Goal: Task Accomplishment & Management: Manage account settings

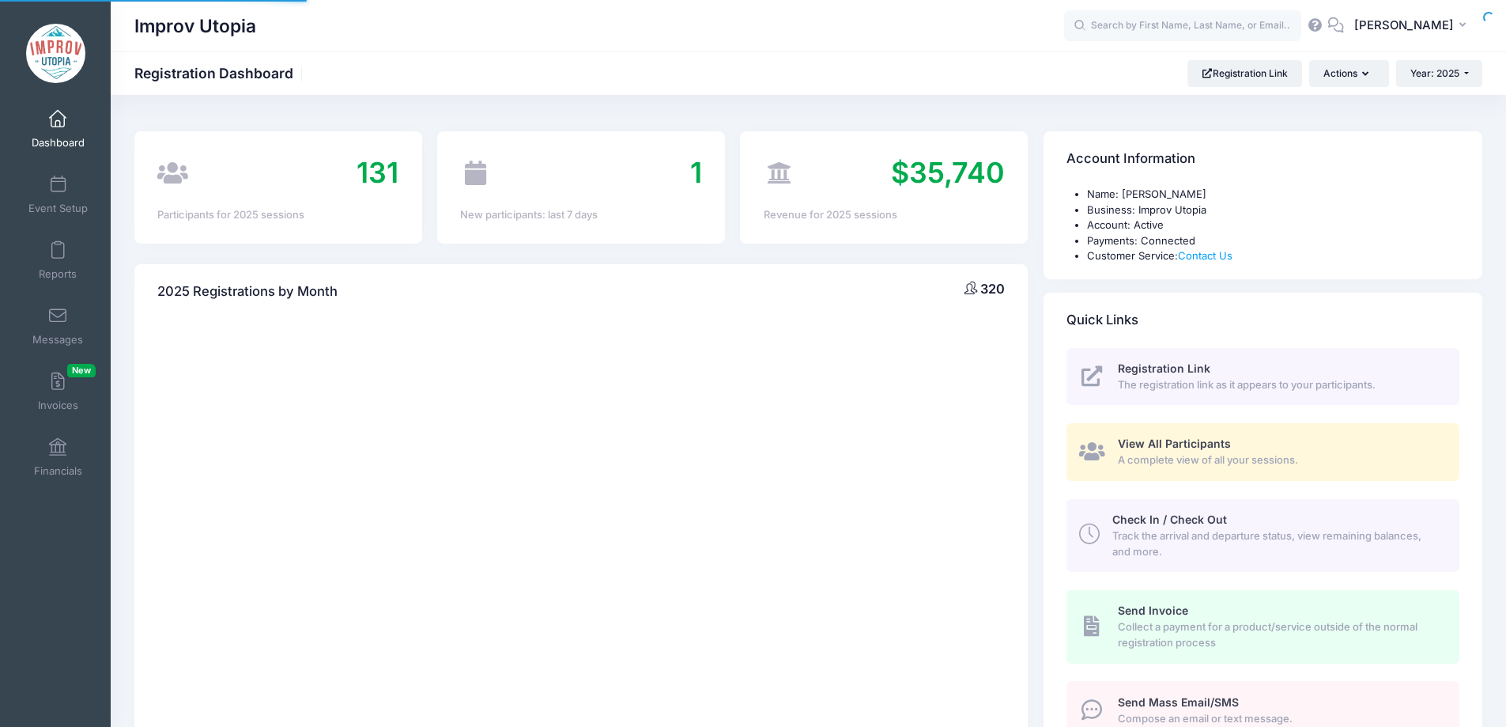
select select
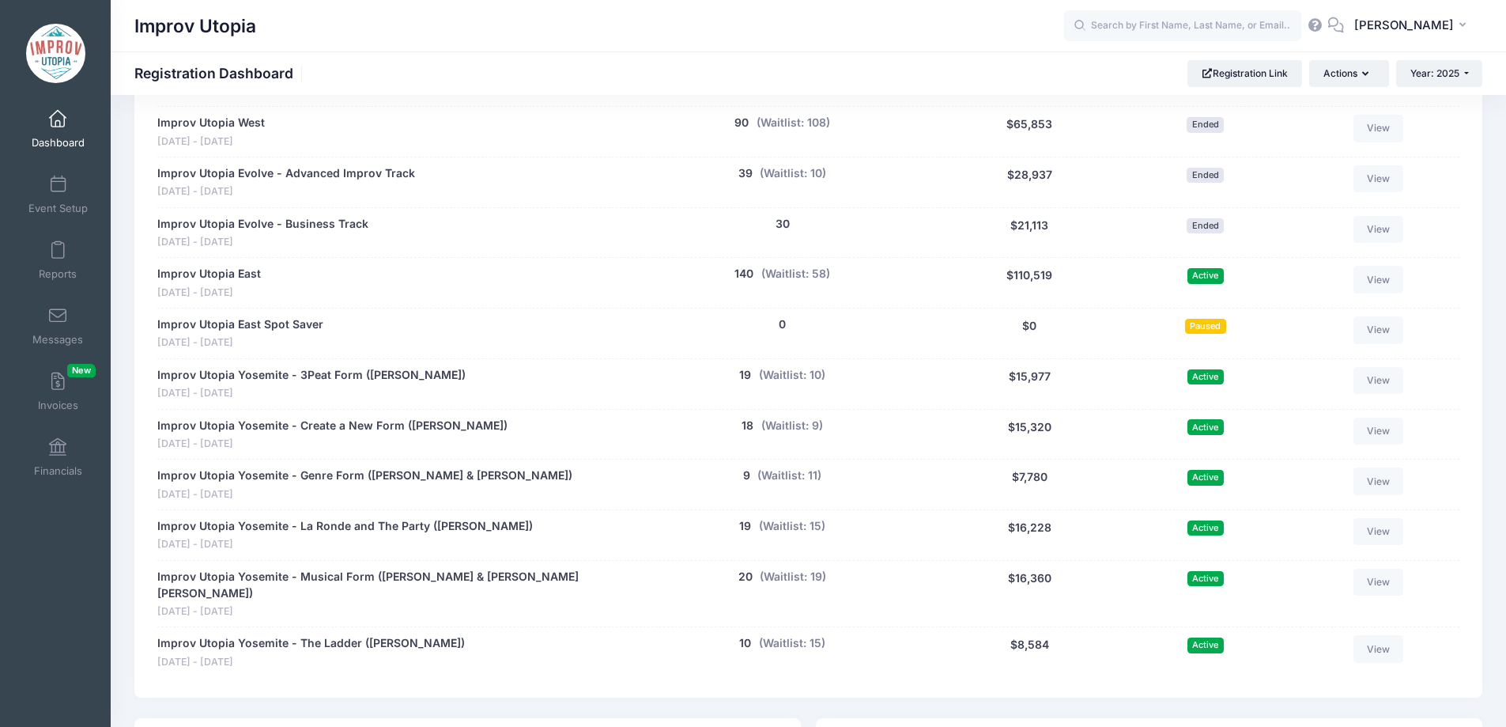
scroll to position [784, 0]
click at [806, 526] on button "(Waitlist: 15)" at bounding box center [792, 525] width 66 height 17
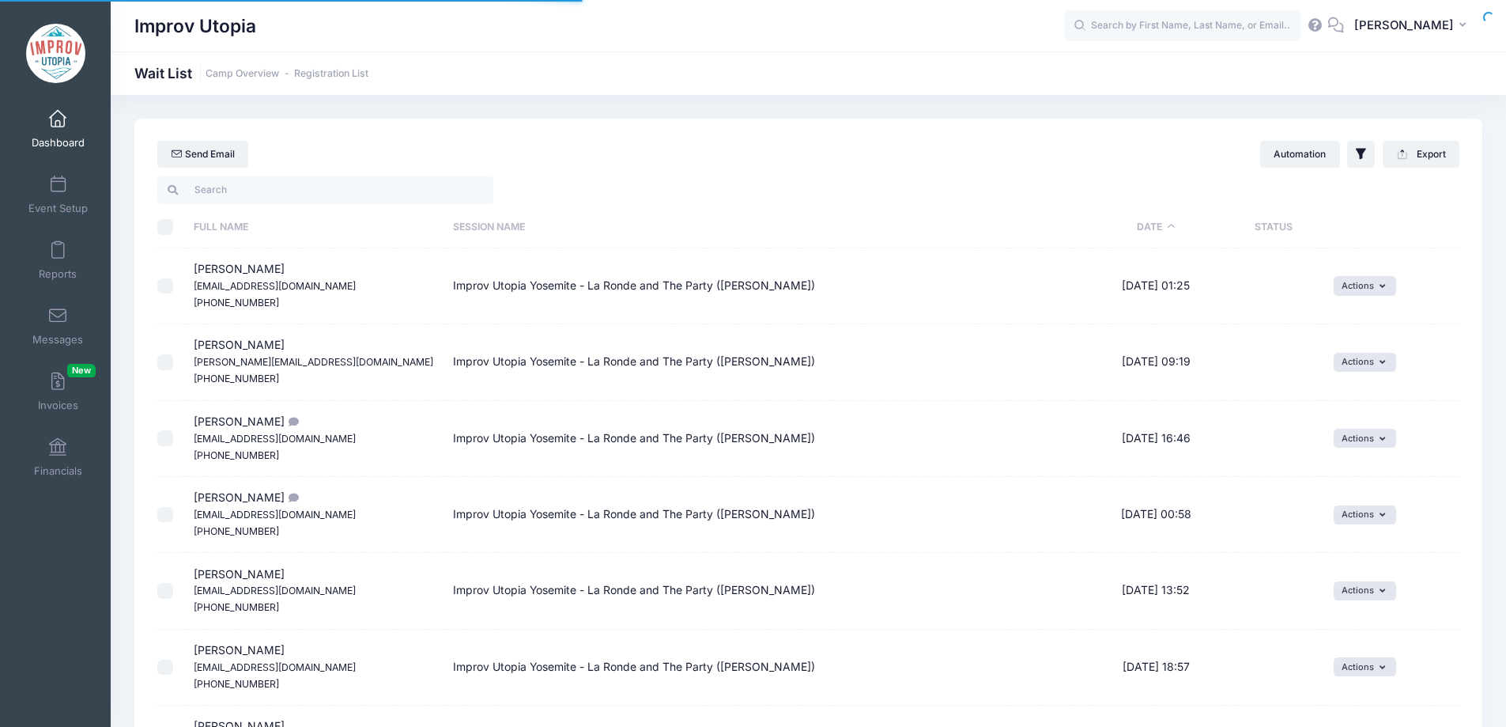
select select "50"
click at [41, 125] on link "Dashboard" at bounding box center [58, 128] width 75 height 55
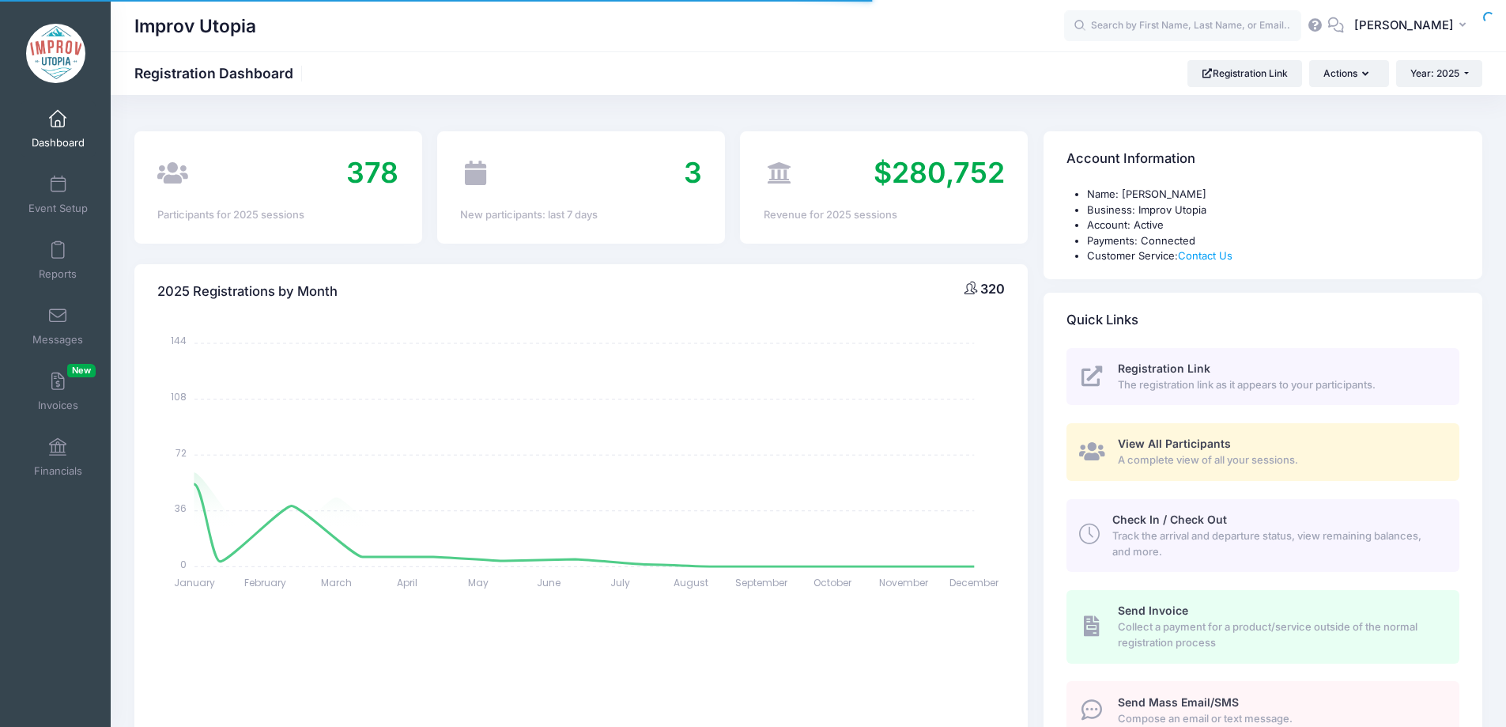
select select
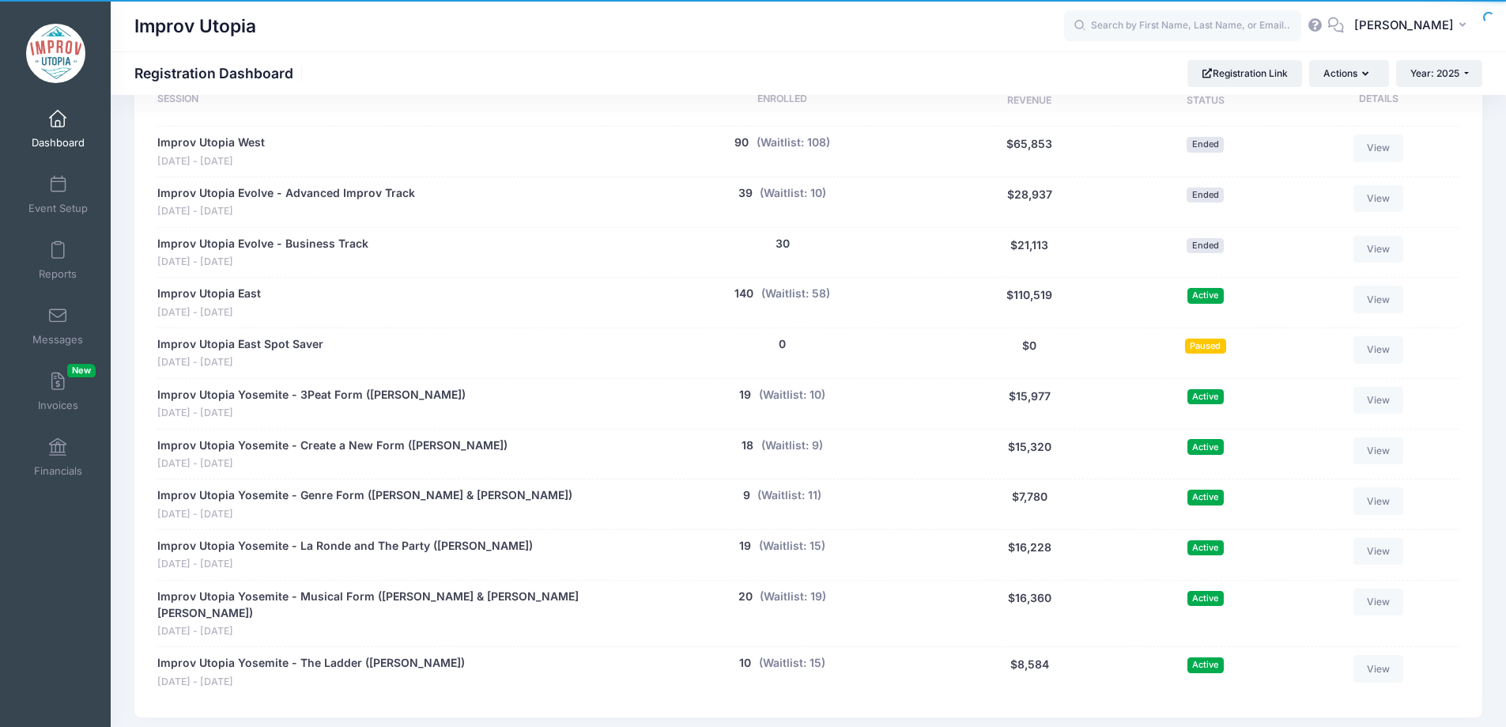
scroll to position [814, 0]
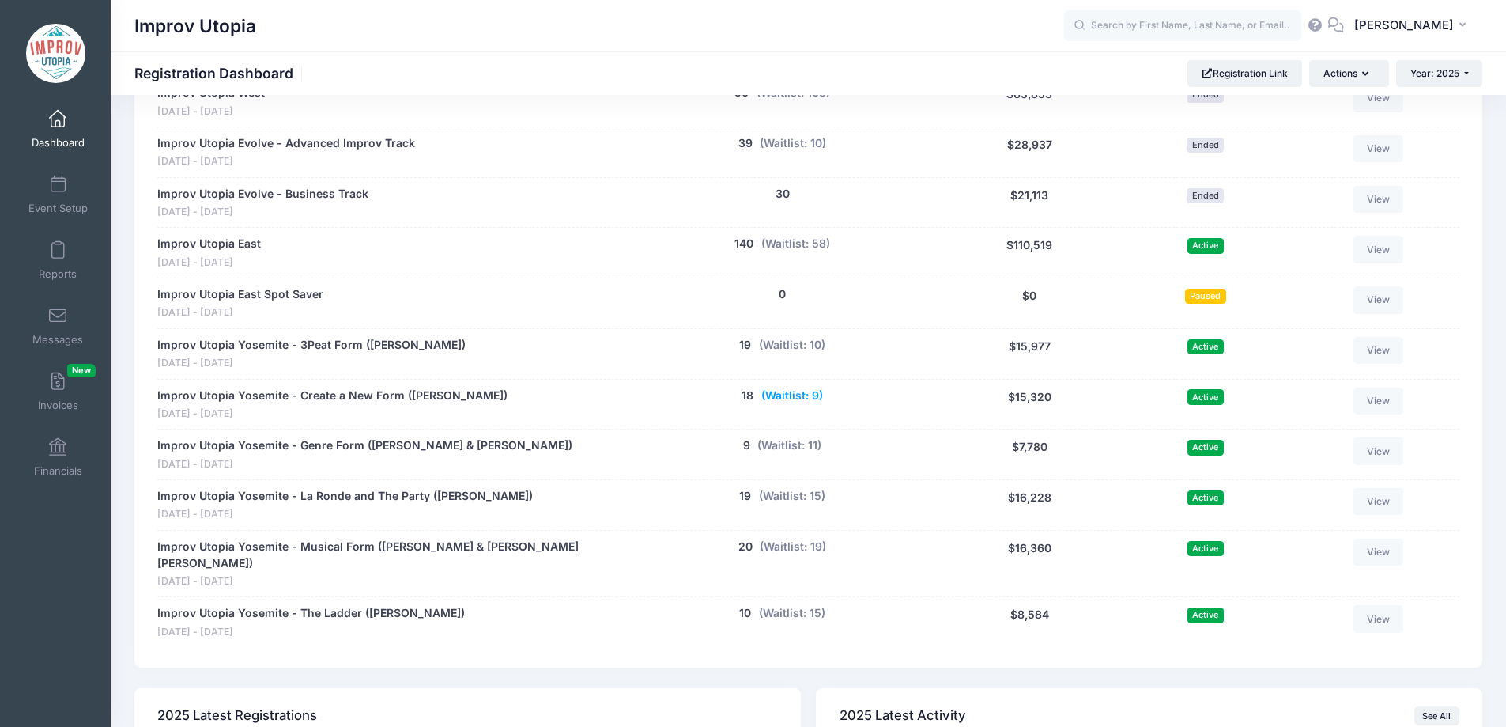
click at [791, 393] on button "(Waitlist: 9)" at bounding box center [792, 395] width 62 height 17
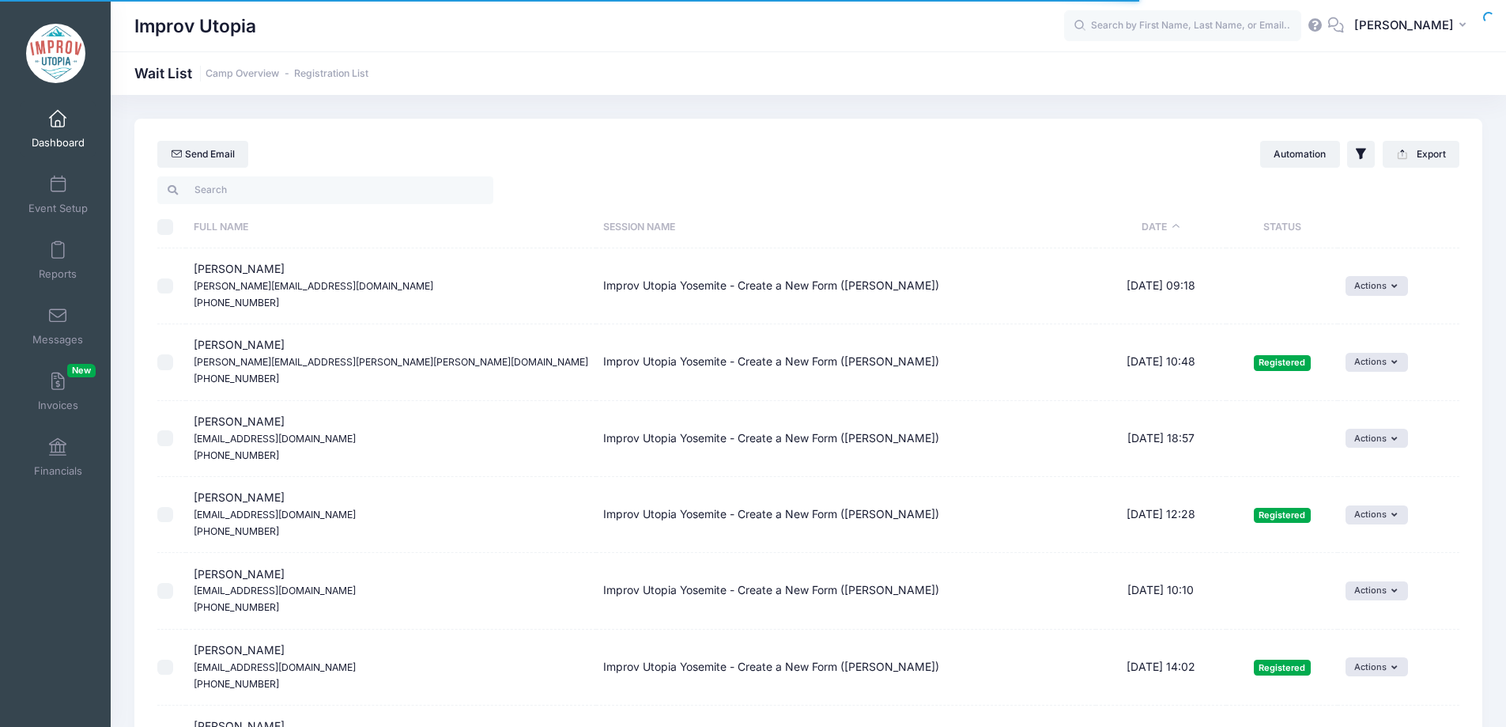
select select "50"
click at [282, 173] on div "Send Email Automation Filter Options Show: Wait List Invited" at bounding box center [808, 146] width 1348 height 55
click at [293, 187] on input "search" at bounding box center [325, 189] width 336 height 27
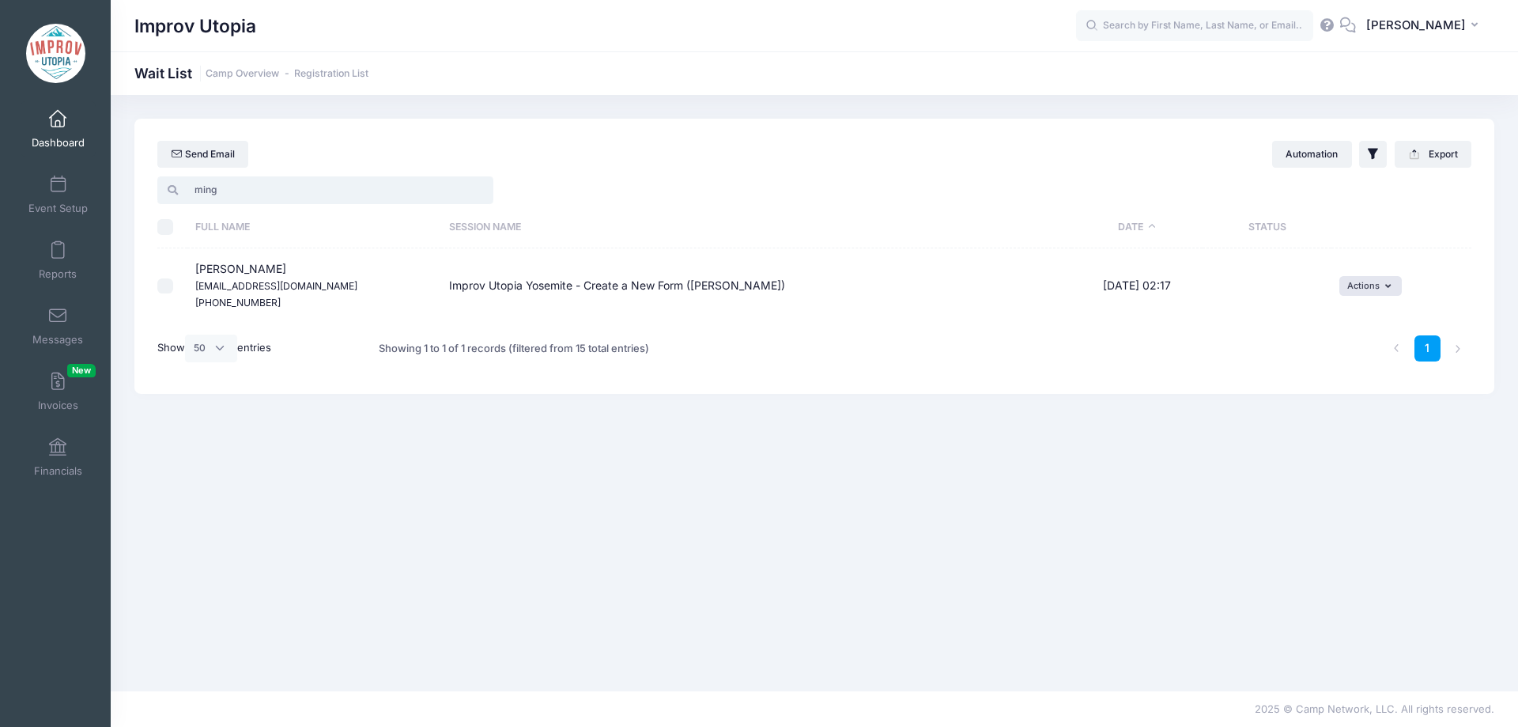
type input "ming"
drag, startPoint x: 266, startPoint y: 272, endPoint x: 194, endPoint y: 274, distance: 72.0
click at [194, 274] on td "Ming Wong mingerspice@gmail.com (650) 743-6796" at bounding box center [314, 285] width 254 height 75
copy span "Ming Wong"
click at [1372, 286] on button "Actions" at bounding box center [1370, 285] width 62 height 19
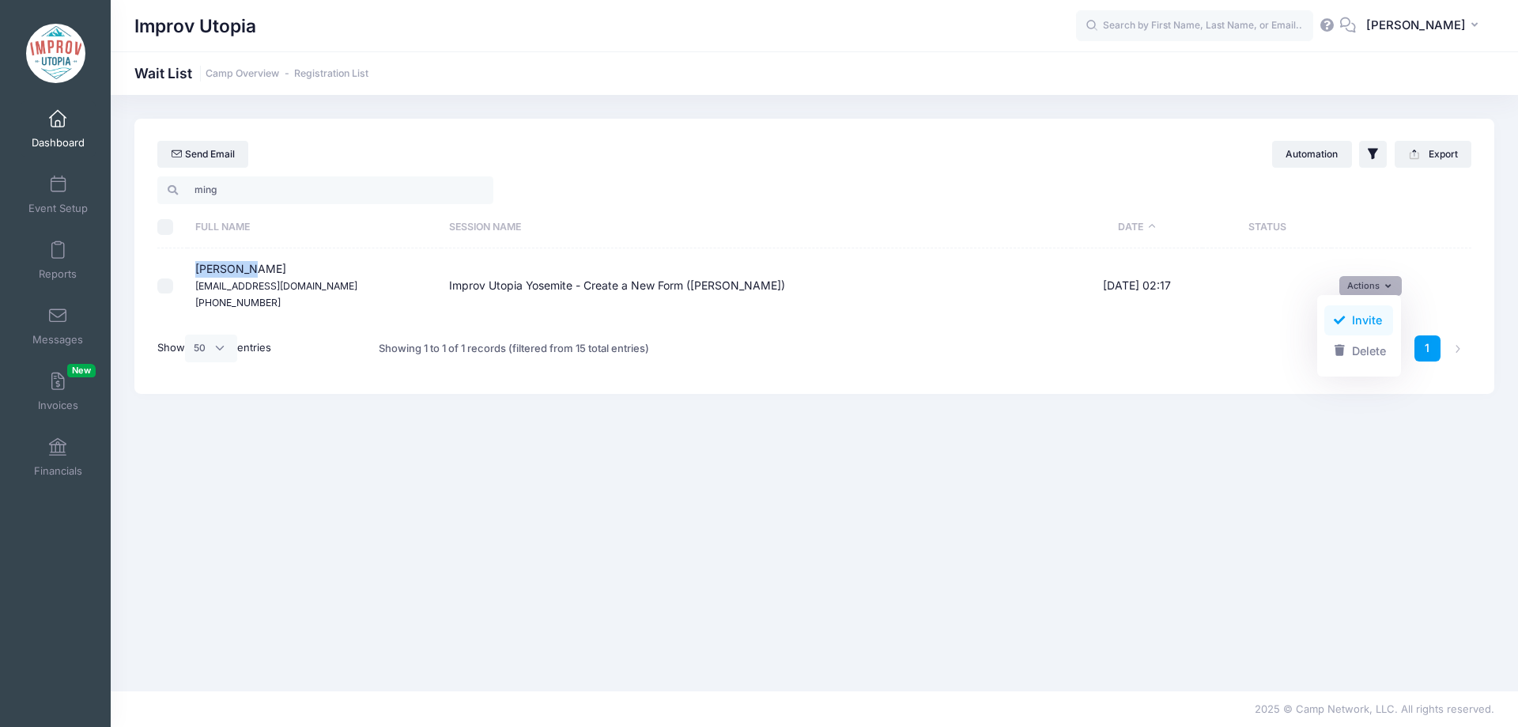
click at [1358, 314] on link "Invite" at bounding box center [1358, 320] width 69 height 30
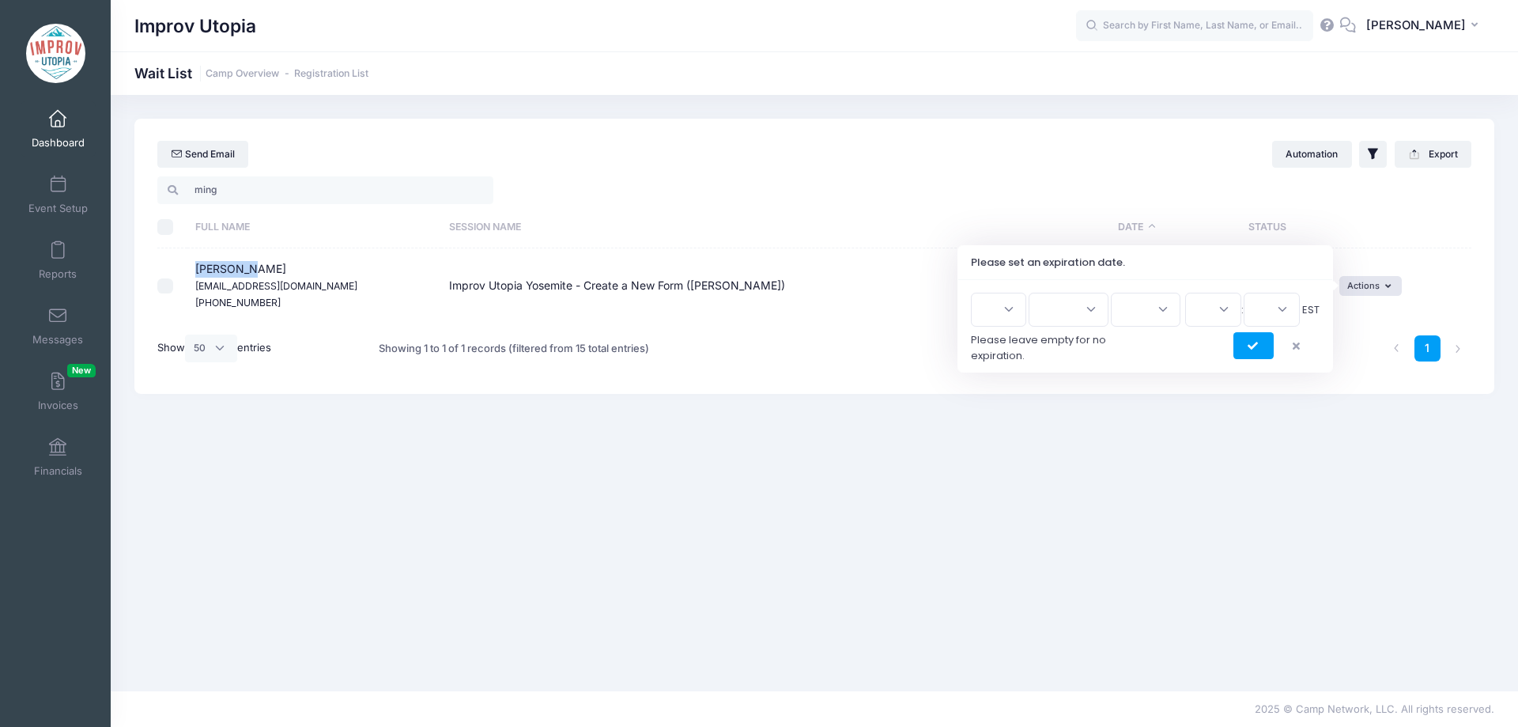
click at [1003, 321] on select "1 2 3 4 5 6 7 8 9 10 11 12 13 14 15 16 17 18 19 20 21 22 23 24 25 26 27 28 29 3…" at bounding box center [998, 310] width 55 height 34
select select "12"
click at [976, 293] on select "1 2 3 4 5 6 7 8 9 10 11 12 13 14 15 16 17 18 19 20 21 22 23 24 25 26 27 28 29 3…" at bounding box center [998, 310] width 55 height 34
click at [1086, 308] on select "Jan Feb Mar Apr May Jun Jul Aug Sep Oct Nov Dec" at bounding box center [1069, 310] width 80 height 34
select select "7"
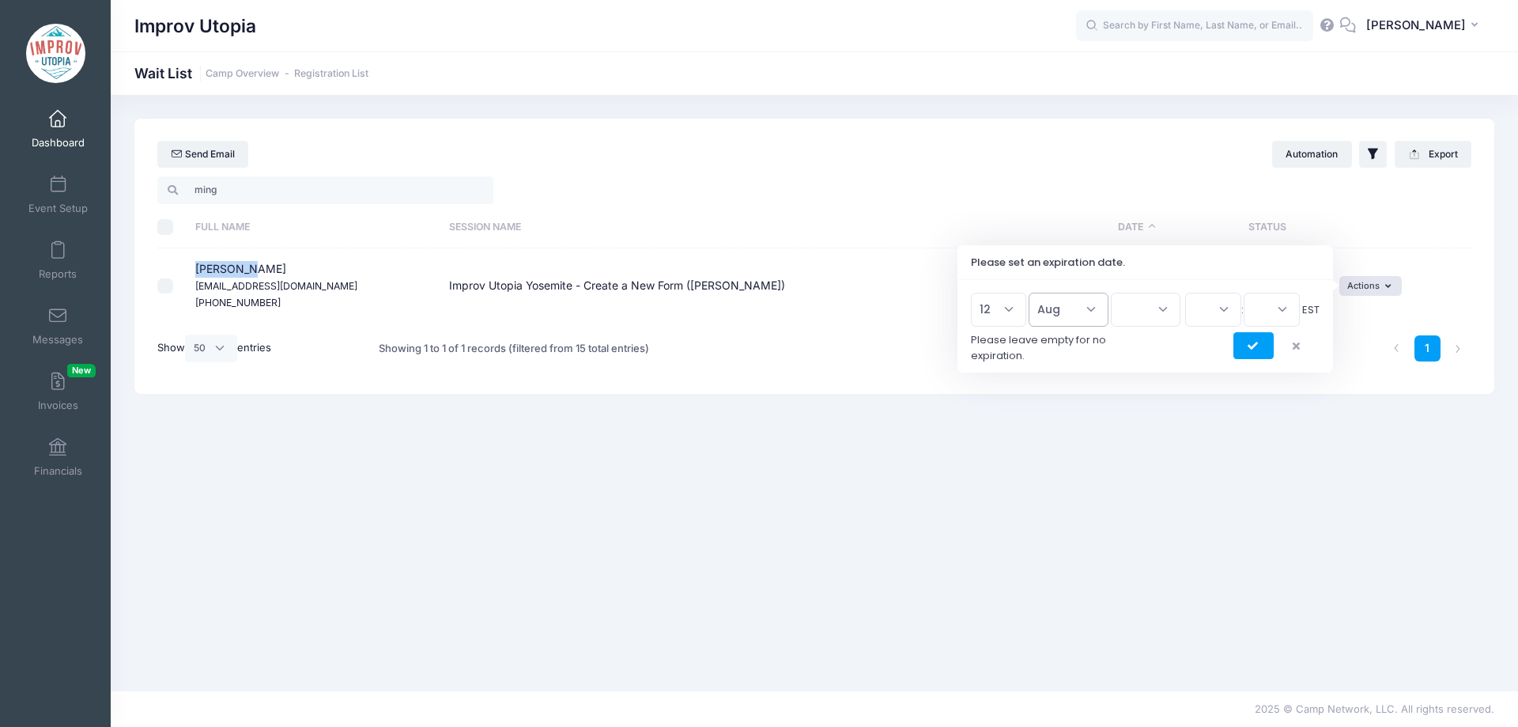
click at [1036, 293] on select "Jan Feb Mar Apr May Jun Jul Aug Sep Oct Nov Dec" at bounding box center [1069, 310] width 80 height 34
click at [1135, 313] on select "2026 2025" at bounding box center [1146, 310] width 70 height 34
select select "2025"
click at [1111, 293] on select "2026 2025" at bounding box center [1146, 310] width 70 height 34
click at [1199, 319] on select "00 01 02 03 04 05 06 07 08 09 10 11 12 13 14 15 16 17 18 19 20 21 22 23" at bounding box center [1213, 310] width 56 height 34
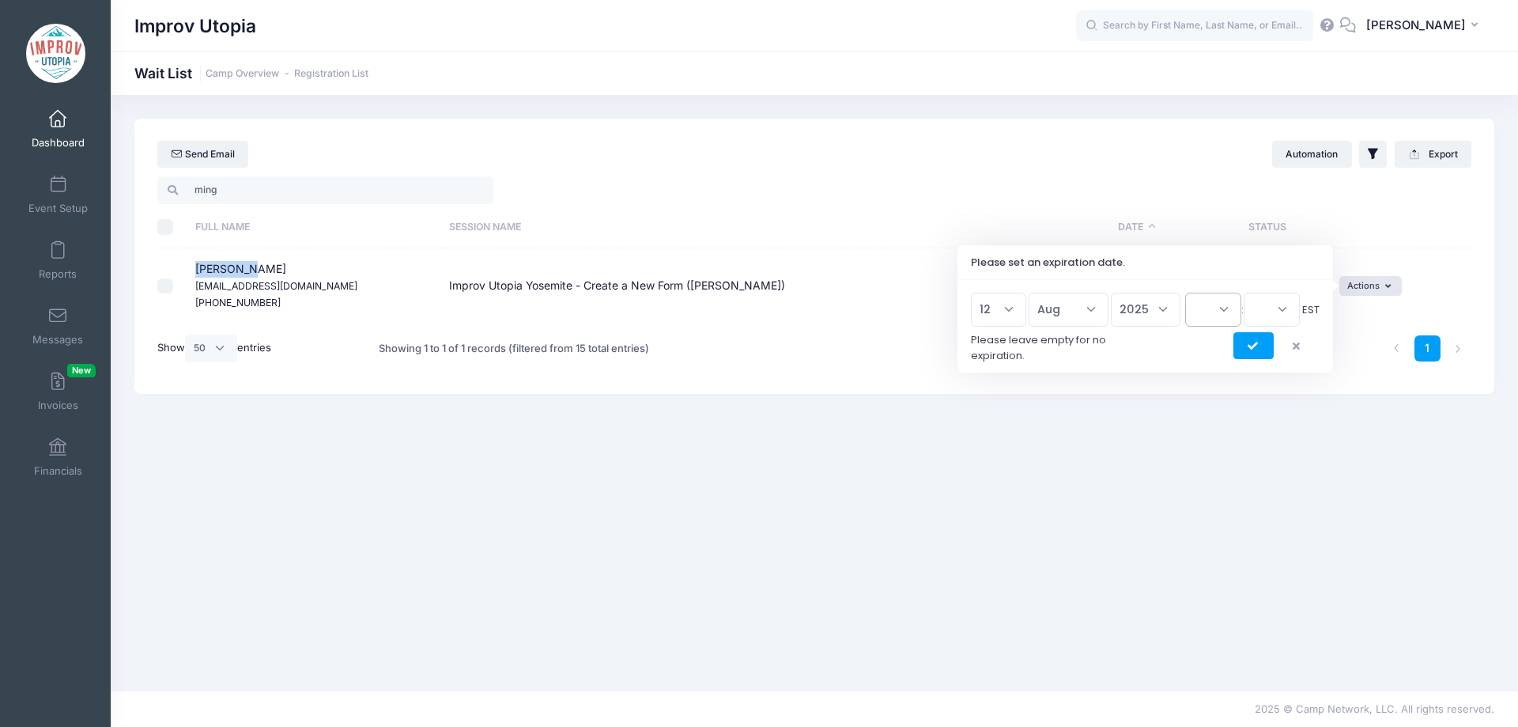
select select "23"
click at [1185, 293] on select "00 01 02 03 04 05 06 07 08 09 10 11 12 13 14 15 16 17 18 19 20 21 22 23" at bounding box center [1213, 310] width 56 height 34
click at [1267, 304] on select "00 15 30 45" at bounding box center [1272, 310] width 56 height 34
select select "45"
click at [1244, 293] on select "00 15 30 45" at bounding box center [1272, 310] width 56 height 34
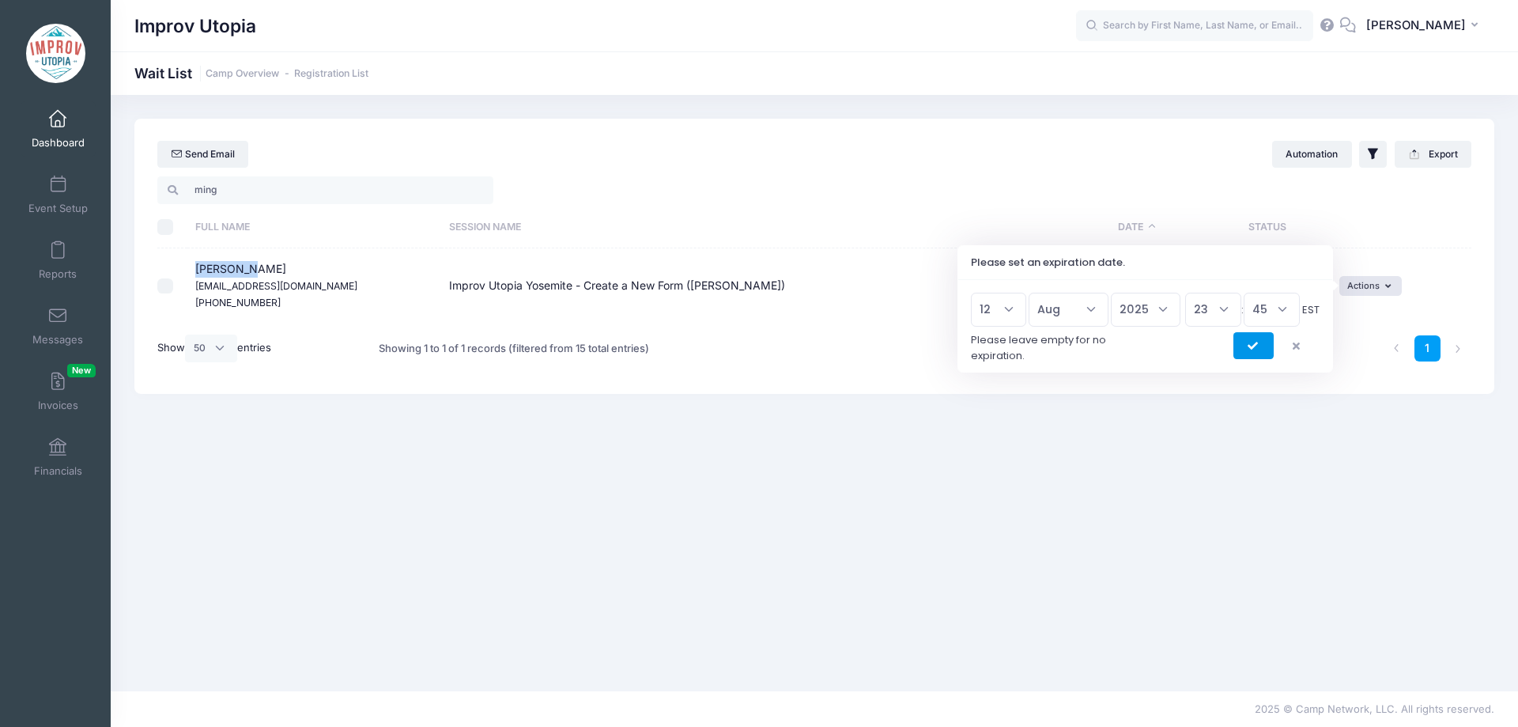
click at [1252, 351] on button "submit" at bounding box center [1253, 345] width 40 height 27
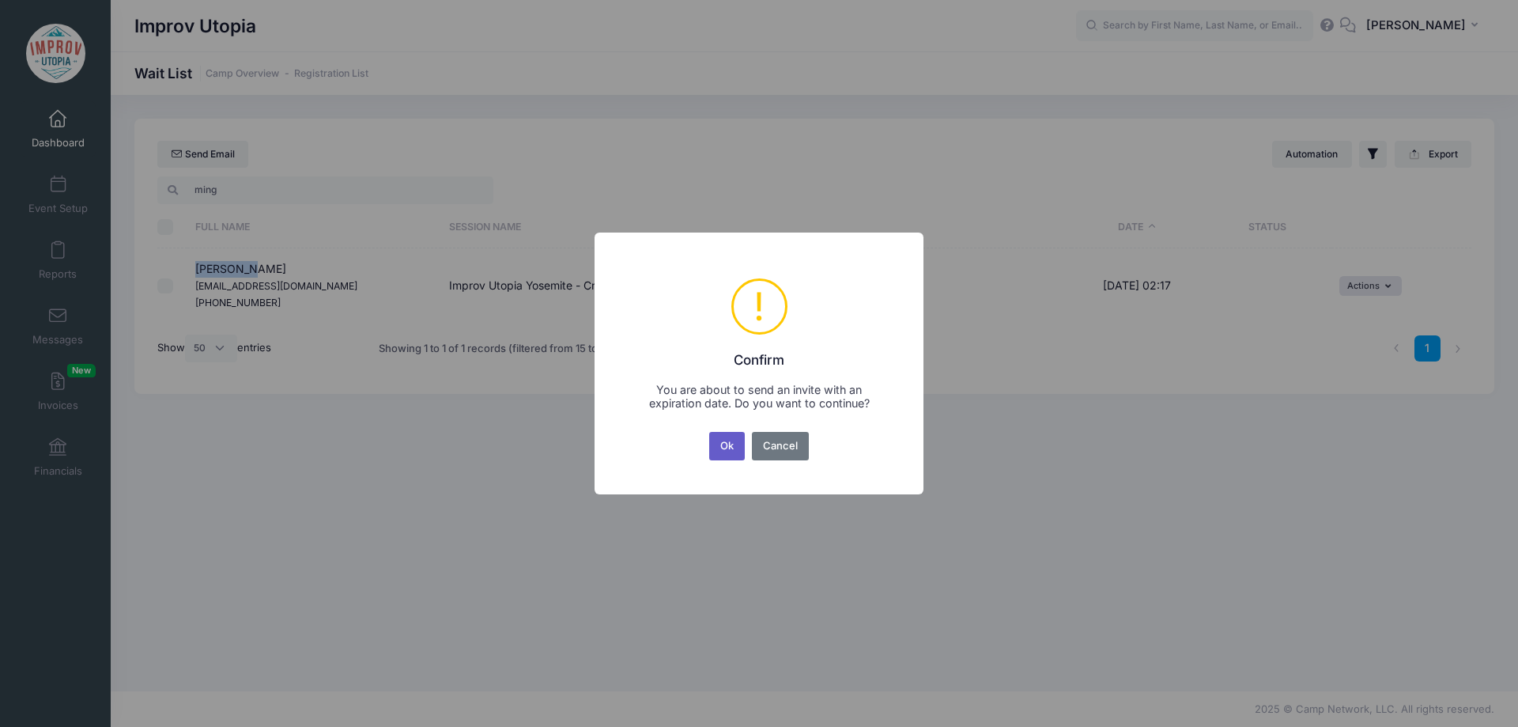
click at [723, 456] on button "Ok" at bounding box center [727, 446] width 36 height 28
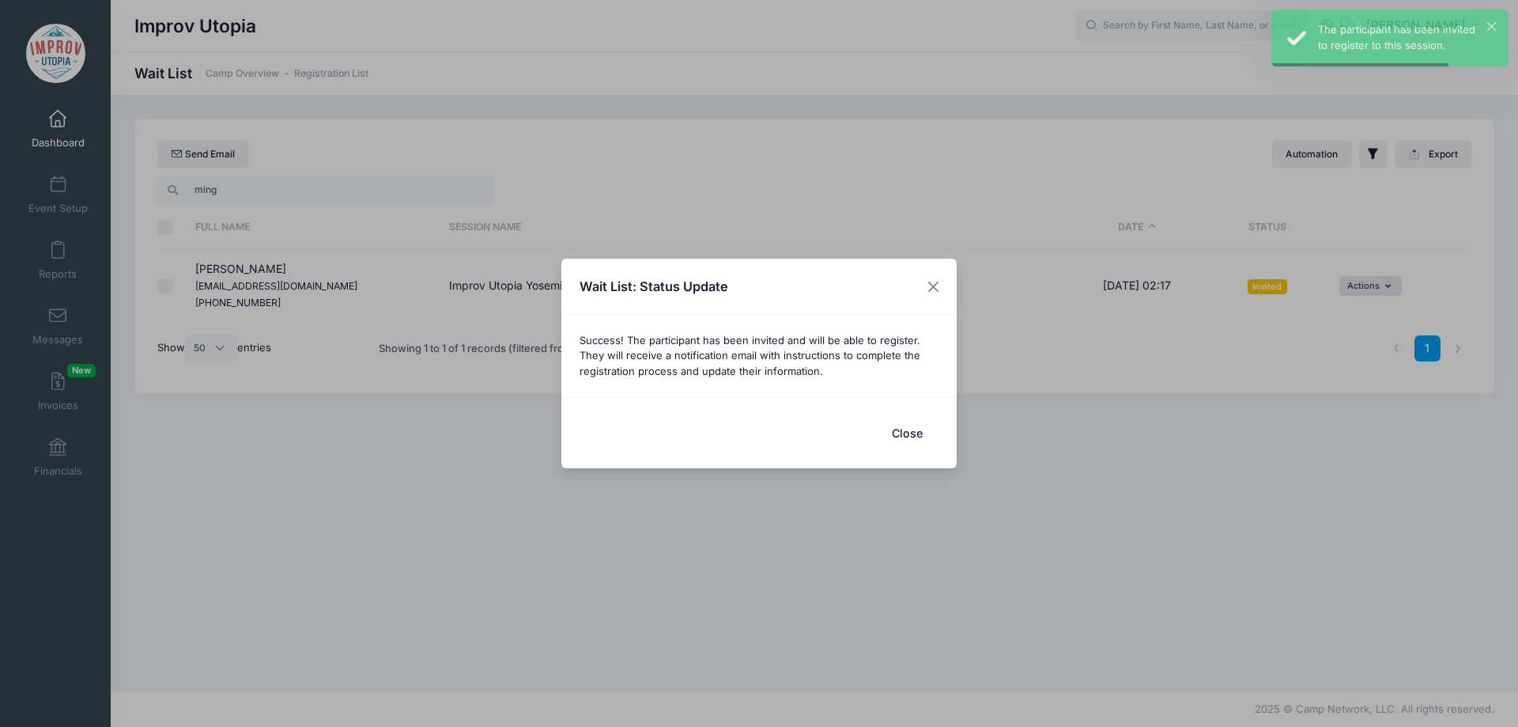
click at [899, 452] on div "Close" at bounding box center [758, 432] width 395 height 70
click at [910, 436] on button "Close" at bounding box center [906, 433] width 63 height 34
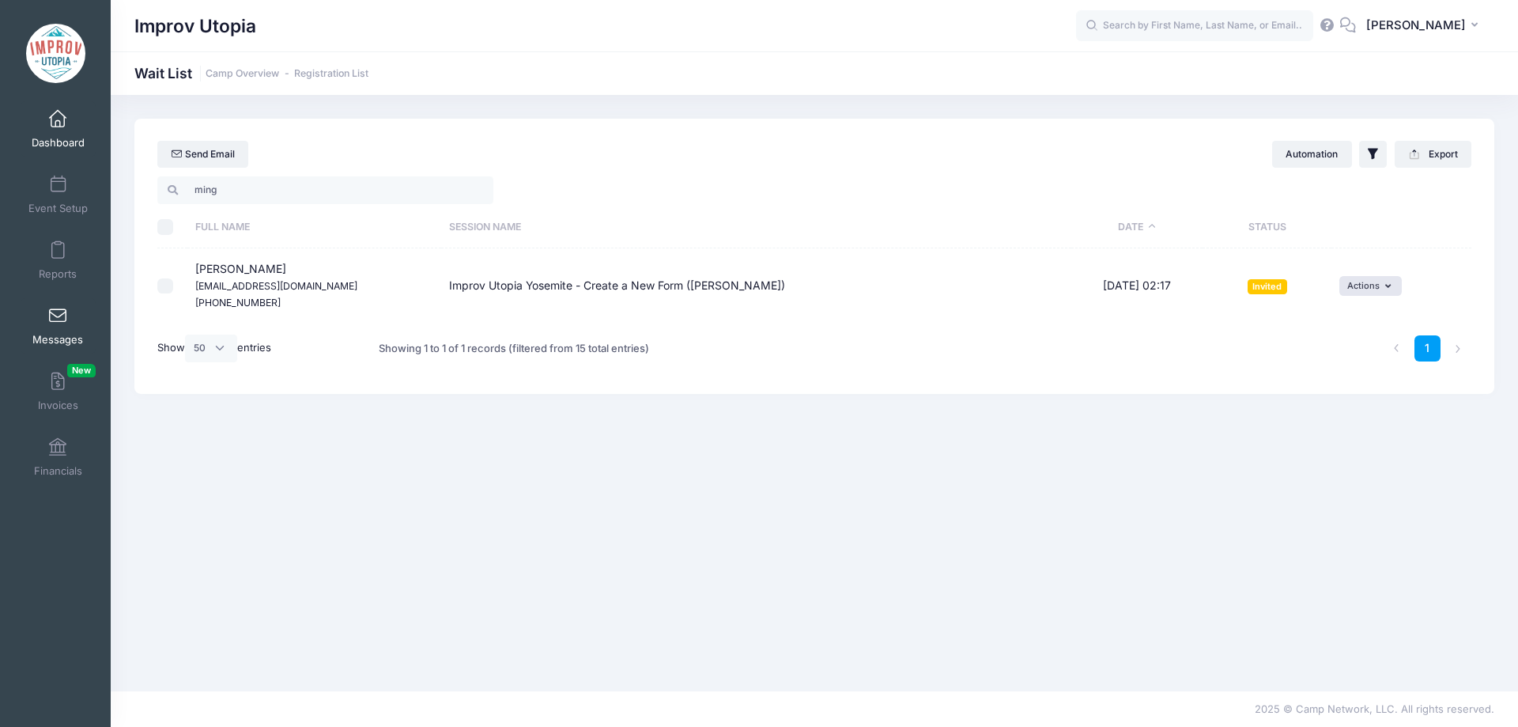
click at [58, 311] on span at bounding box center [58, 316] width 0 height 17
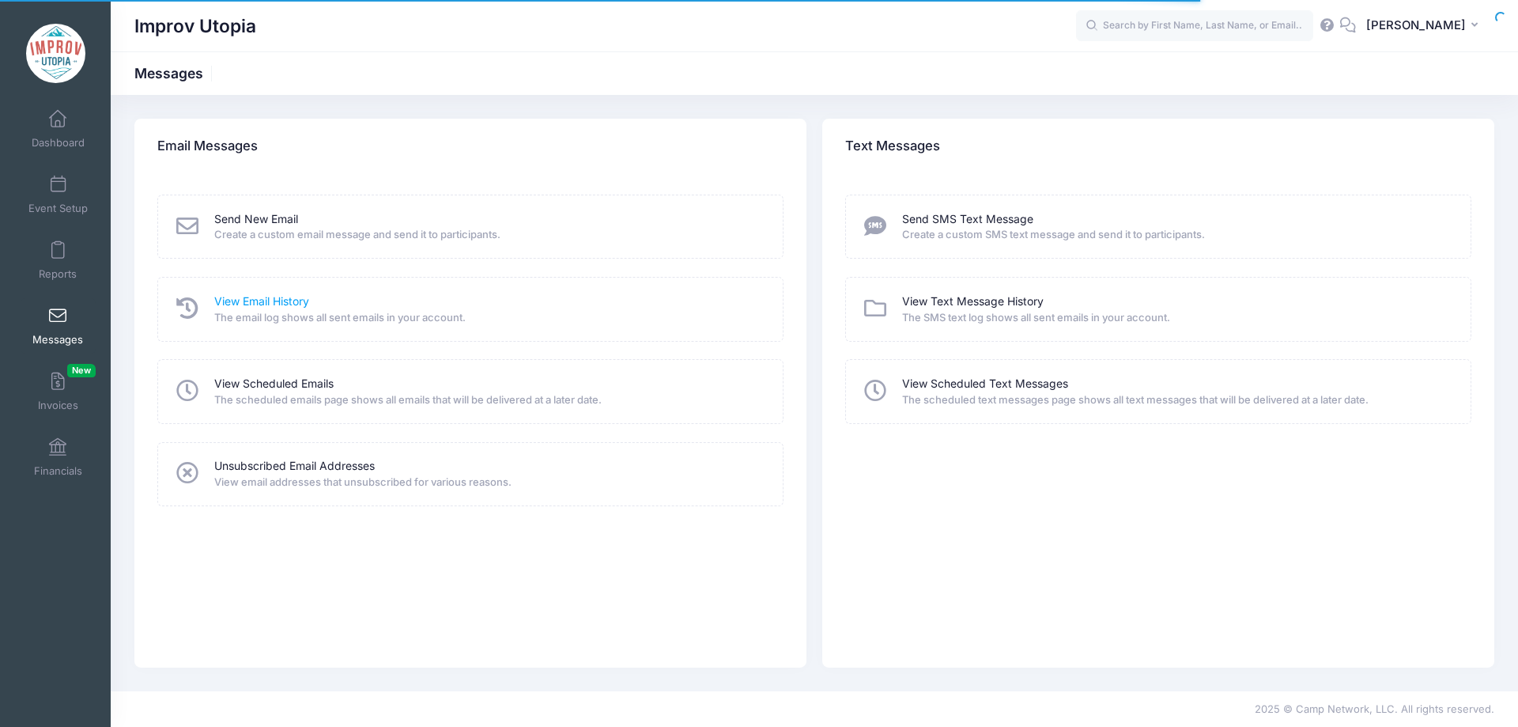
click at [261, 304] on link "View Email History" at bounding box center [261, 301] width 95 height 17
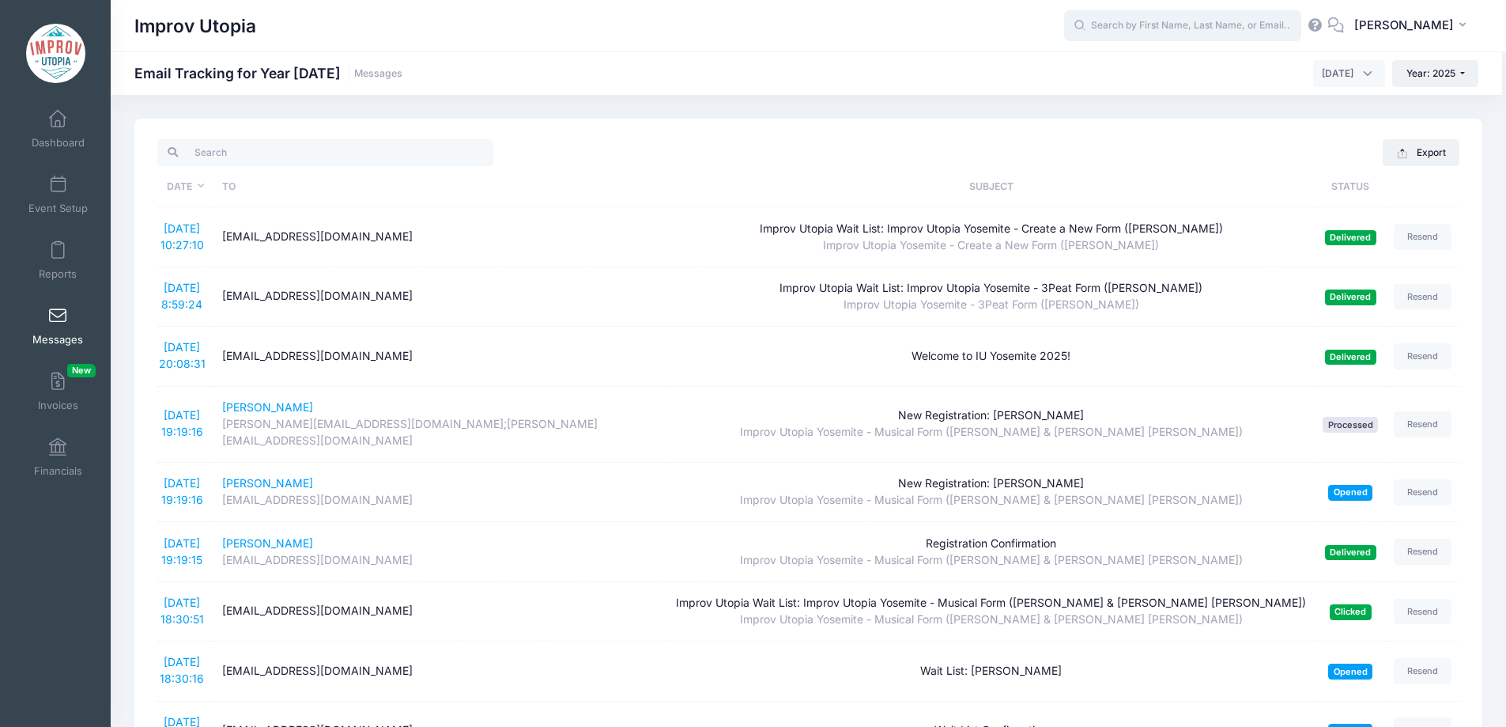
click at [1225, 20] on input "text" at bounding box center [1182, 26] width 237 height 32
click at [1149, 75] on p "[PERSON_NAME]" at bounding box center [1212, 67] width 261 height 17
type input "Tim Garcia (Improv Utopia Yosemite - 3Peat Form (Patrick Roland), Sep-26, 2025)"
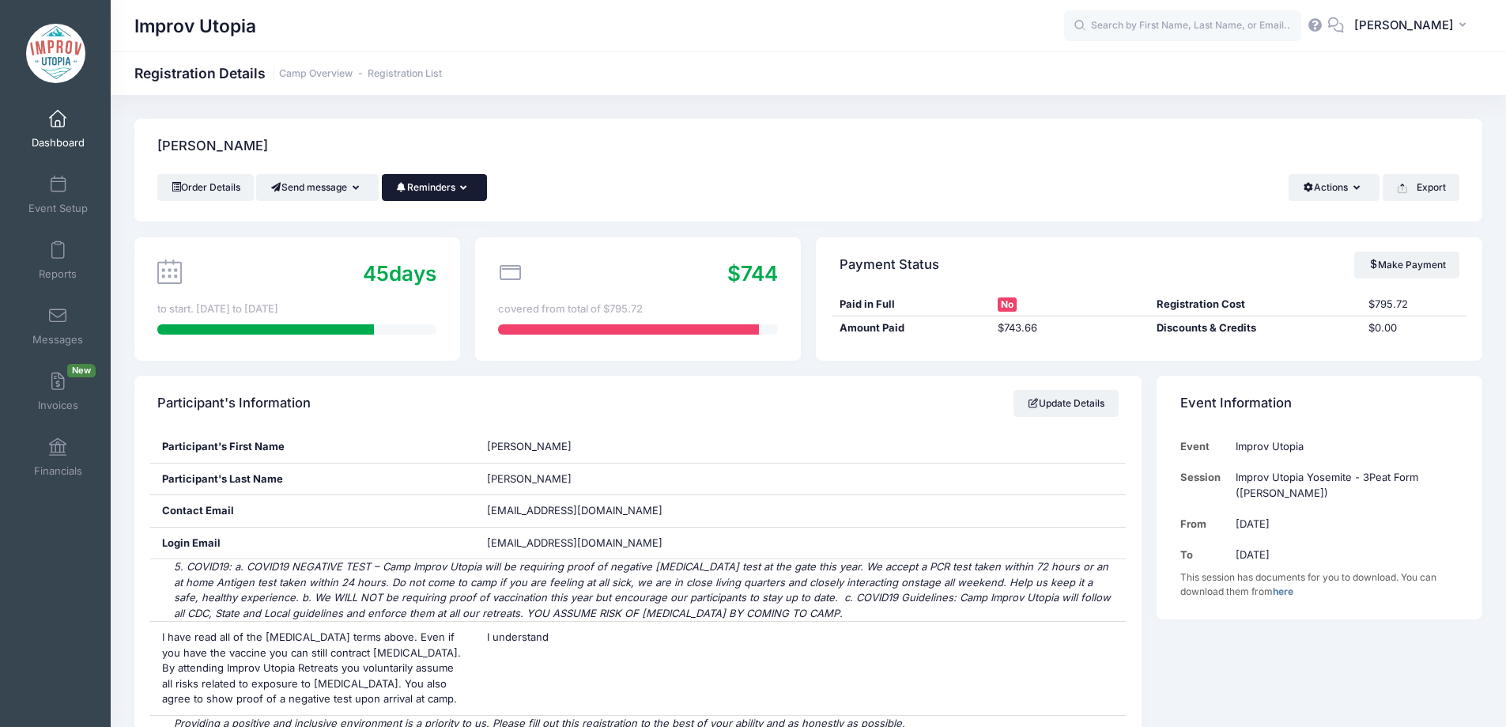
click at [447, 192] on button "Reminders" at bounding box center [434, 187] width 105 height 27
click at [452, 220] on link "Send Payment Reminder" at bounding box center [400, 226] width 177 height 30
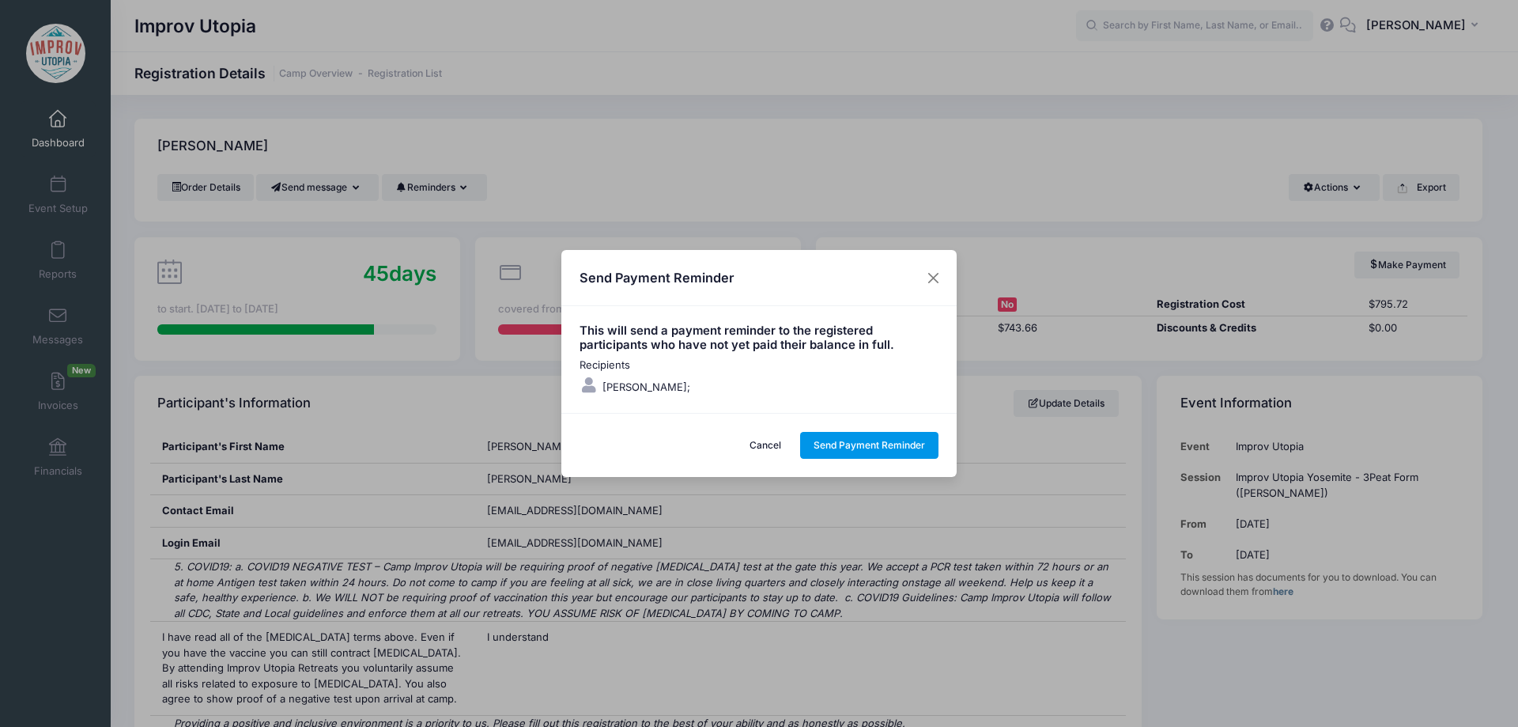
click at [866, 445] on button "Send Payment Reminder" at bounding box center [869, 445] width 139 height 27
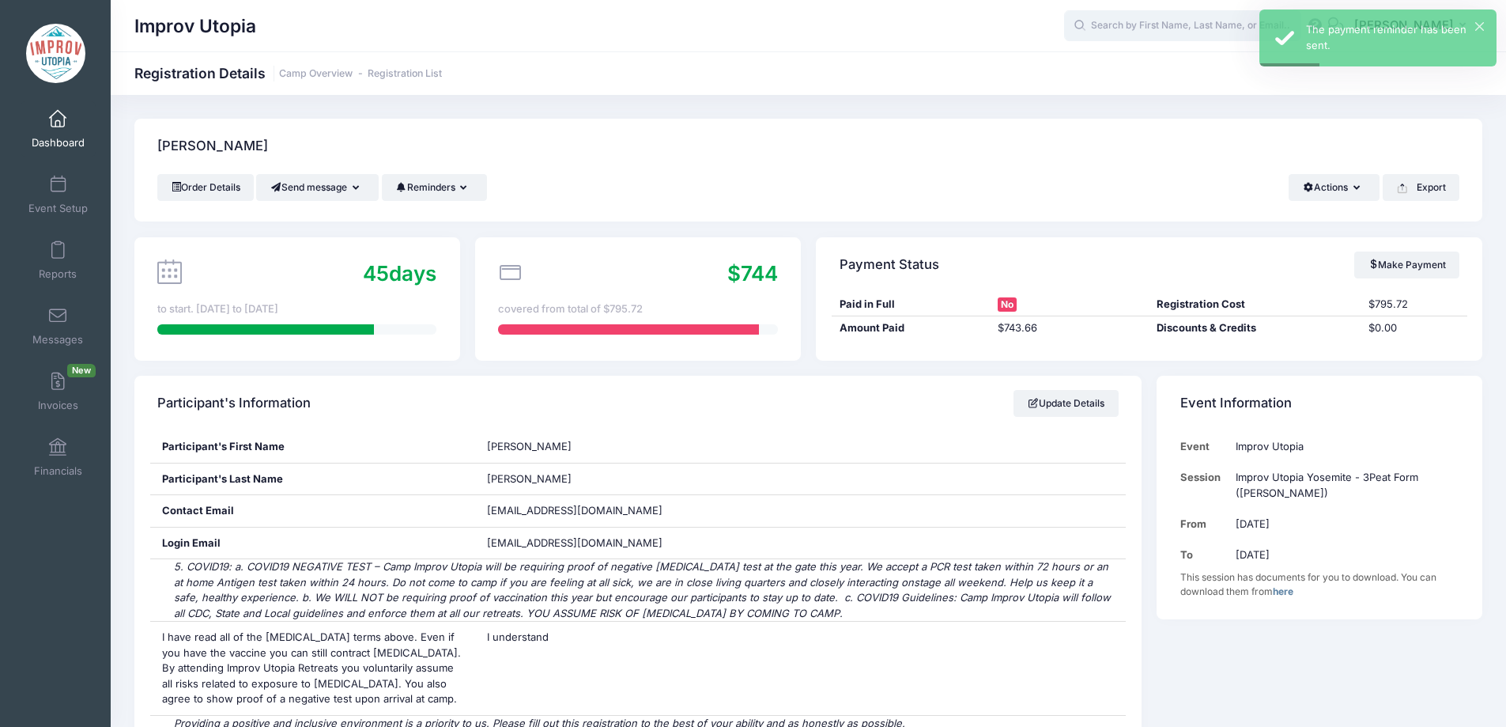
click at [1154, 36] on input "text" at bounding box center [1182, 26] width 237 height 32
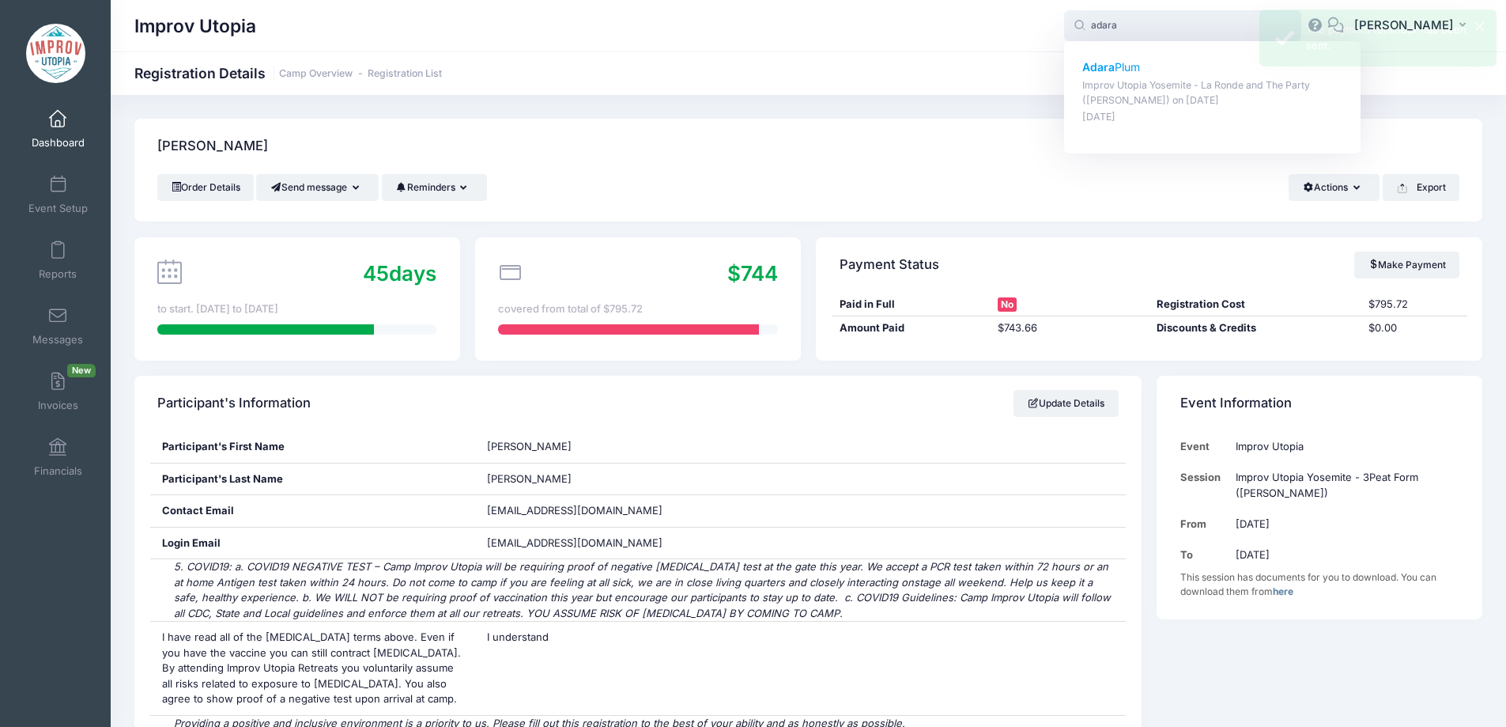
click at [1150, 59] on p "Adara Plum" at bounding box center [1212, 67] width 261 height 17
type input "Adara Plum (Improv Utopia Yosemite - La Ronde and The Party (Craig Cackowski), …"
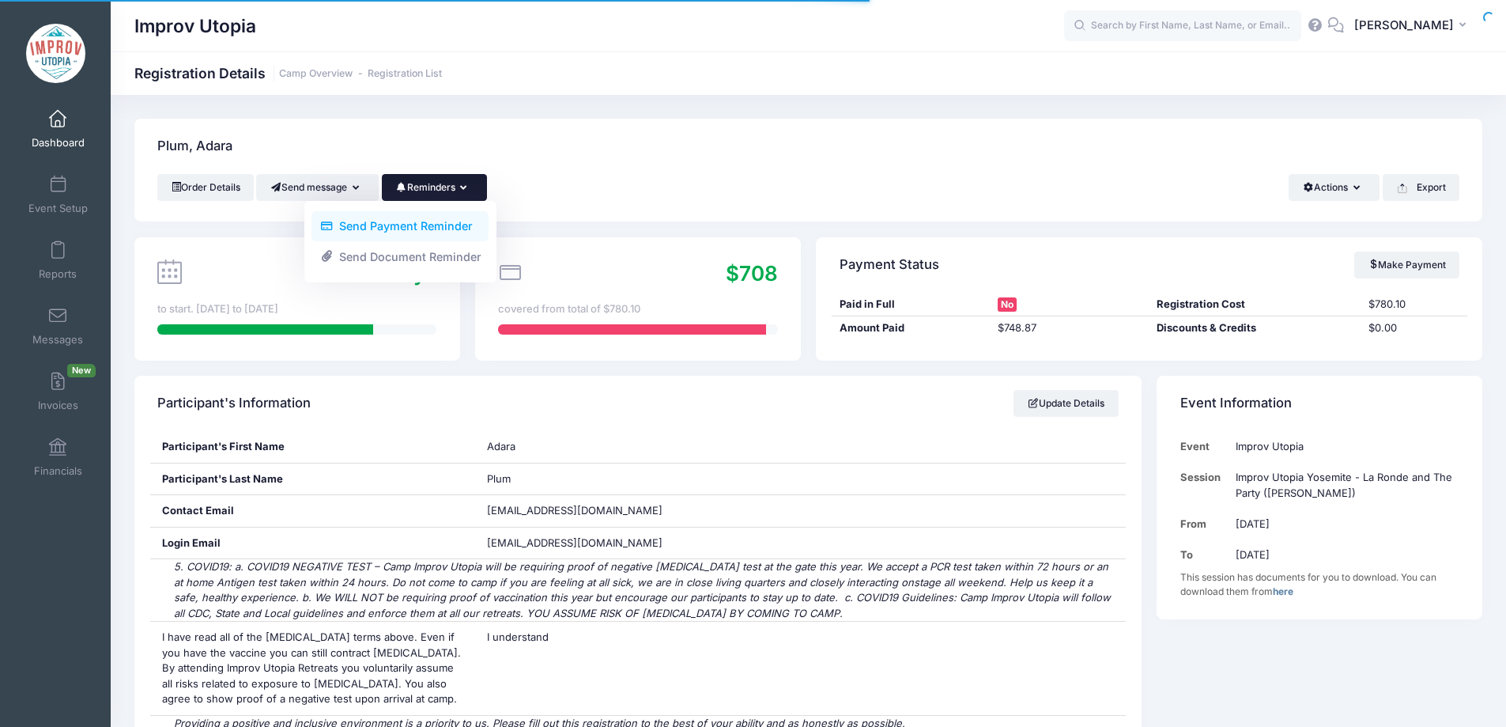
click at [447, 228] on link "Send Payment Reminder" at bounding box center [400, 226] width 177 height 30
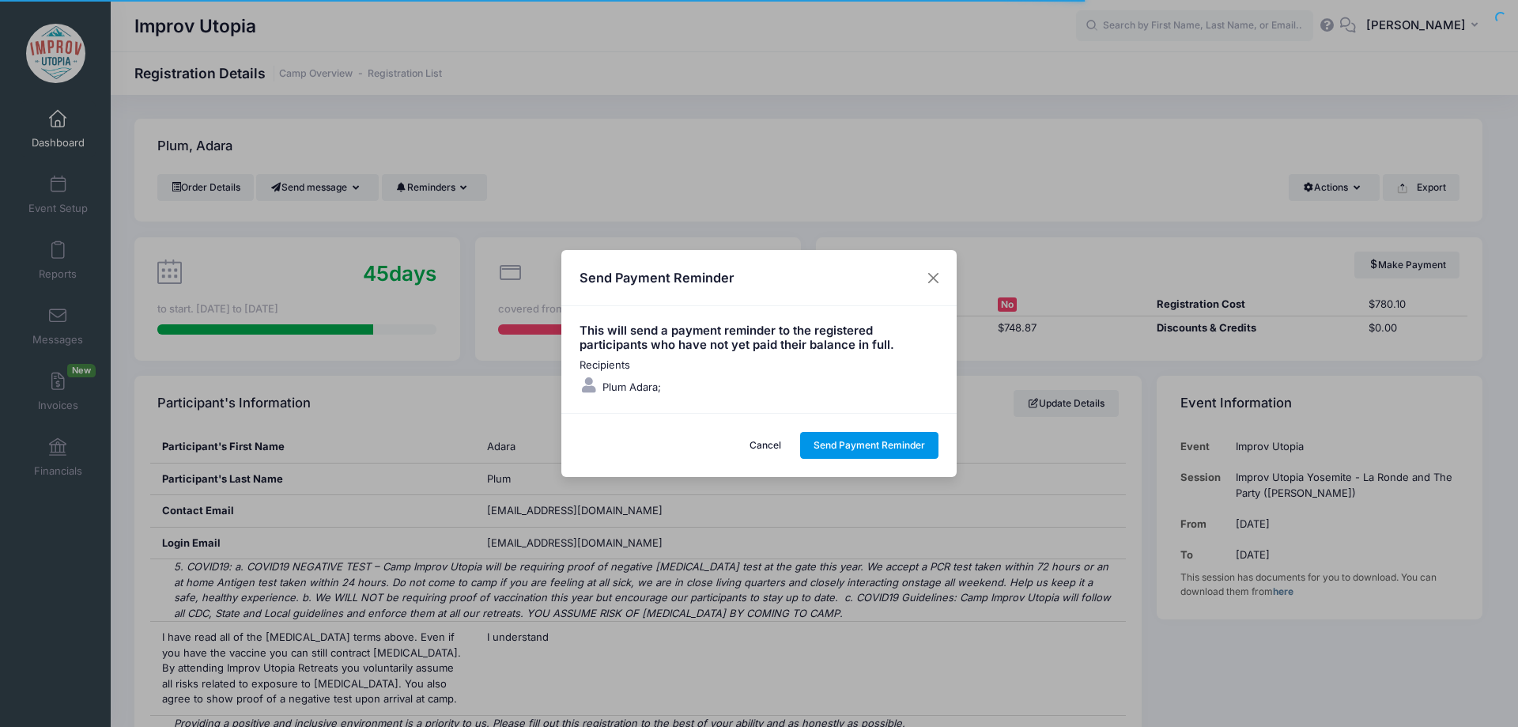
click at [852, 436] on button "Send Payment Reminder" at bounding box center [869, 445] width 139 height 27
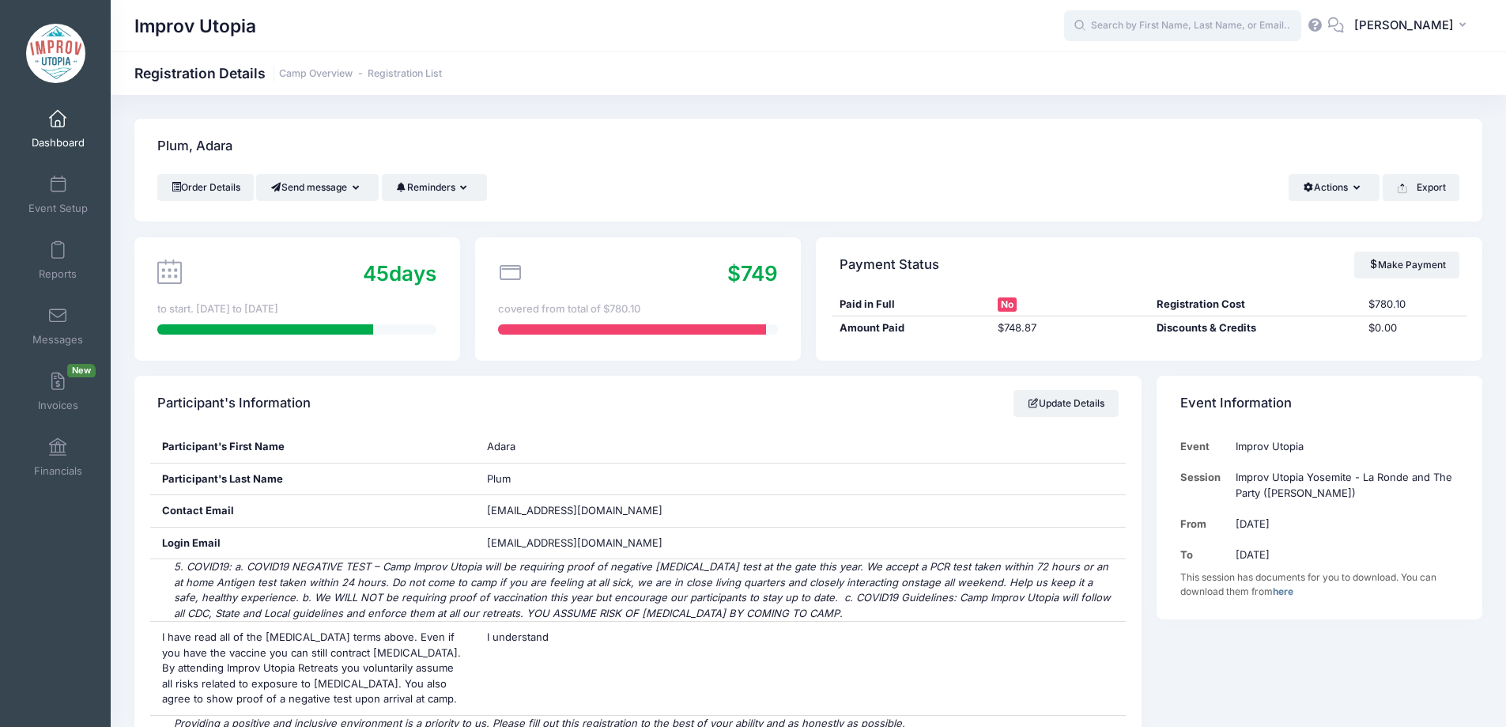
click at [1170, 17] on input "text" at bounding box center [1182, 26] width 237 height 32
click at [1151, 62] on p "Nichole Alden" at bounding box center [1212, 67] width 261 height 17
type input "Nichole Alden (Improv Utopia Yosemite - 3Peat Form (Patrick Roland), Sep-26, 20…"
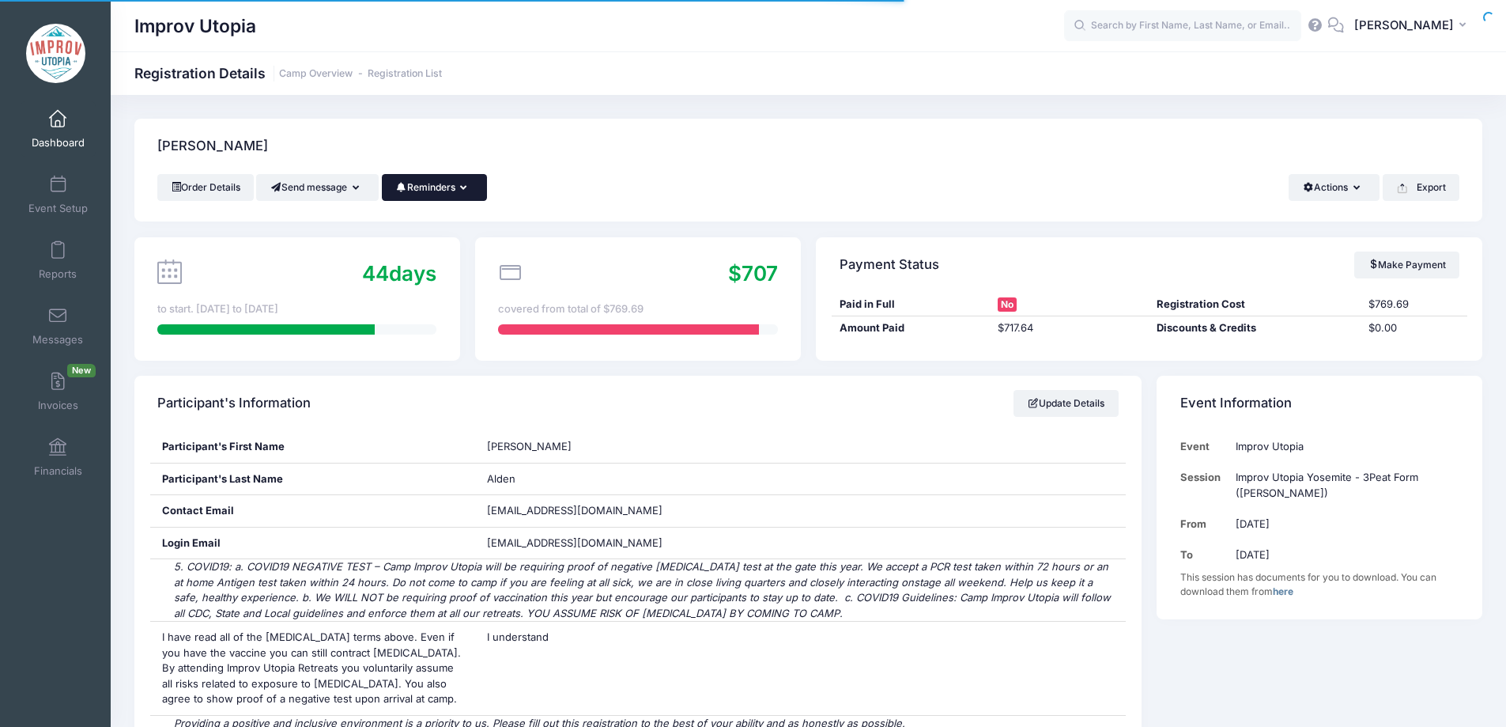
click at [463, 189] on button "Reminders" at bounding box center [434, 187] width 105 height 27
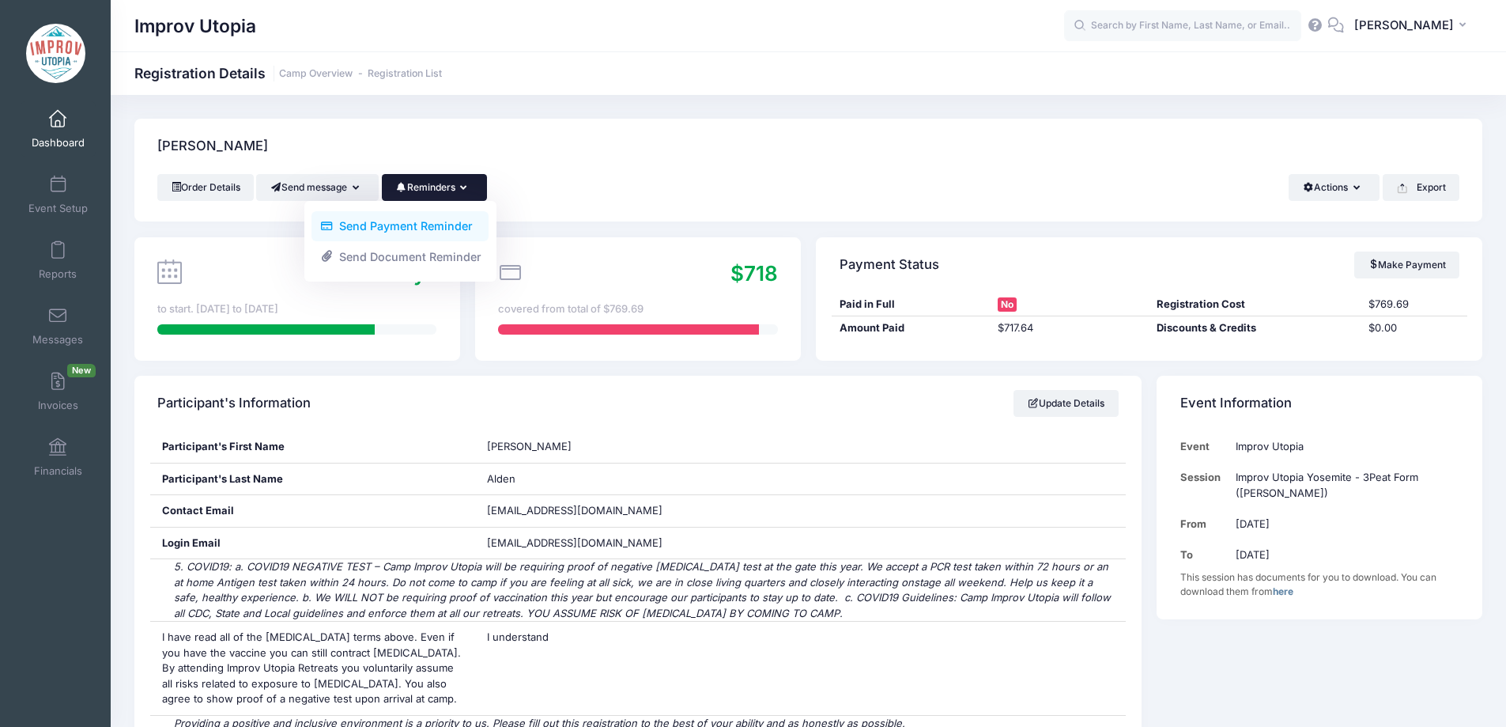
click at [449, 229] on link "Send Payment Reminder" at bounding box center [400, 226] width 177 height 30
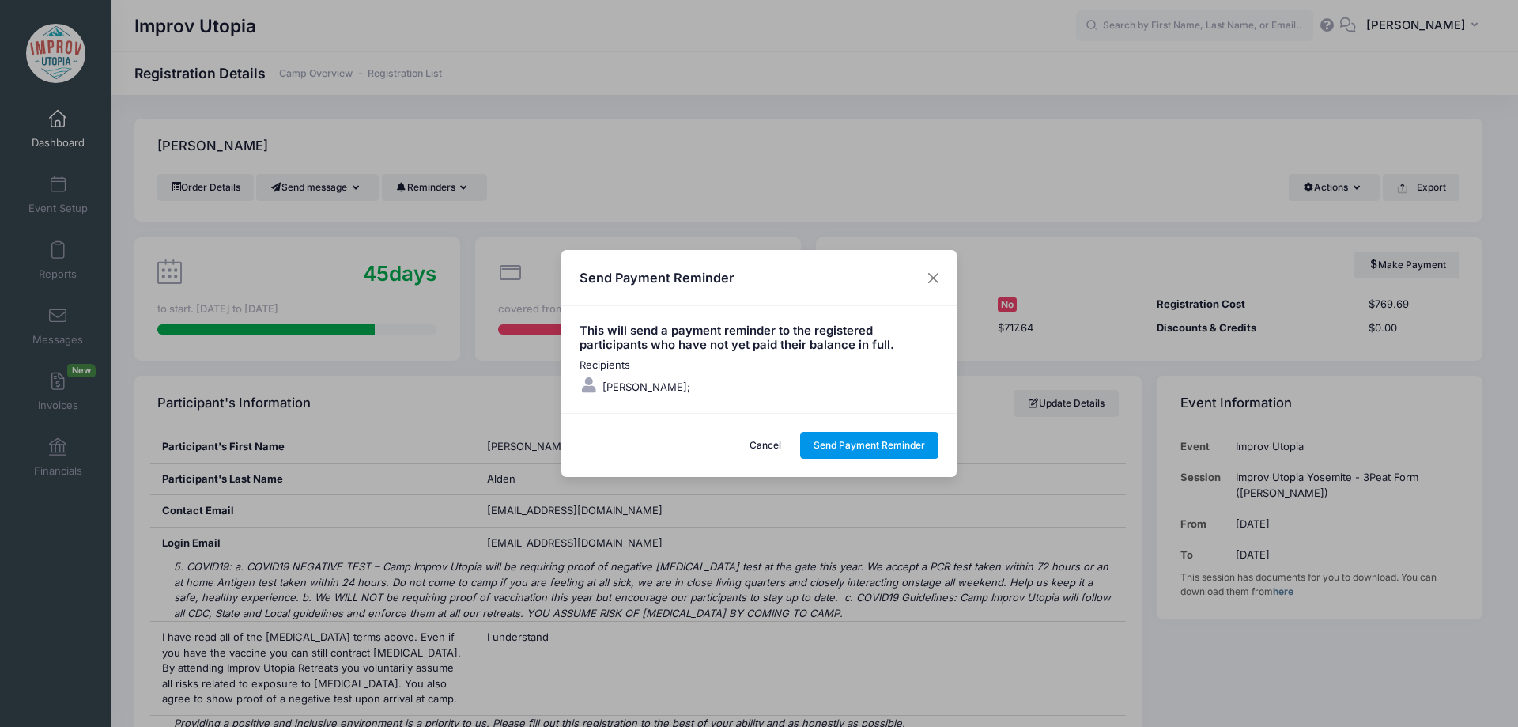
click at [853, 441] on button "Send Payment Reminder" at bounding box center [869, 445] width 139 height 27
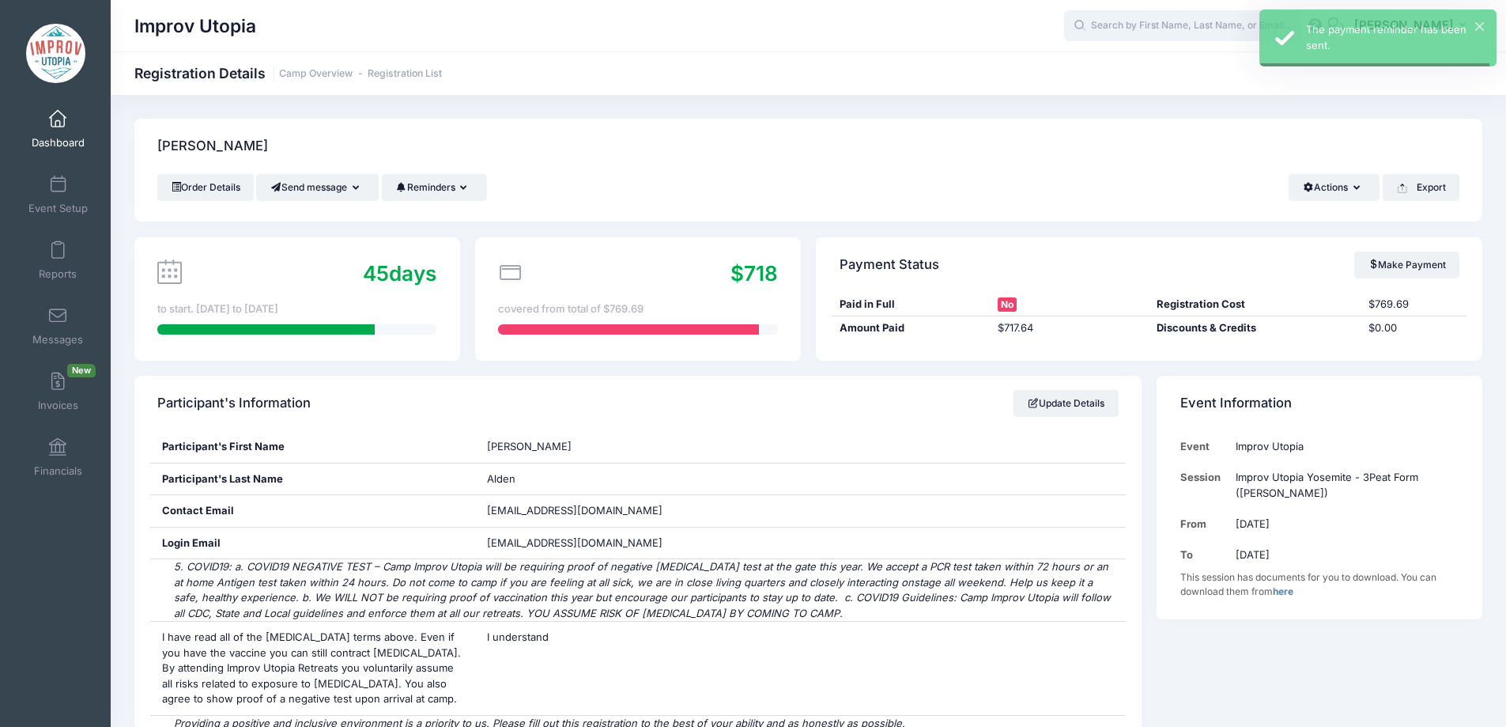
click at [1176, 24] on input "text" at bounding box center [1182, 26] width 237 height 32
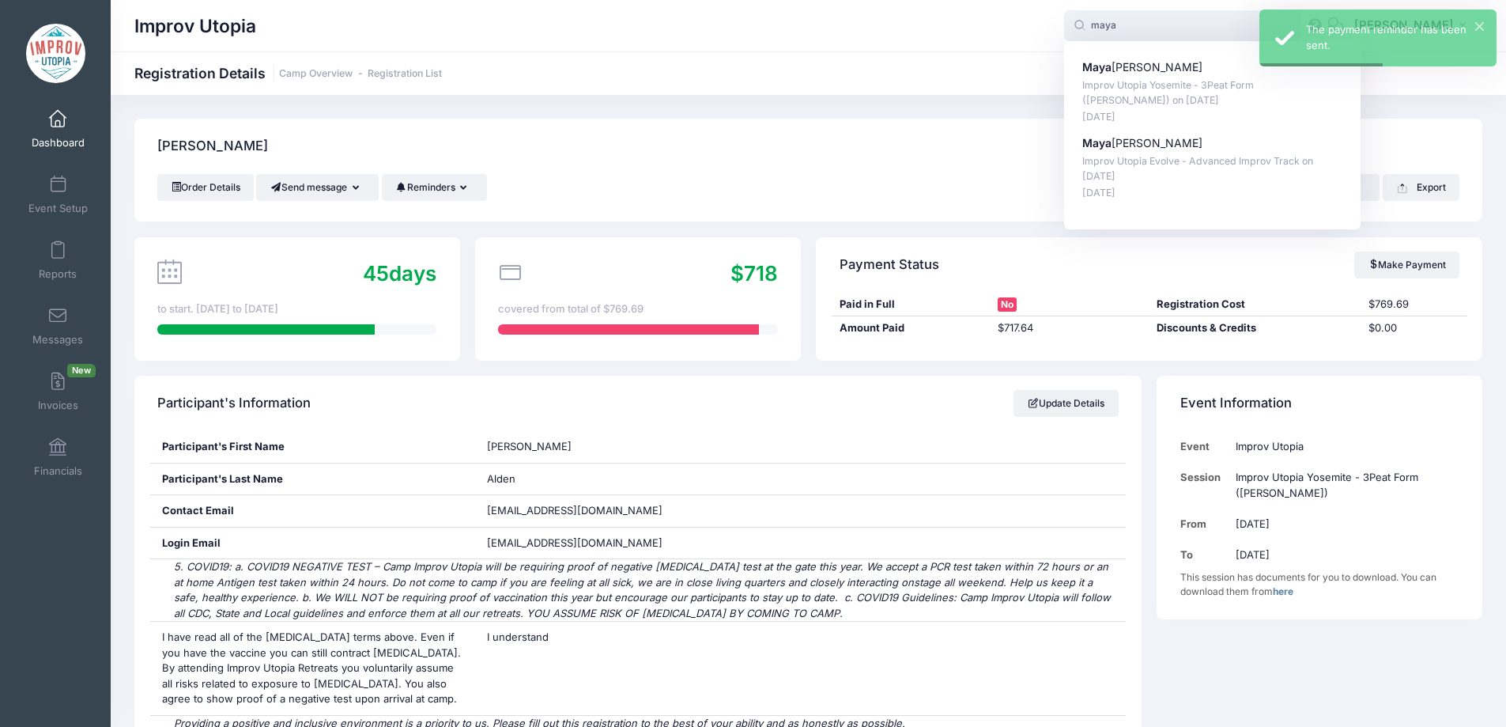
click at [1170, 71] on p "[PERSON_NAME]" at bounding box center [1212, 67] width 261 height 17
type input "Maya Siegel (Improv Utopia Yosemite - 3Peat Form (Patrick Roland), Sep-26, 2025)"
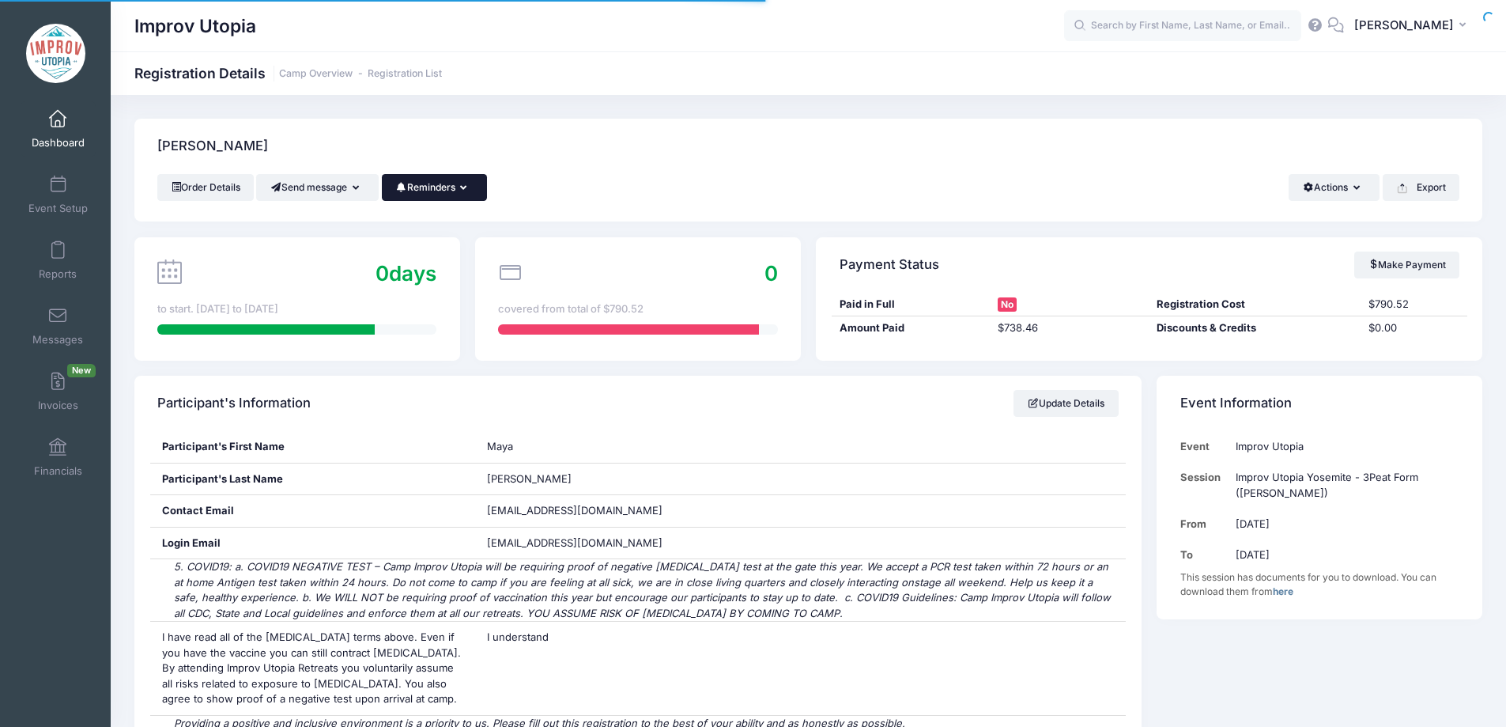
click at [456, 183] on button "Reminders" at bounding box center [434, 187] width 105 height 27
click at [481, 185] on button "Reminders" at bounding box center [434, 187] width 105 height 27
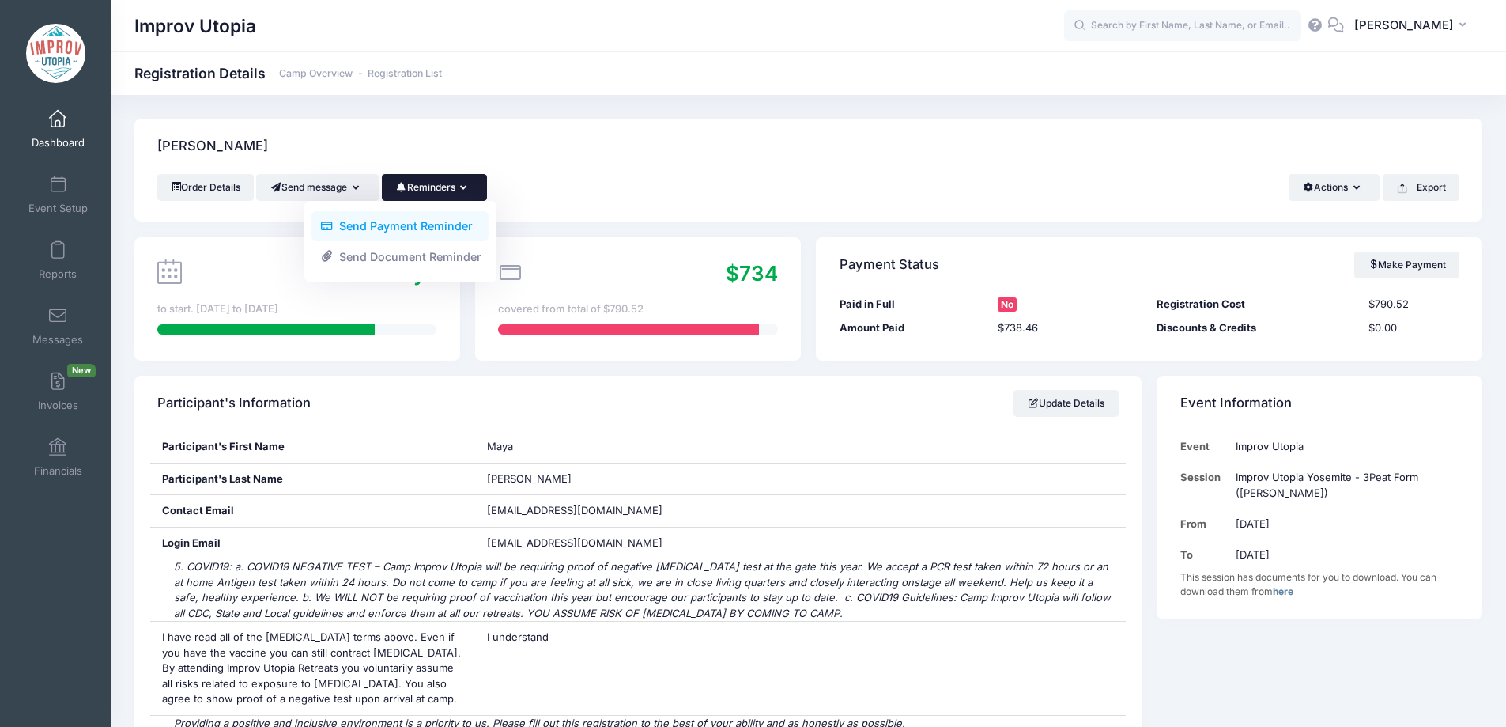
click at [451, 224] on link "Send Payment Reminder" at bounding box center [400, 226] width 177 height 30
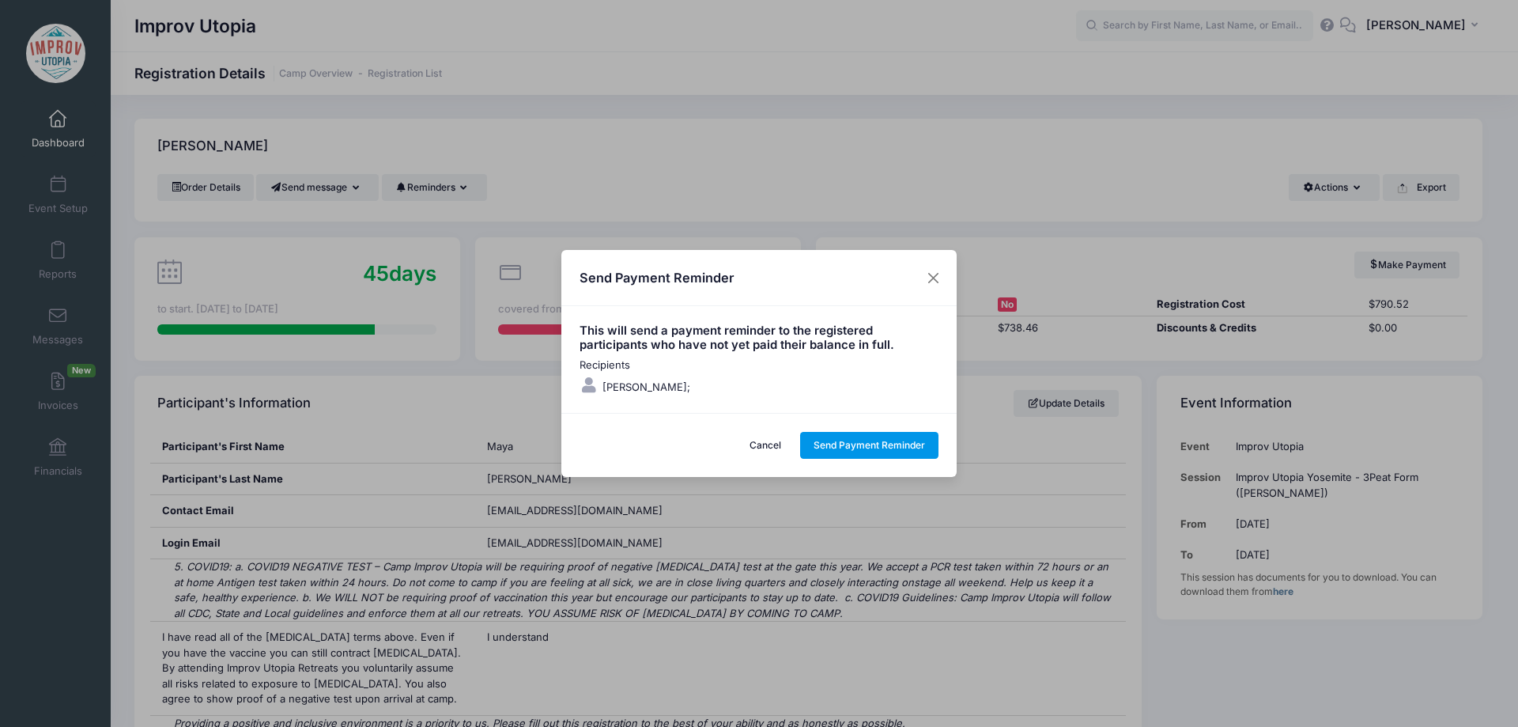
click at [870, 436] on button "Send Payment Reminder" at bounding box center [869, 445] width 139 height 27
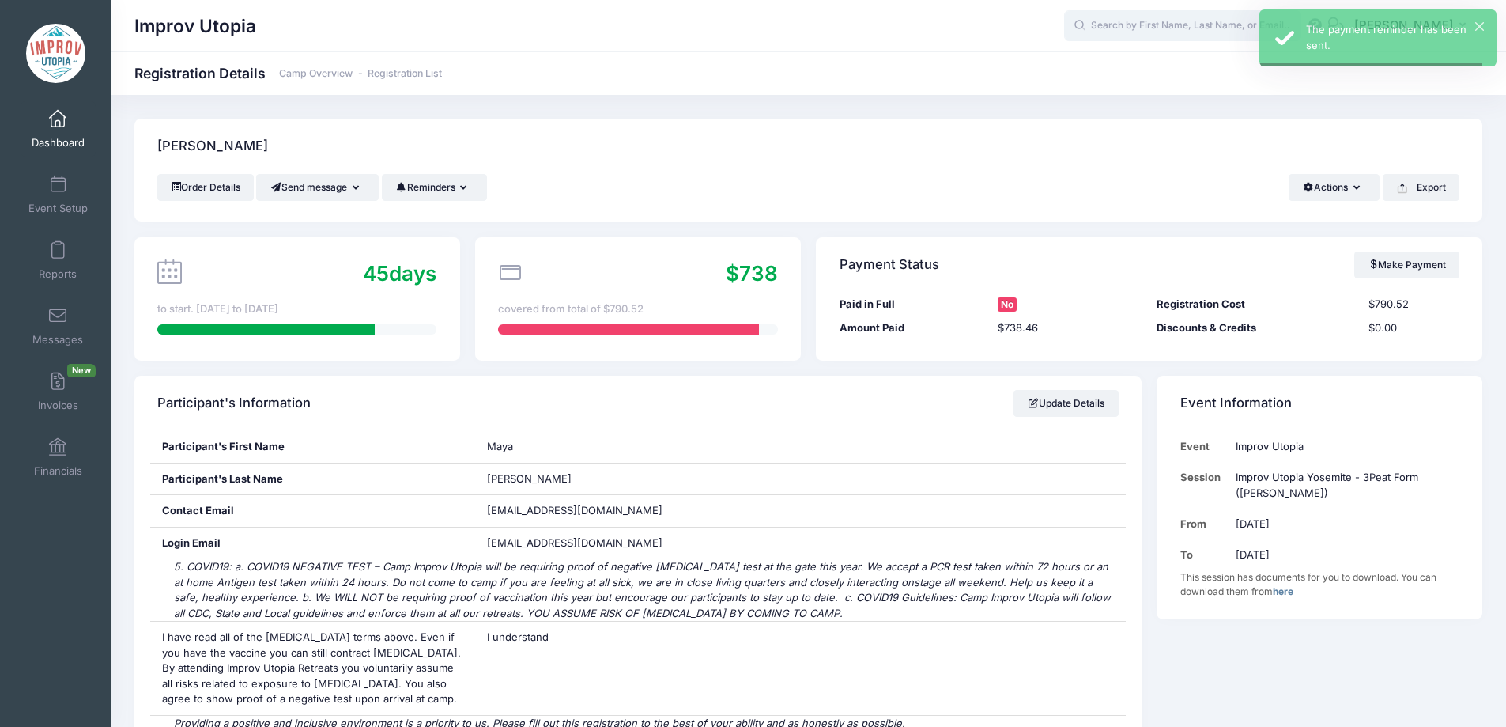
click at [1164, 28] on input "text" at bounding box center [1182, 26] width 237 height 32
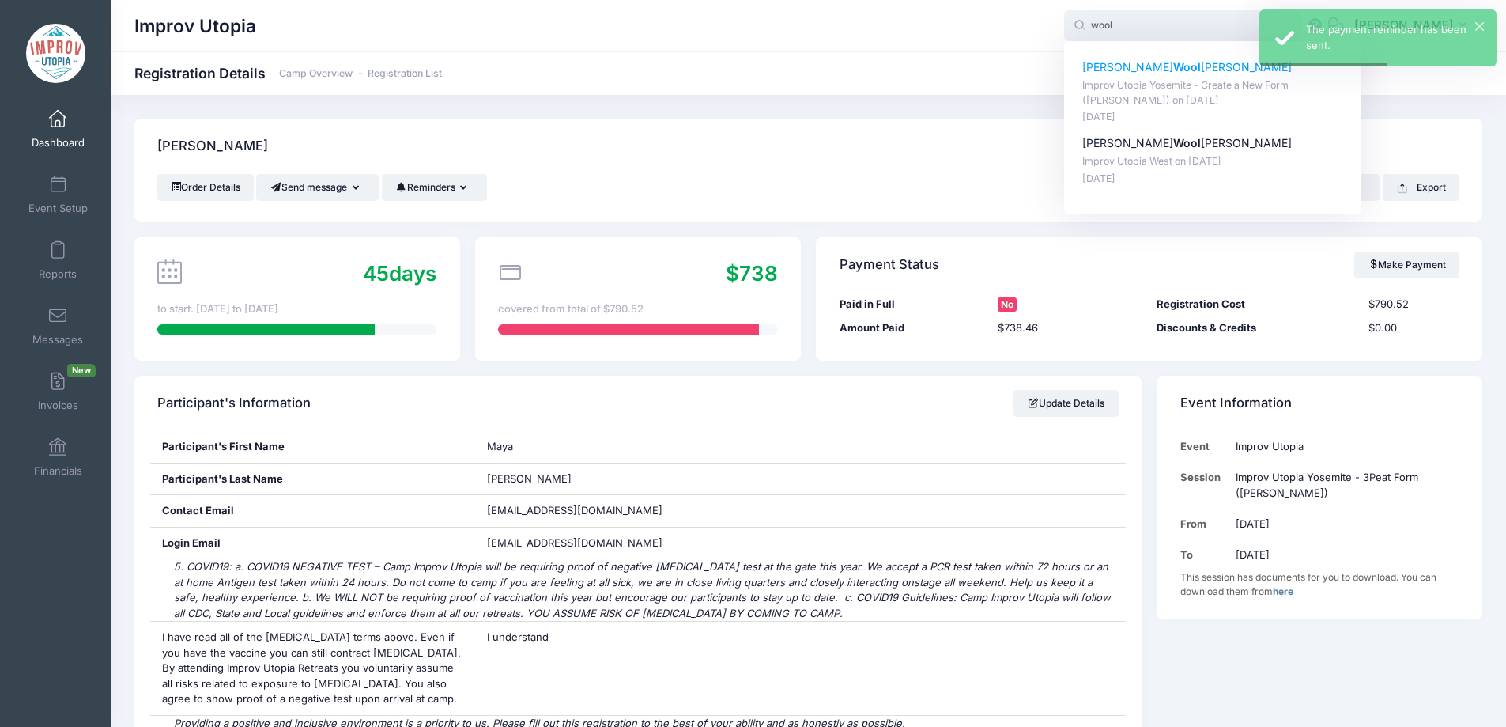
click at [1173, 66] on strong "Wool" at bounding box center [1187, 66] width 28 height 13
type input "Emily Woollum (Improv Utopia Yosemite - Create a New Form (Carla Cackowski), Se…"
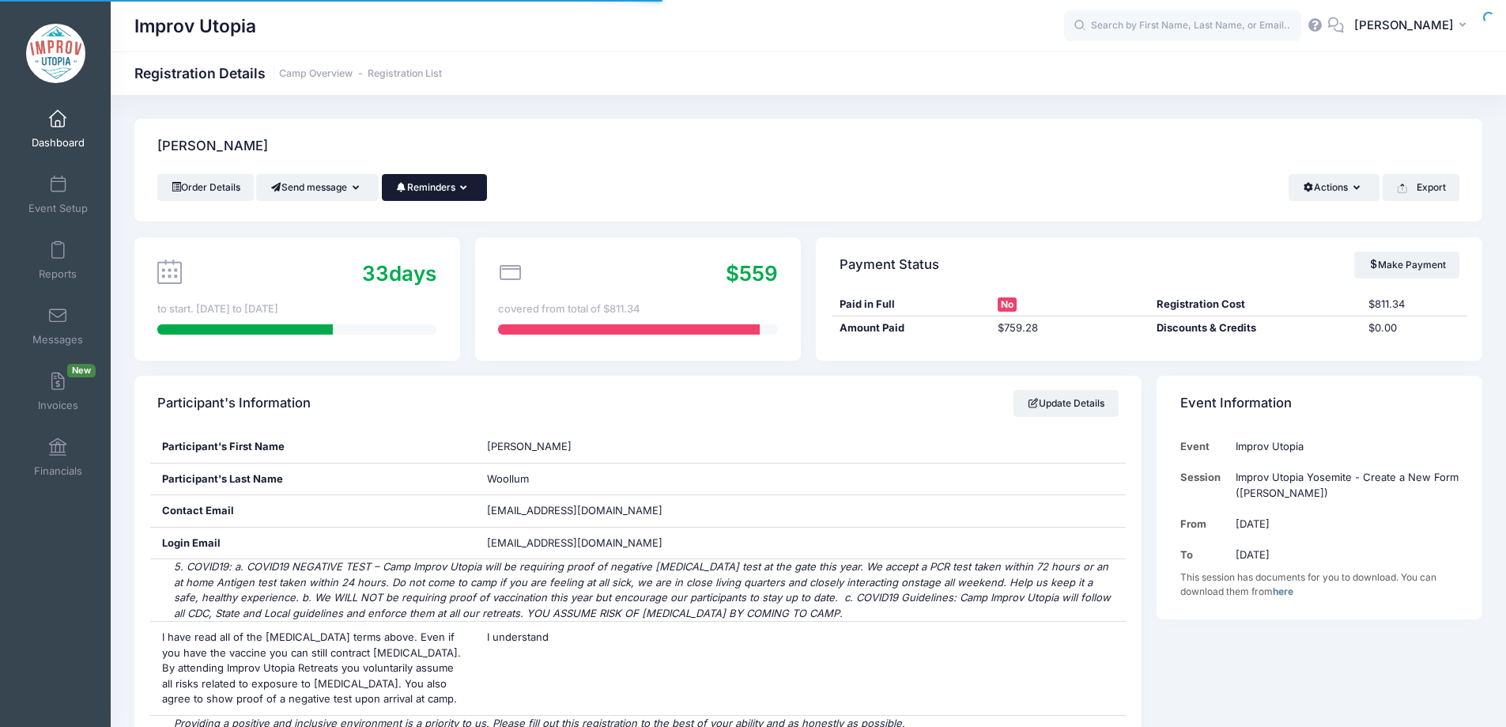
click at [470, 188] on icon "button" at bounding box center [466, 188] width 13 height 0
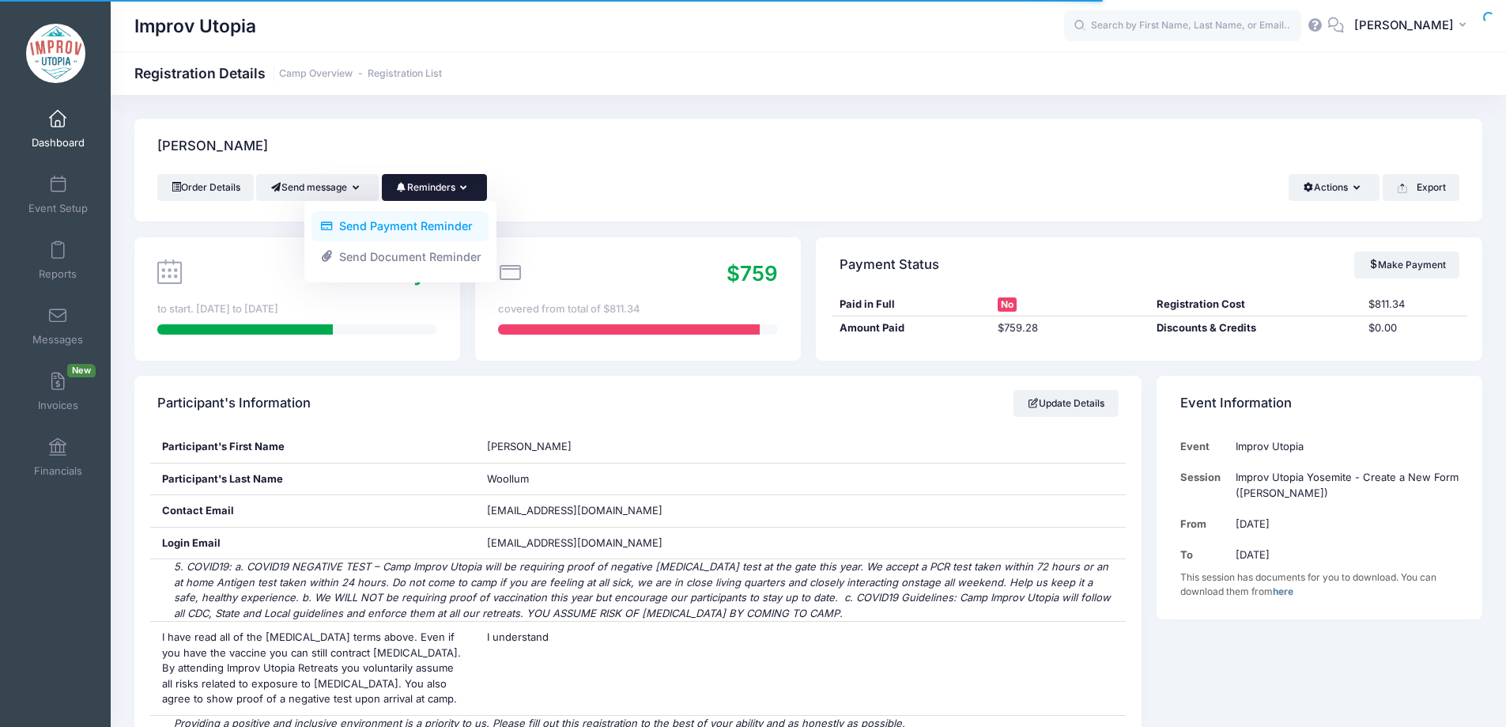
click at [468, 234] on link "Send Payment Reminder" at bounding box center [400, 226] width 177 height 30
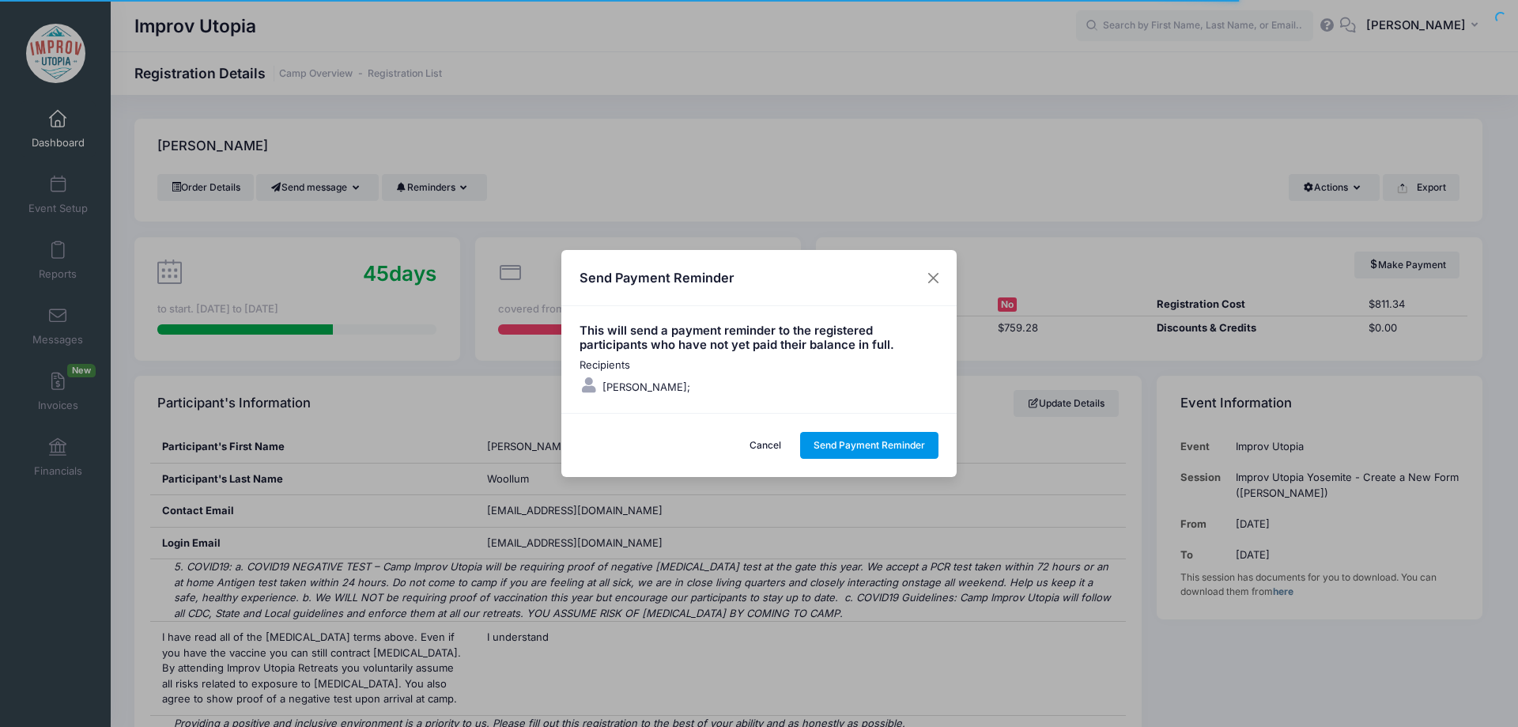
click at [859, 447] on button "Send Payment Reminder" at bounding box center [869, 445] width 139 height 27
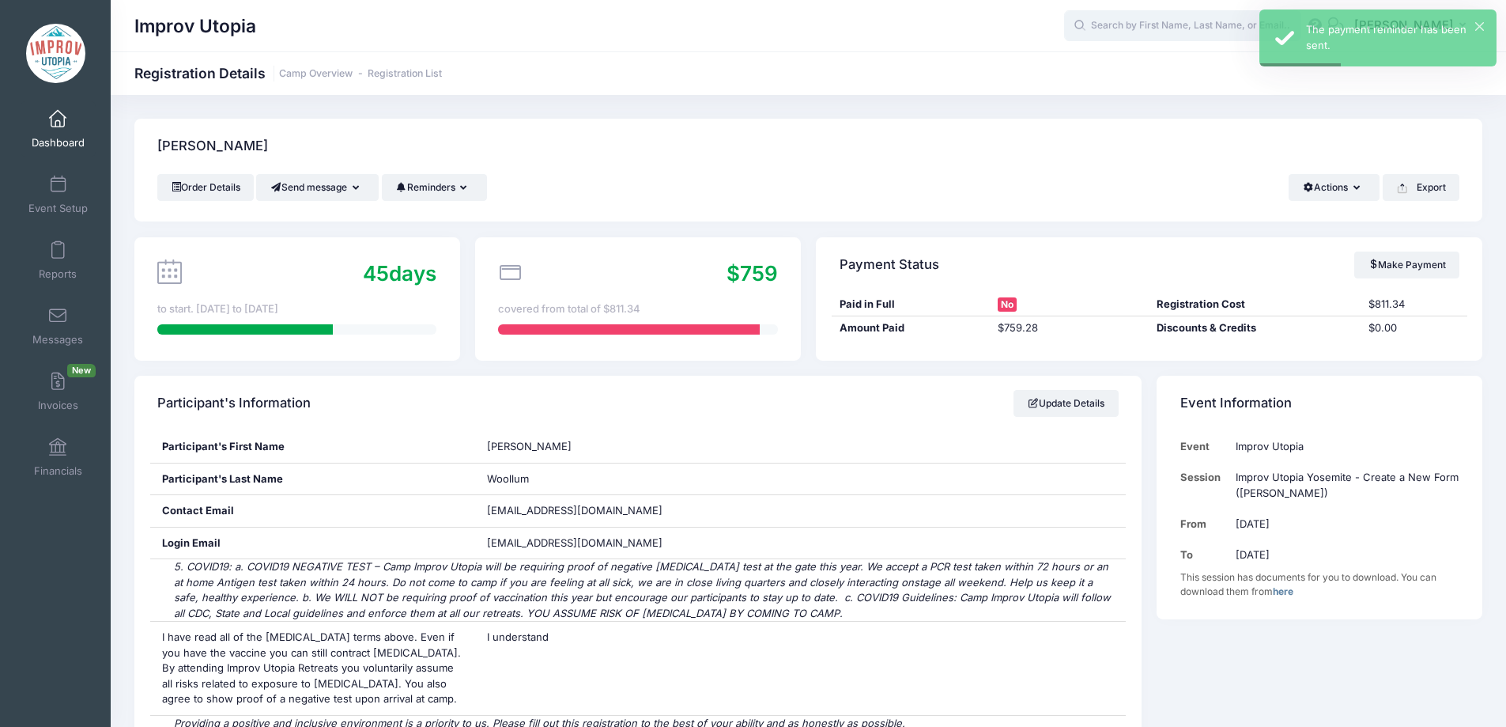
click at [1161, 39] on input "text" at bounding box center [1182, 26] width 237 height 32
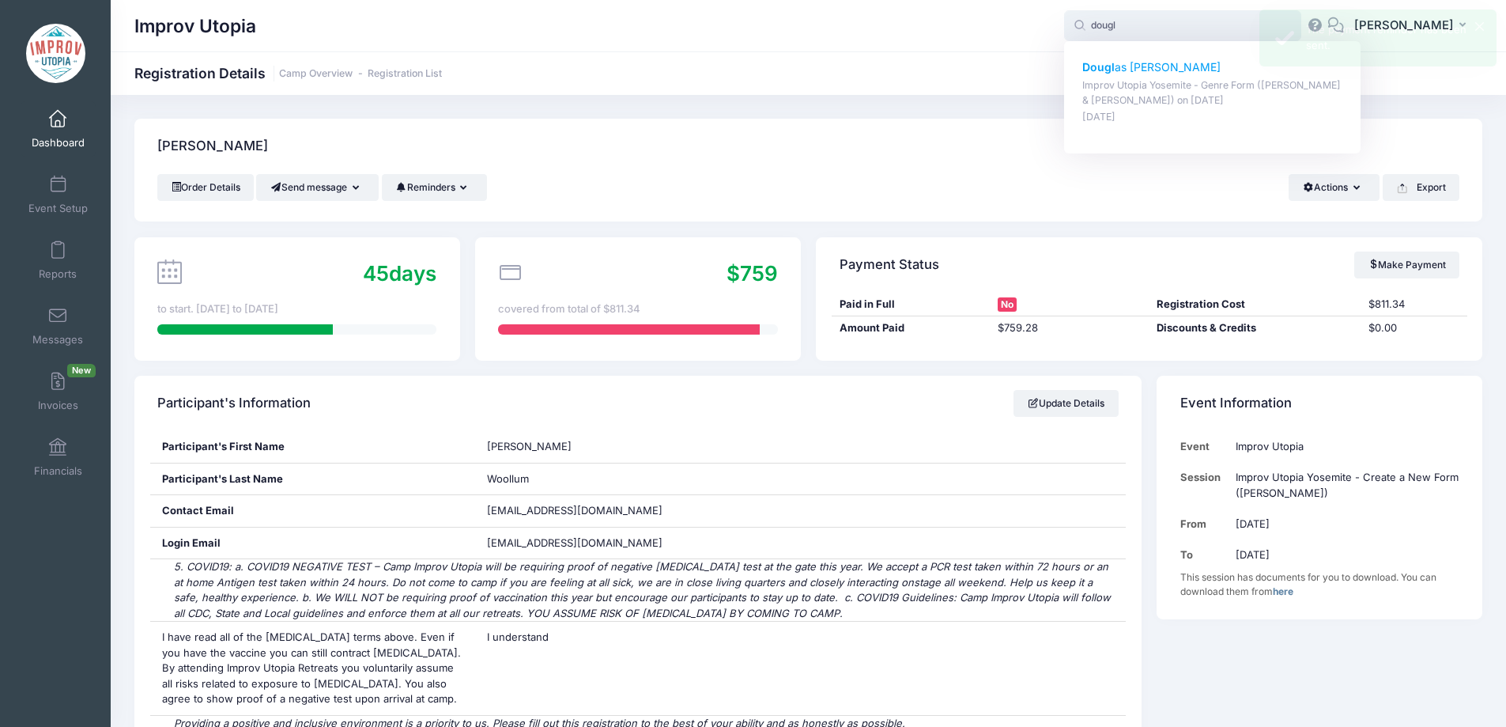
click at [1163, 63] on p "Dougl as Raymond" at bounding box center [1212, 67] width 261 height 17
type input "Douglas Raymond (Improv Utopia Yosemite - Genre Form (Nick Armstrong &amp; Jess…"
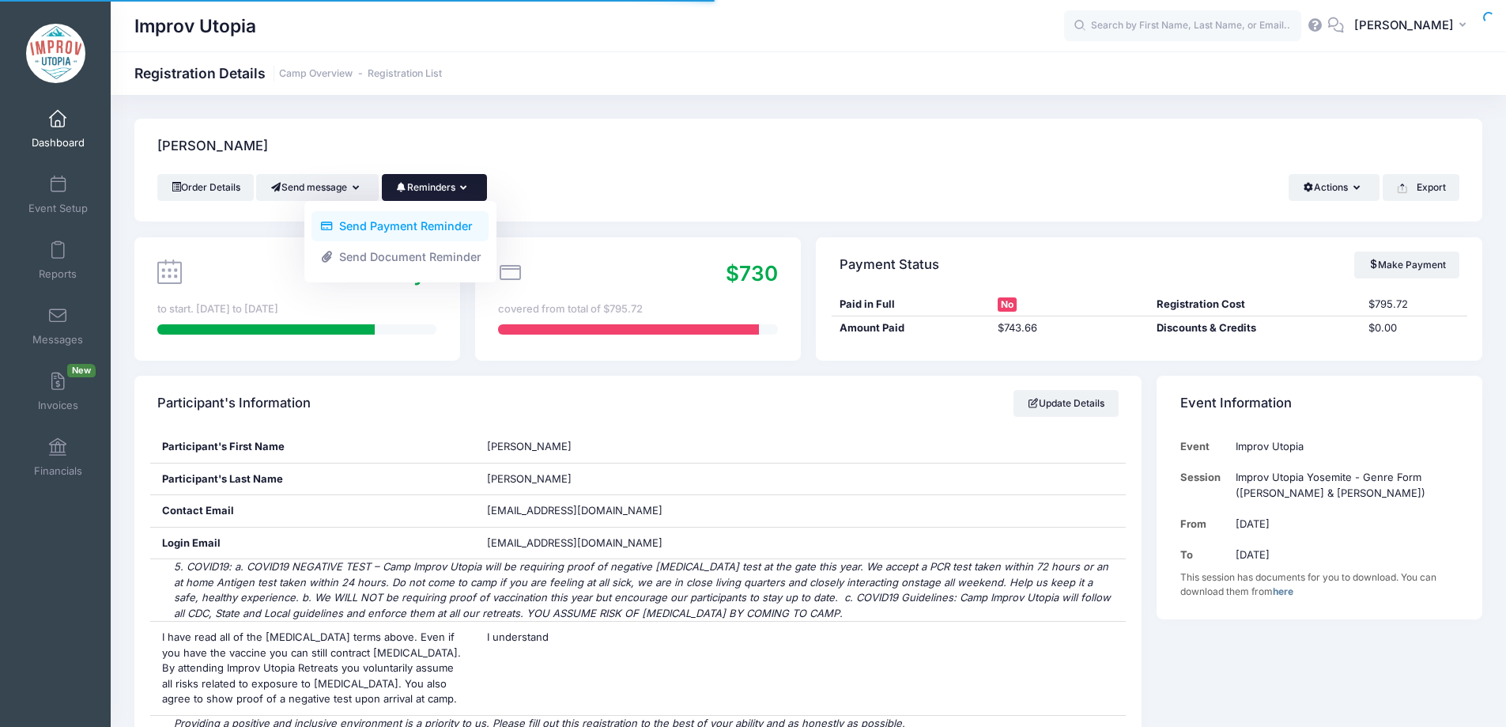
click at [432, 225] on link "Send Payment Reminder" at bounding box center [400, 226] width 177 height 30
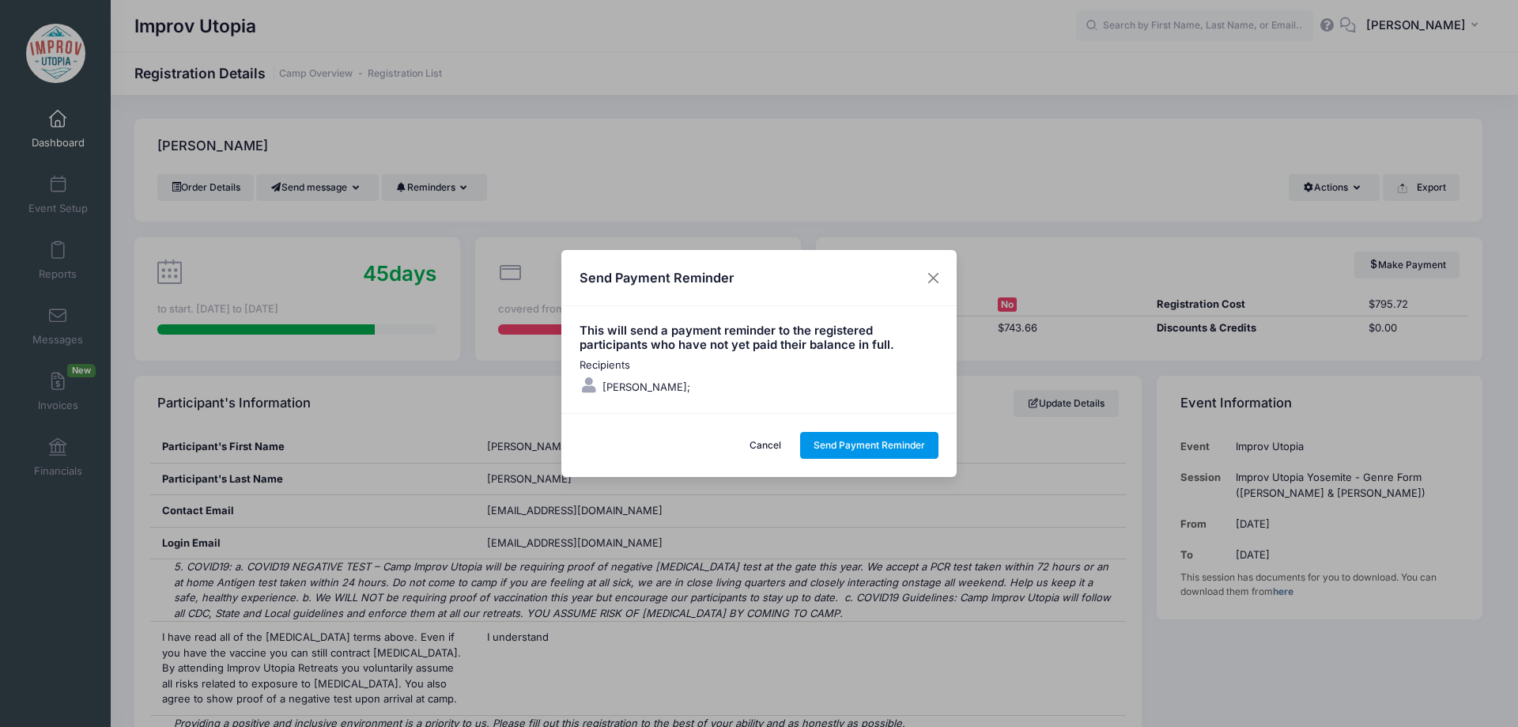
click at [827, 450] on button "Send Payment Reminder" at bounding box center [869, 445] width 139 height 27
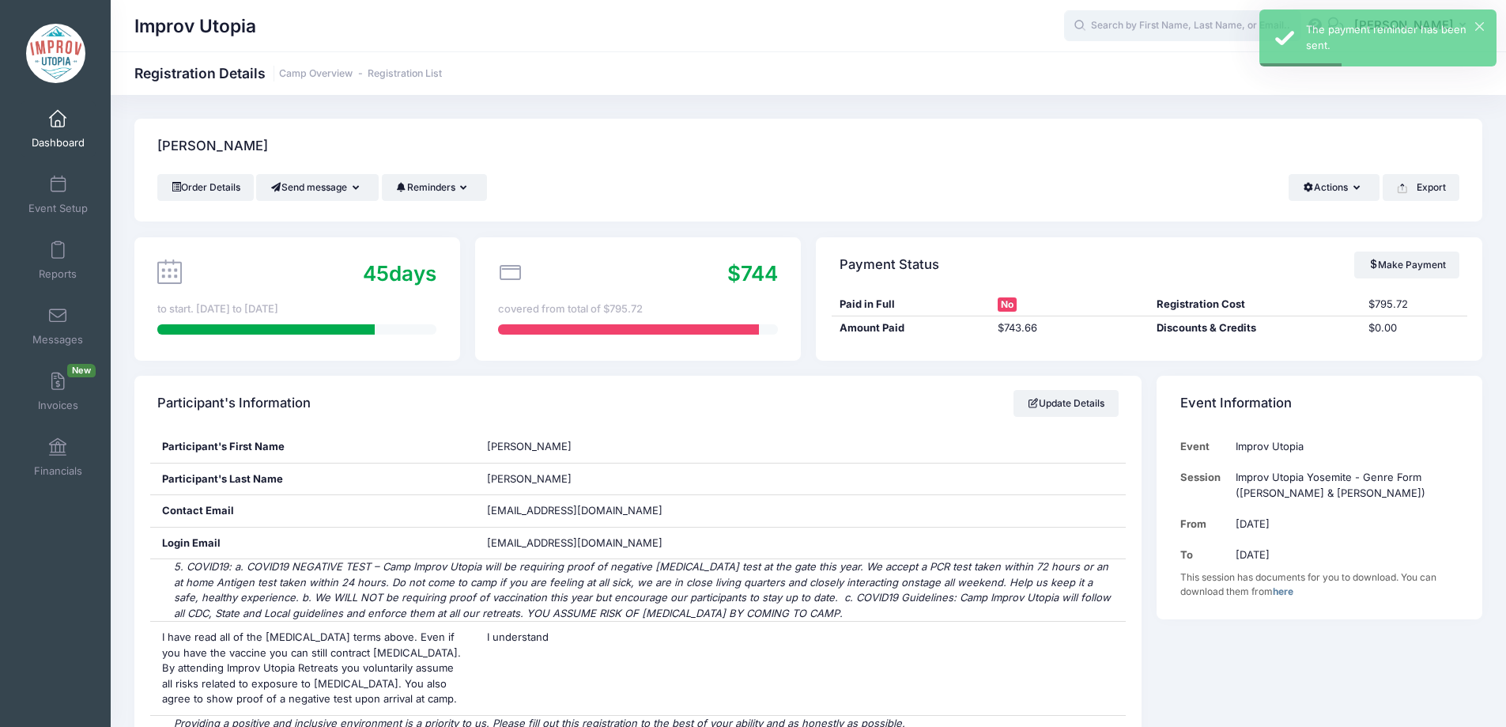
click at [1160, 39] on input "text" at bounding box center [1182, 26] width 237 height 32
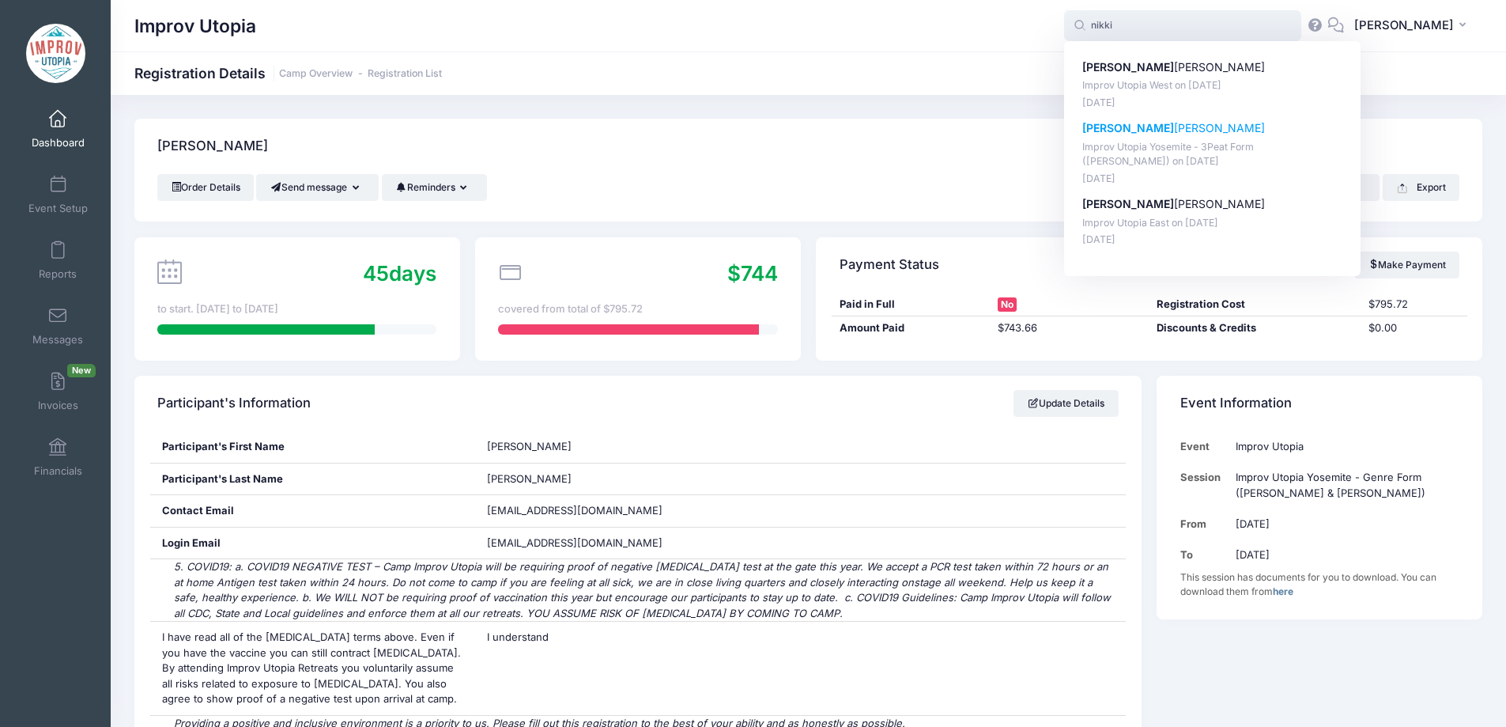
click at [1157, 135] on p "Nikki Skinner" at bounding box center [1212, 128] width 261 height 17
type input "Nikki Skinner (Improv Utopia Yosemite - 3Peat Form (Patrick Roland), Sep-26, 20…"
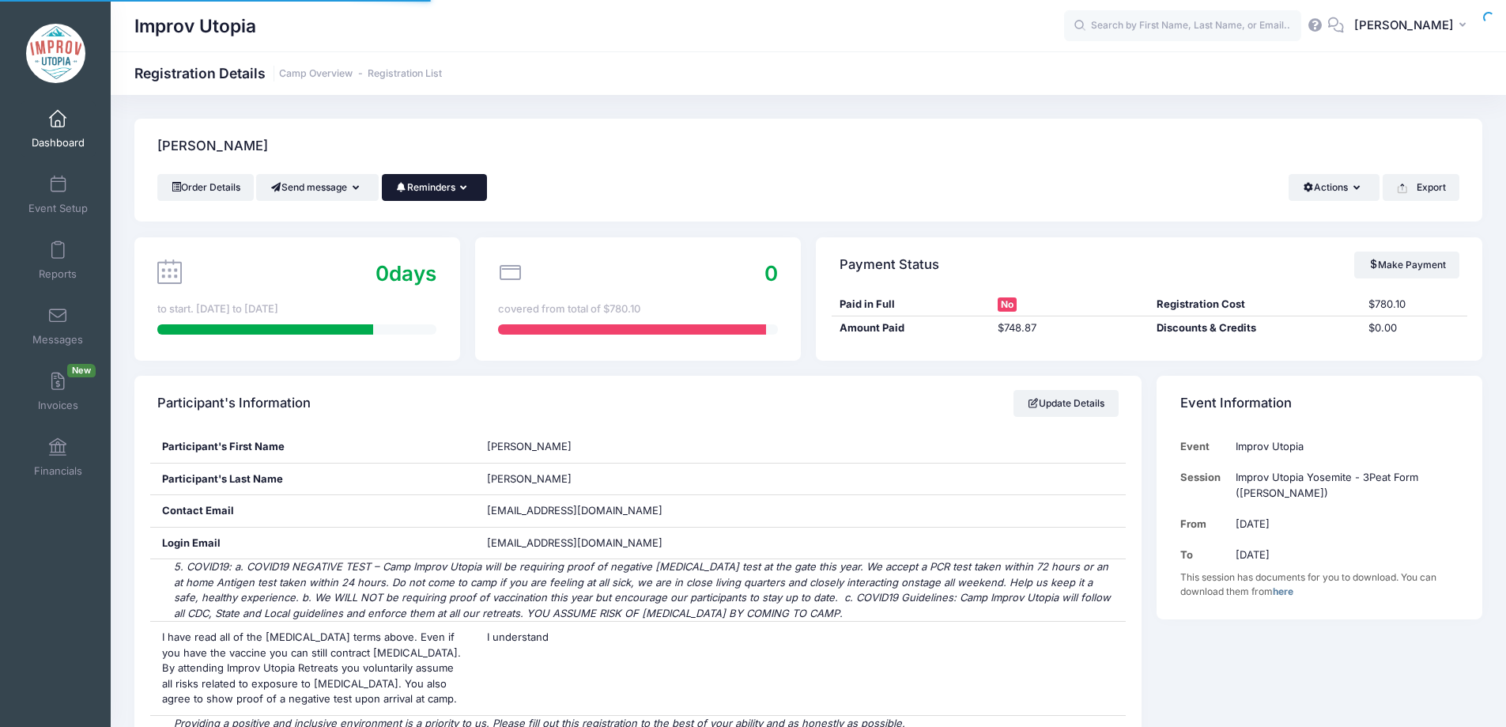
click at [472, 188] on icon "button" at bounding box center [466, 188] width 13 height 0
click at [470, 188] on icon "button" at bounding box center [466, 188] width 13 height 0
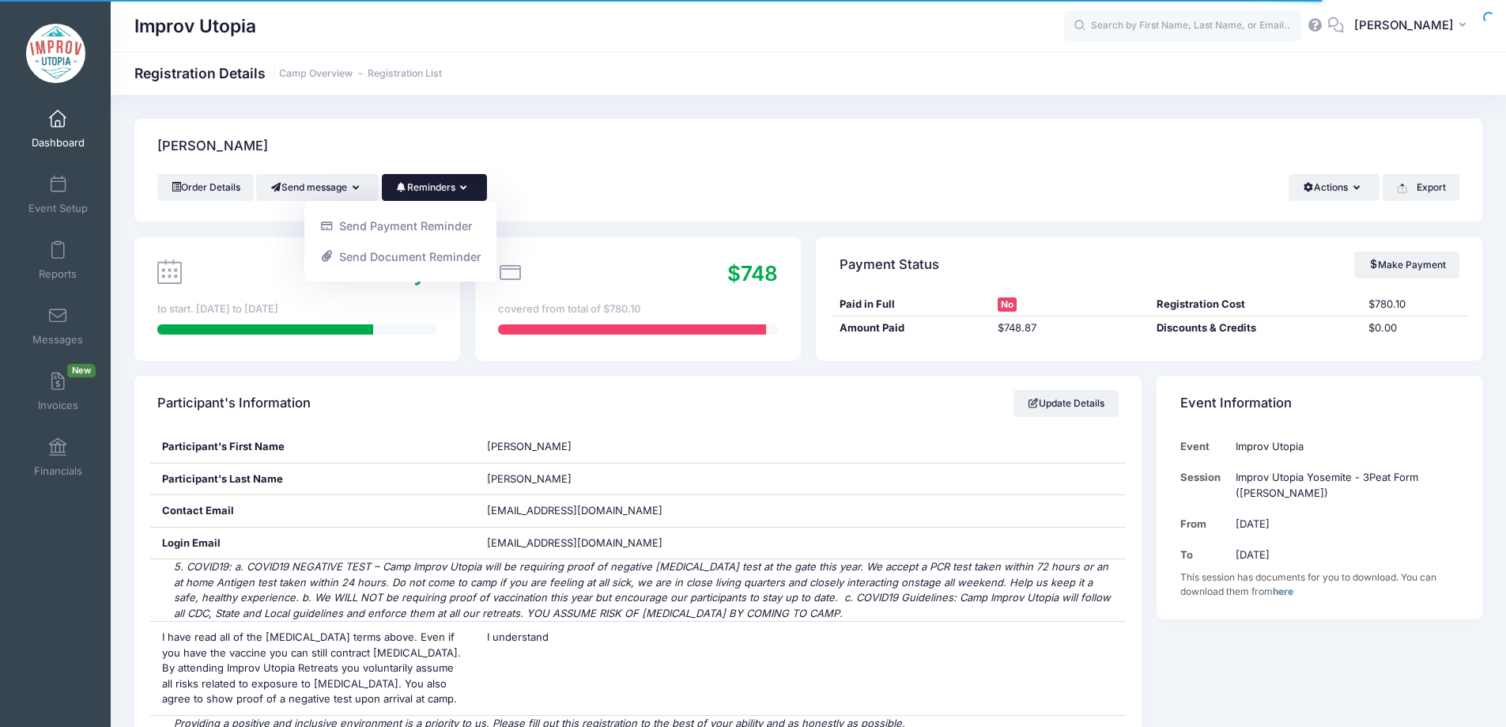
click at [451, 208] on div "Send Payment Reminder Send Document Reminder" at bounding box center [400, 241] width 192 height 81
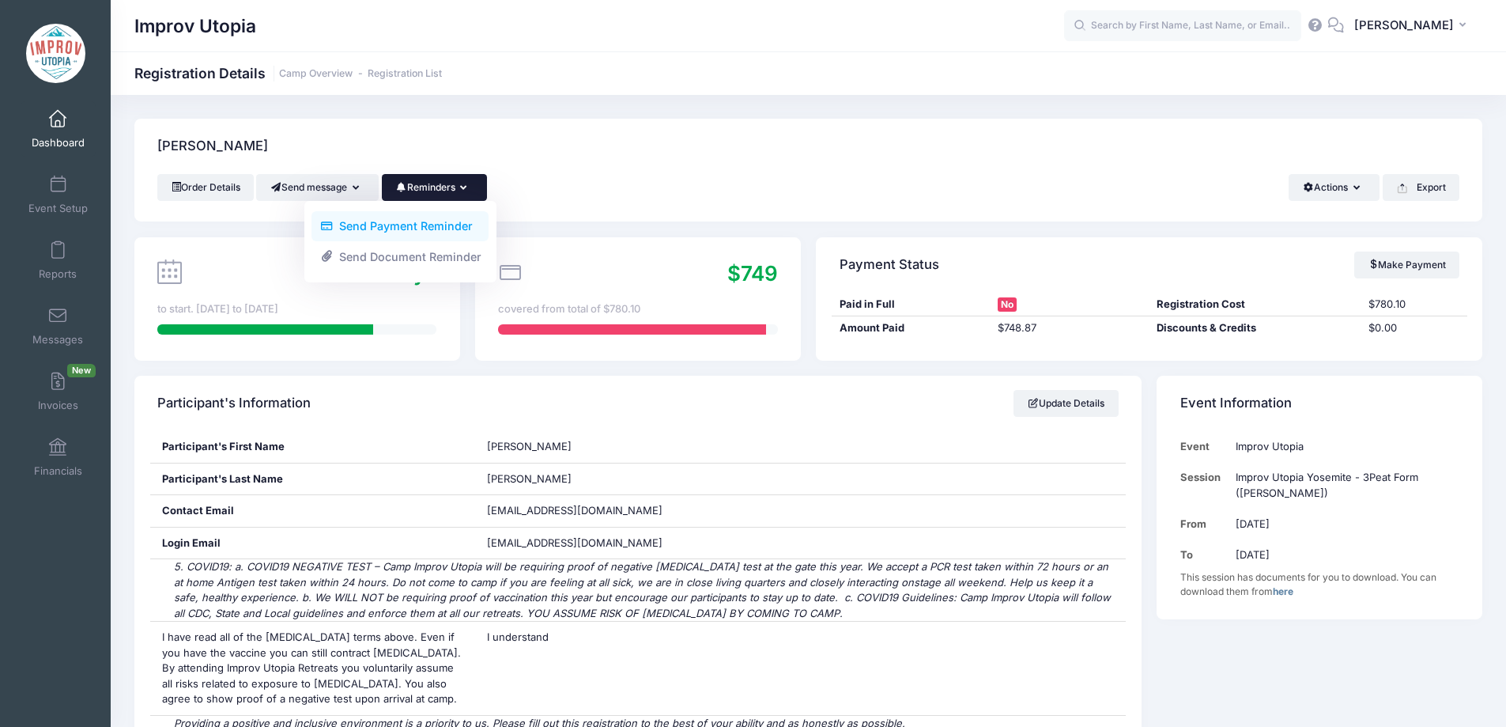
click at [444, 233] on link "Send Payment Reminder" at bounding box center [400, 226] width 177 height 30
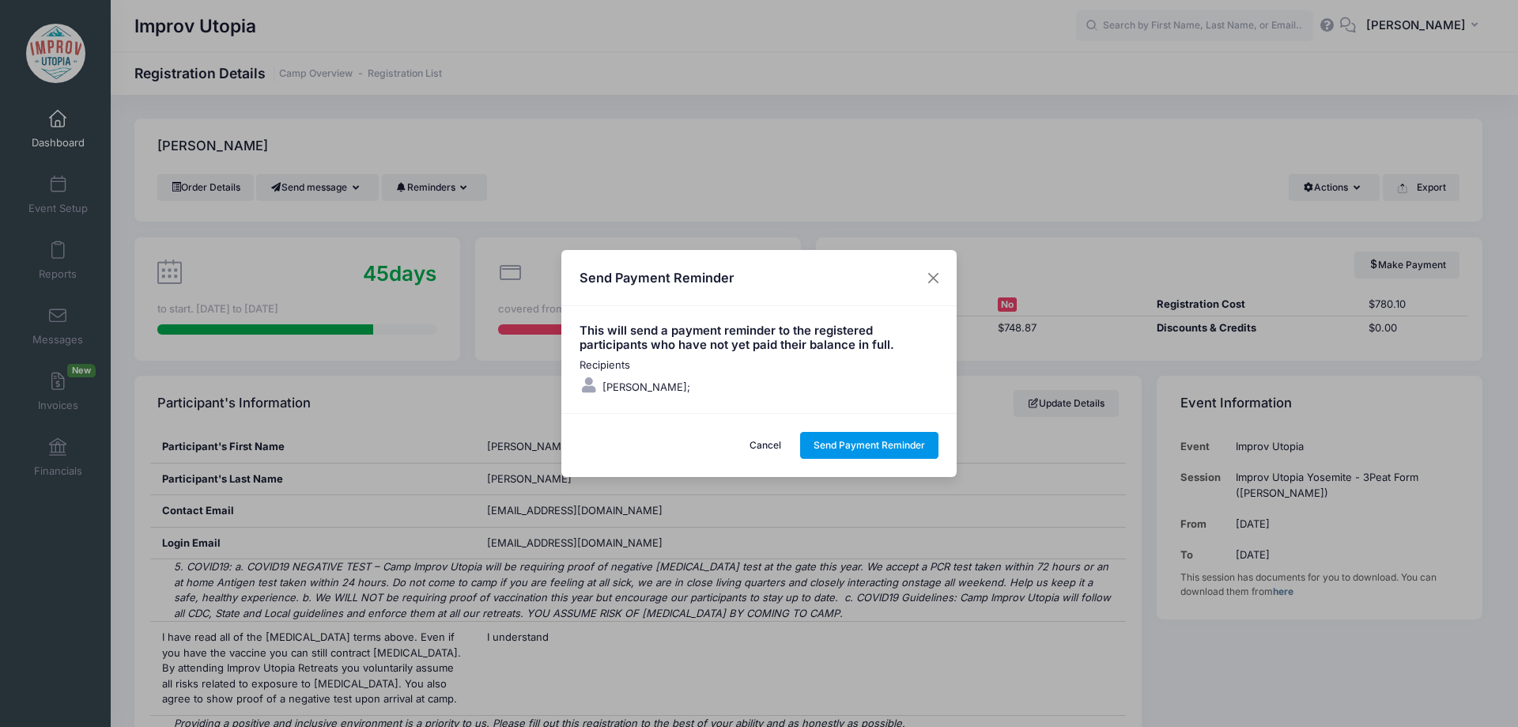
click at [856, 439] on button "Send Payment Reminder" at bounding box center [869, 445] width 139 height 27
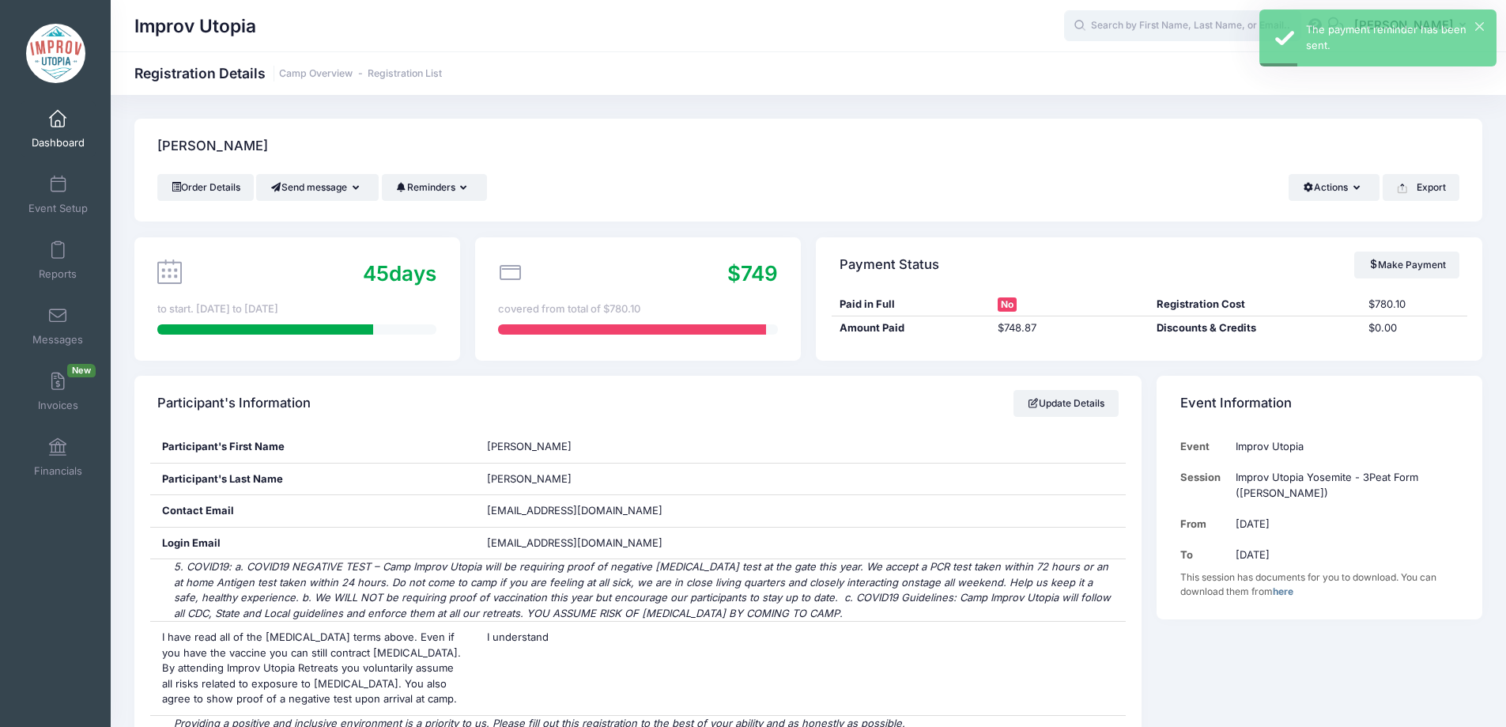
click at [1139, 23] on input "text" at bounding box center [1182, 26] width 237 height 32
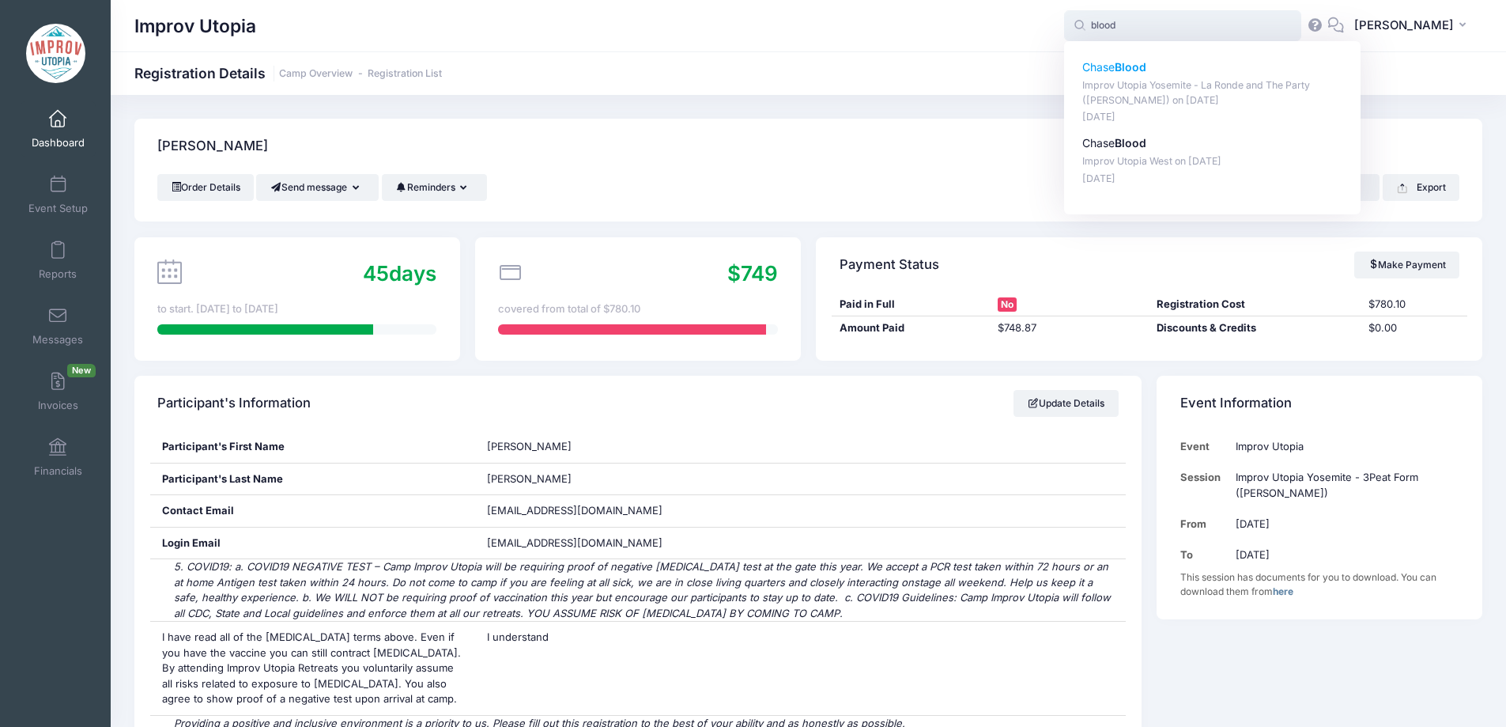
click at [1146, 65] on strong "Blood" at bounding box center [1131, 66] width 32 height 13
type input "Chase Blood (Improv Utopia Yosemite - La Ronde and The Party (Craig Cackowski),…"
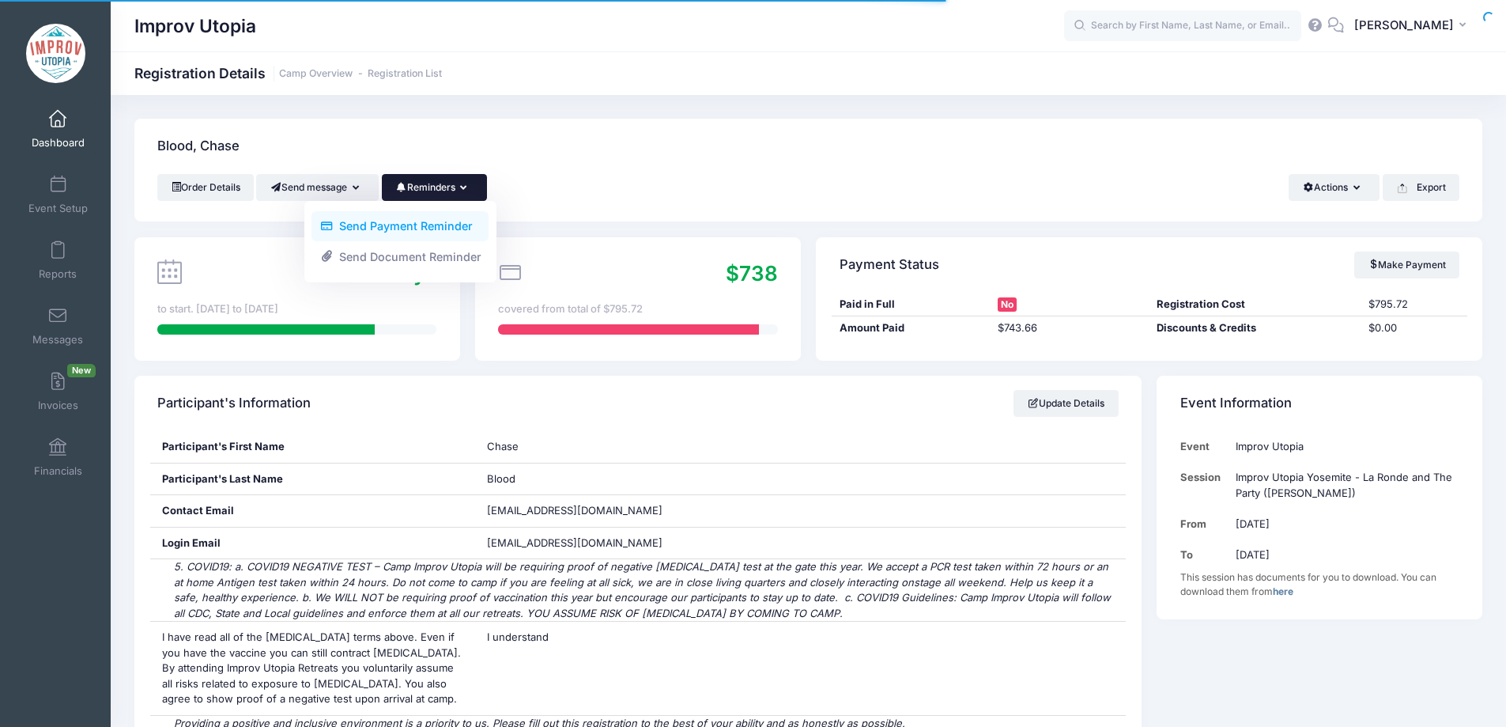
click at [430, 225] on link "Send Payment Reminder" at bounding box center [400, 226] width 177 height 30
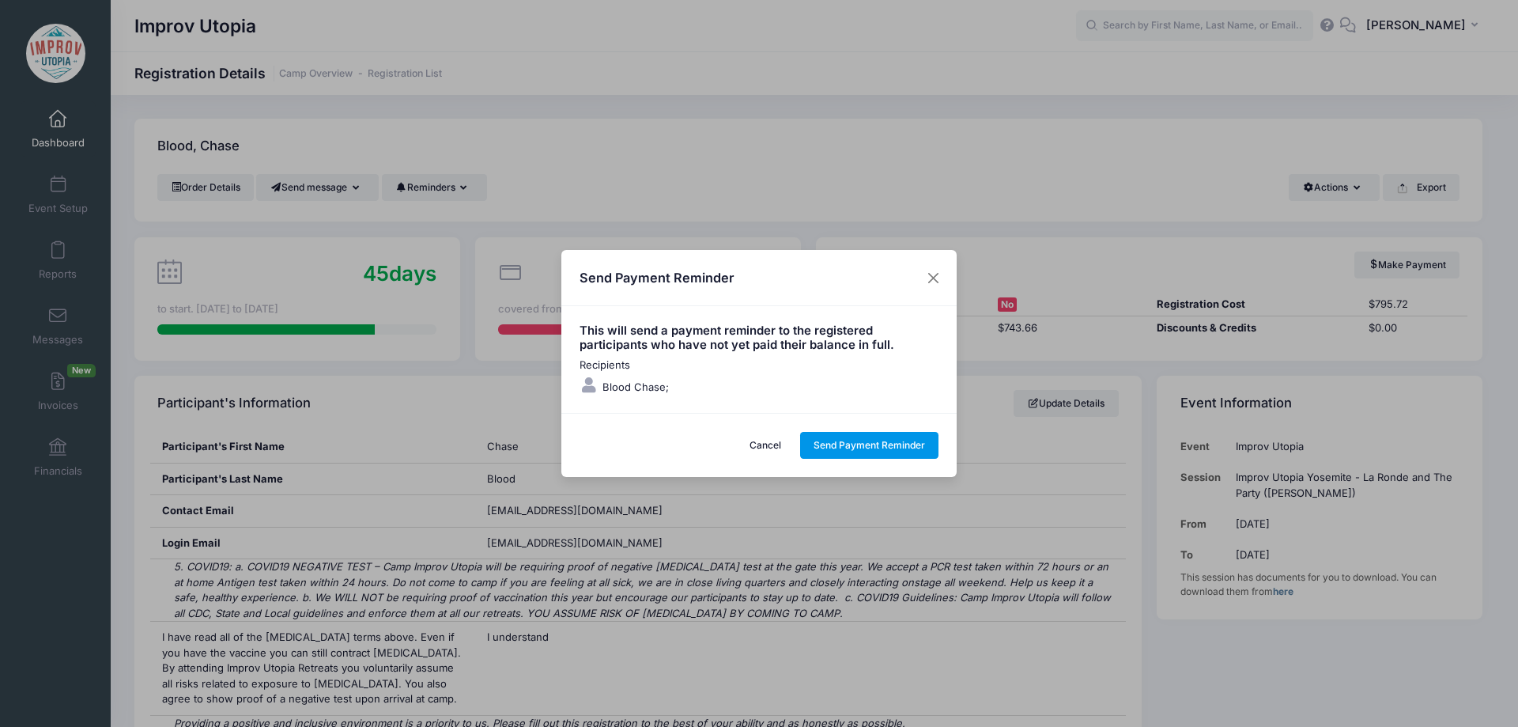
click at [854, 449] on button "Send Payment Reminder" at bounding box center [869, 445] width 139 height 27
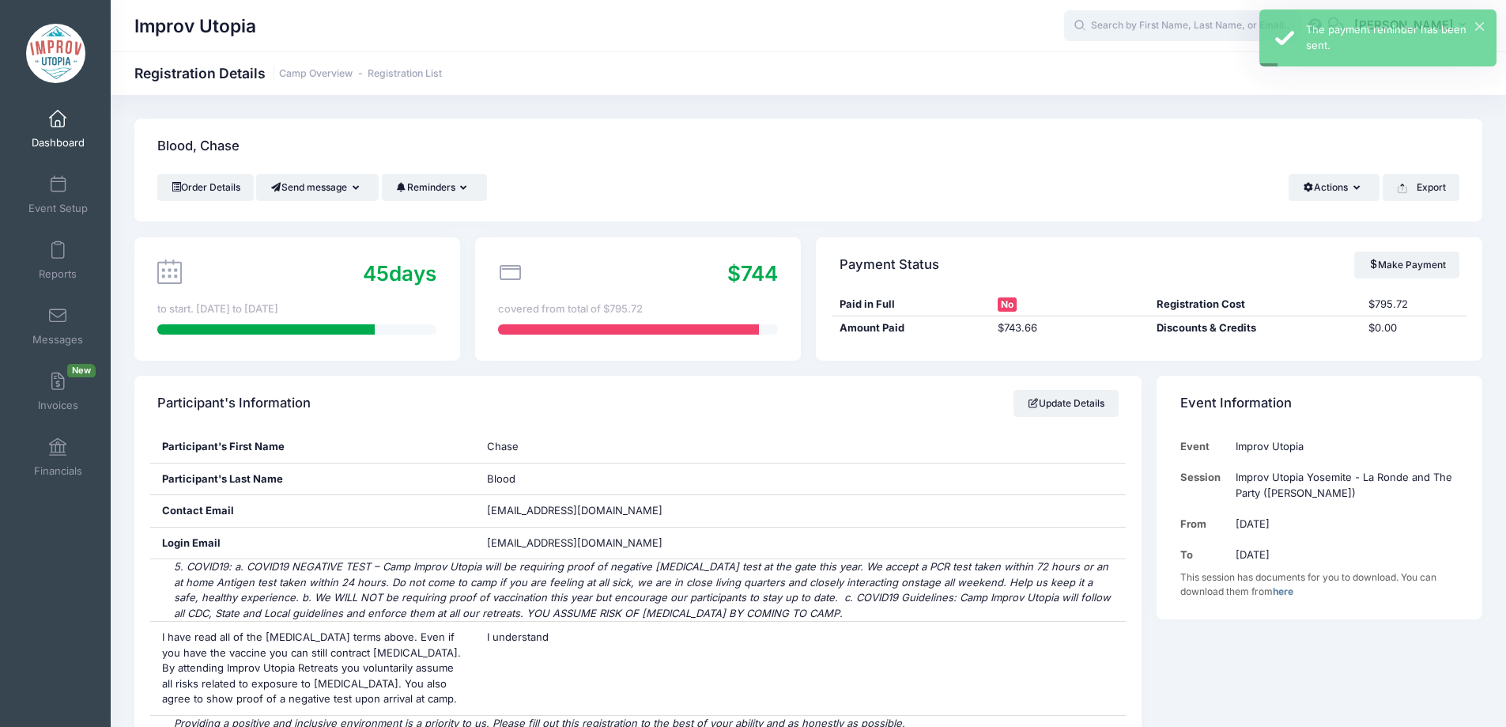
click at [1177, 29] on input "text" at bounding box center [1182, 26] width 237 height 32
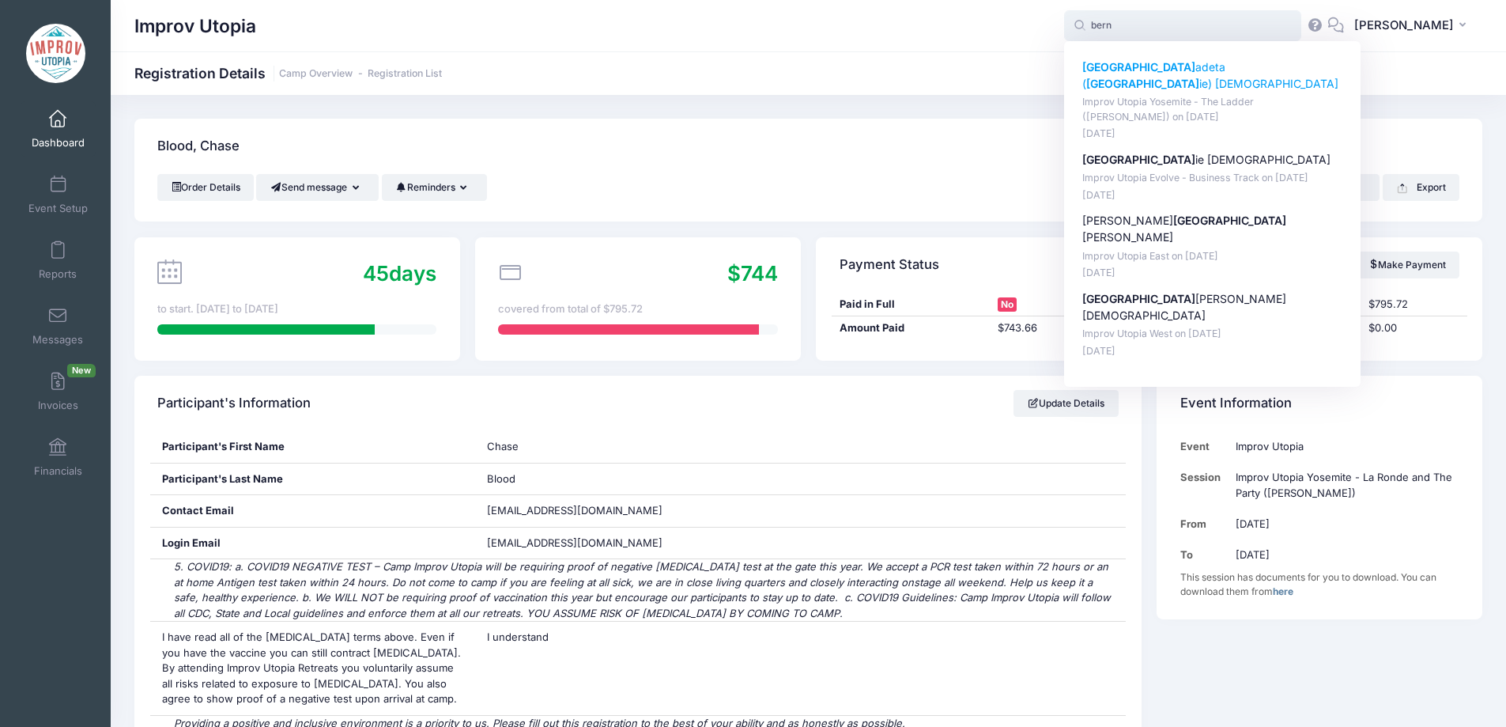
click at [1157, 70] on p "Bern adeta ( Bern ie) Baktashian" at bounding box center [1212, 75] width 261 height 33
type input "Bernadeta (Bernie) Baktashian (Improv Utopia Yosemite - The Ladder (Brian James…"
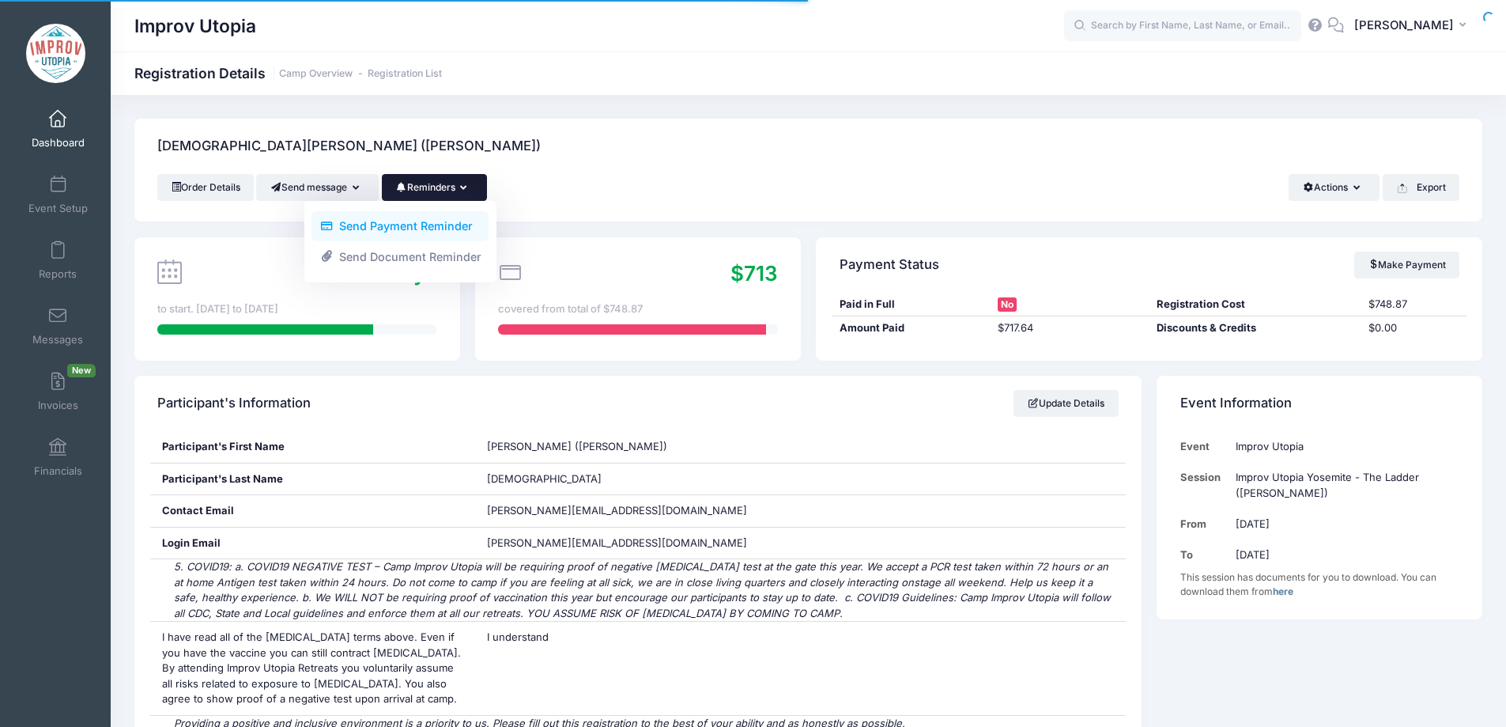
click at [423, 225] on link "Send Payment Reminder" at bounding box center [400, 226] width 177 height 30
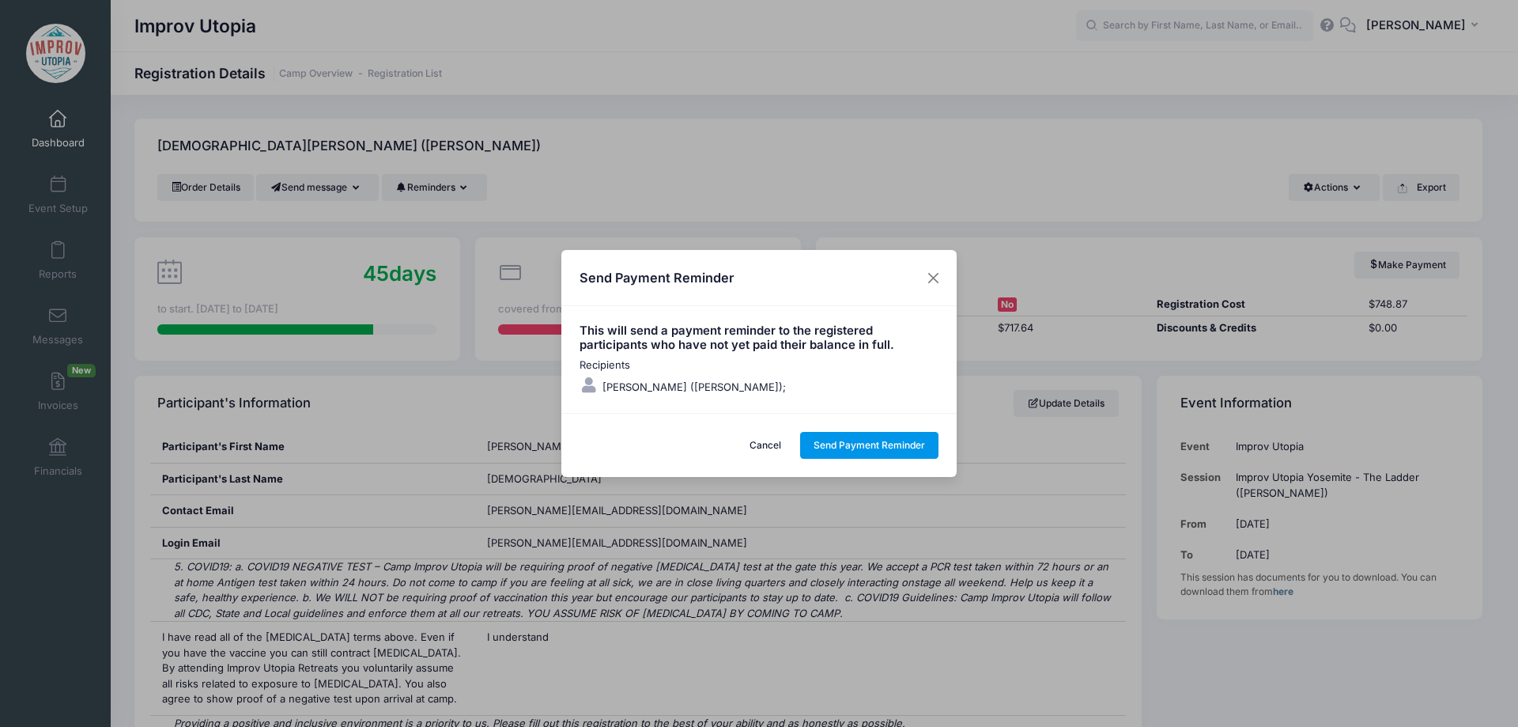
click at [882, 445] on button "Send Payment Reminder" at bounding box center [869, 445] width 139 height 27
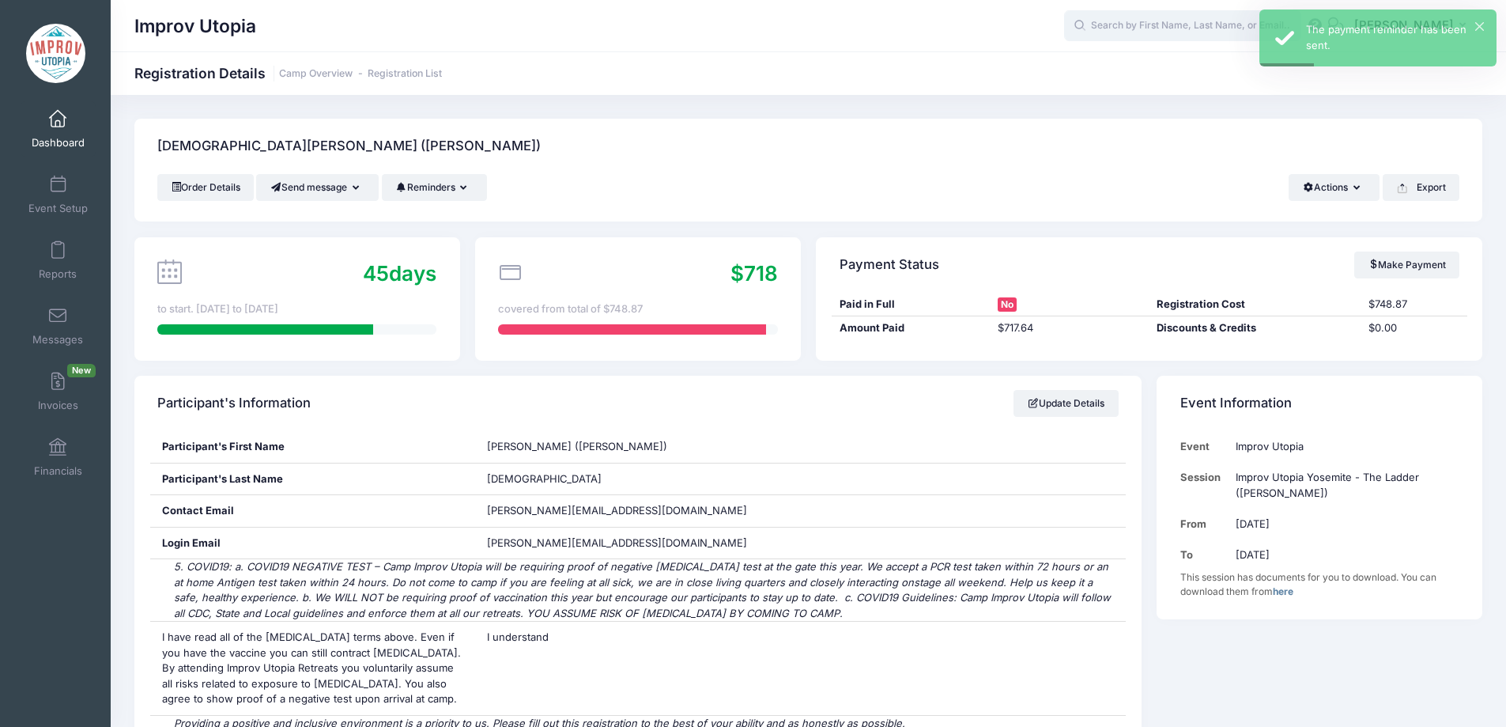
click at [1148, 32] on input "text" at bounding box center [1182, 26] width 237 height 32
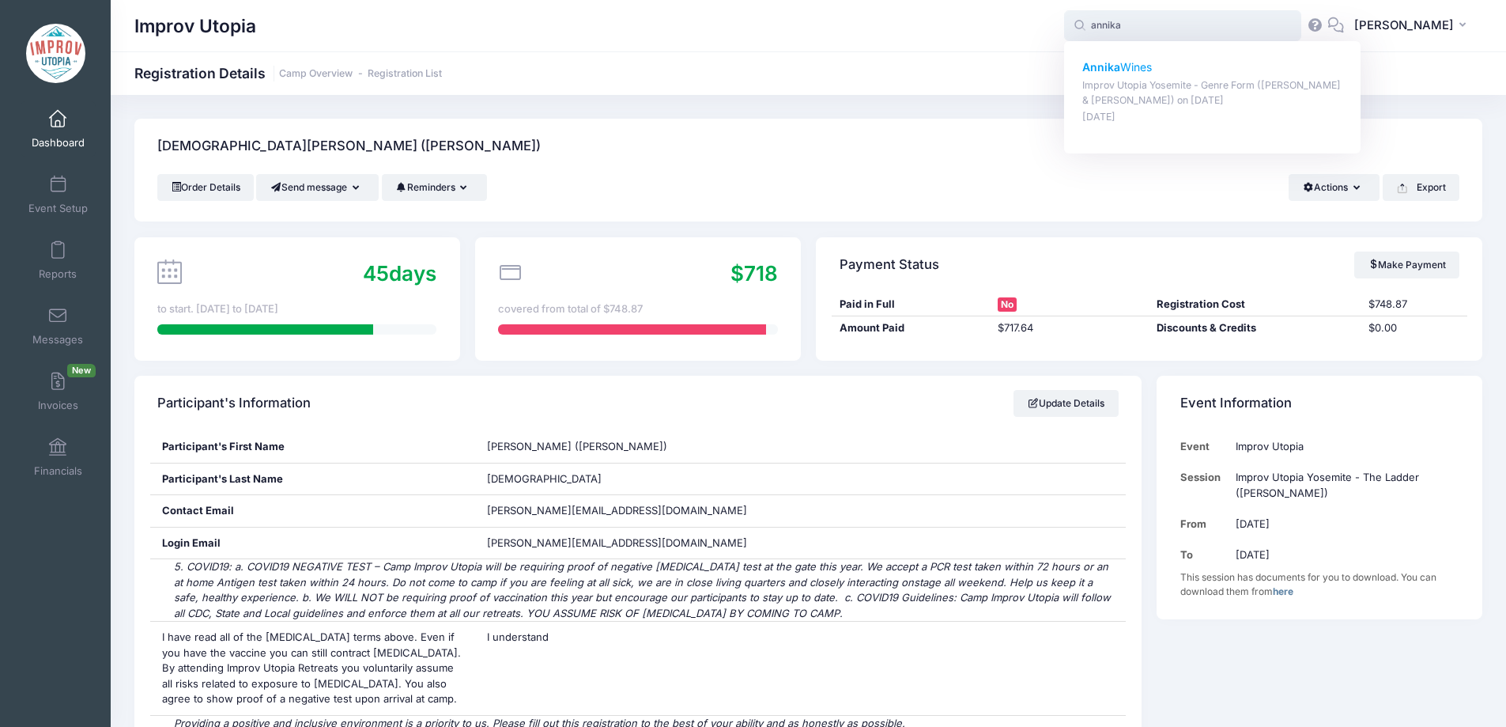
click at [1120, 66] on strong "Annika" at bounding box center [1101, 66] width 38 height 13
type input "[PERSON_NAME] (Improv Utopia Yosemite - Genre Form ([PERSON_NAME] &amp; [PERSON…"
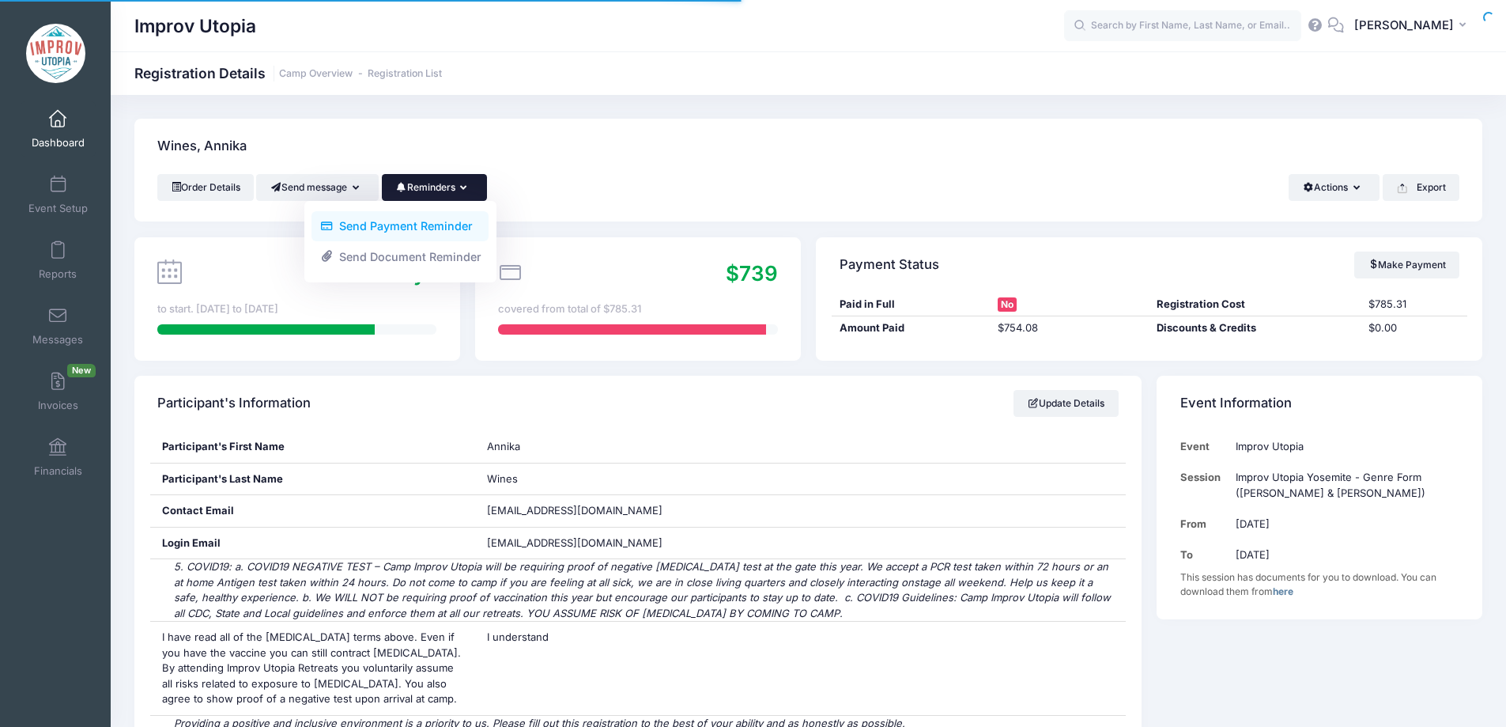
click at [449, 221] on link "Send Payment Reminder" at bounding box center [400, 226] width 177 height 30
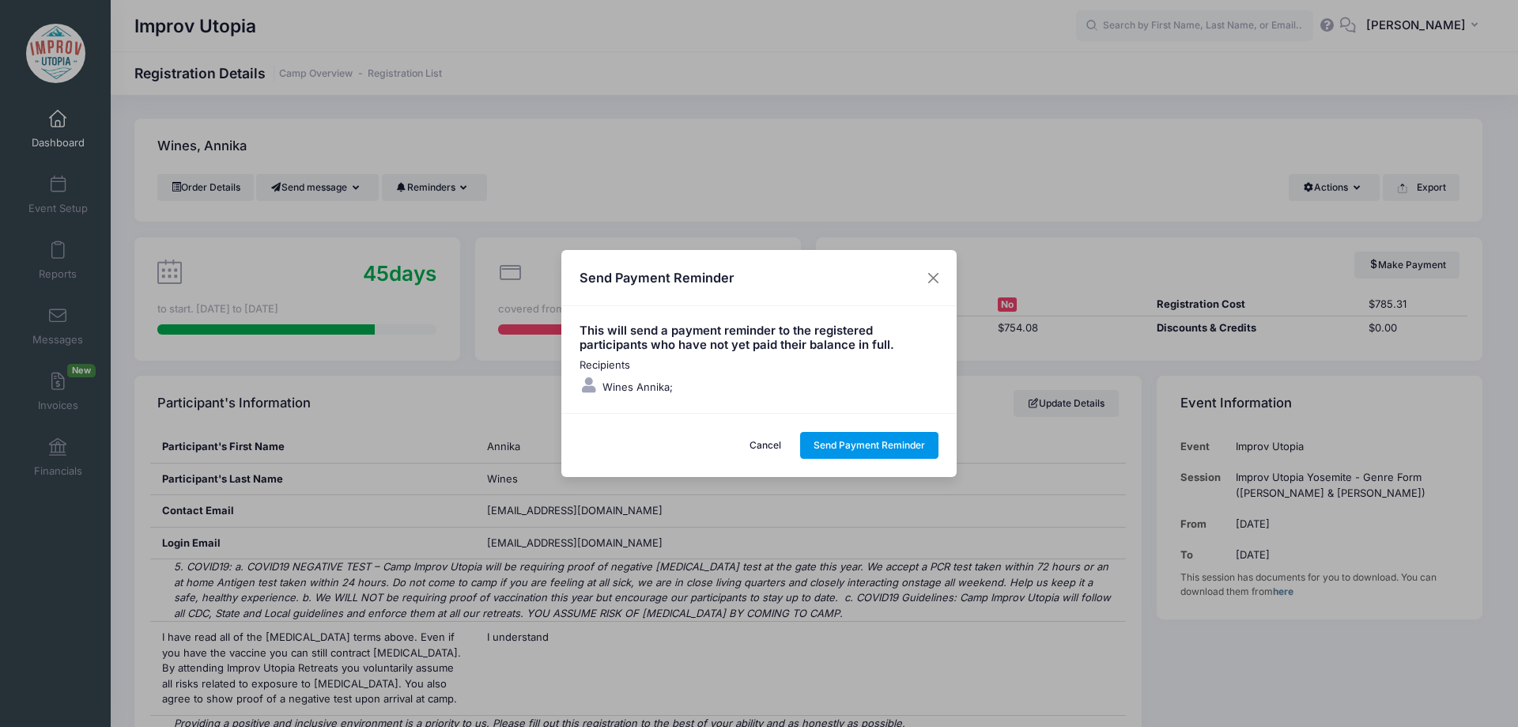
click at [845, 444] on button "Send Payment Reminder" at bounding box center [869, 445] width 139 height 27
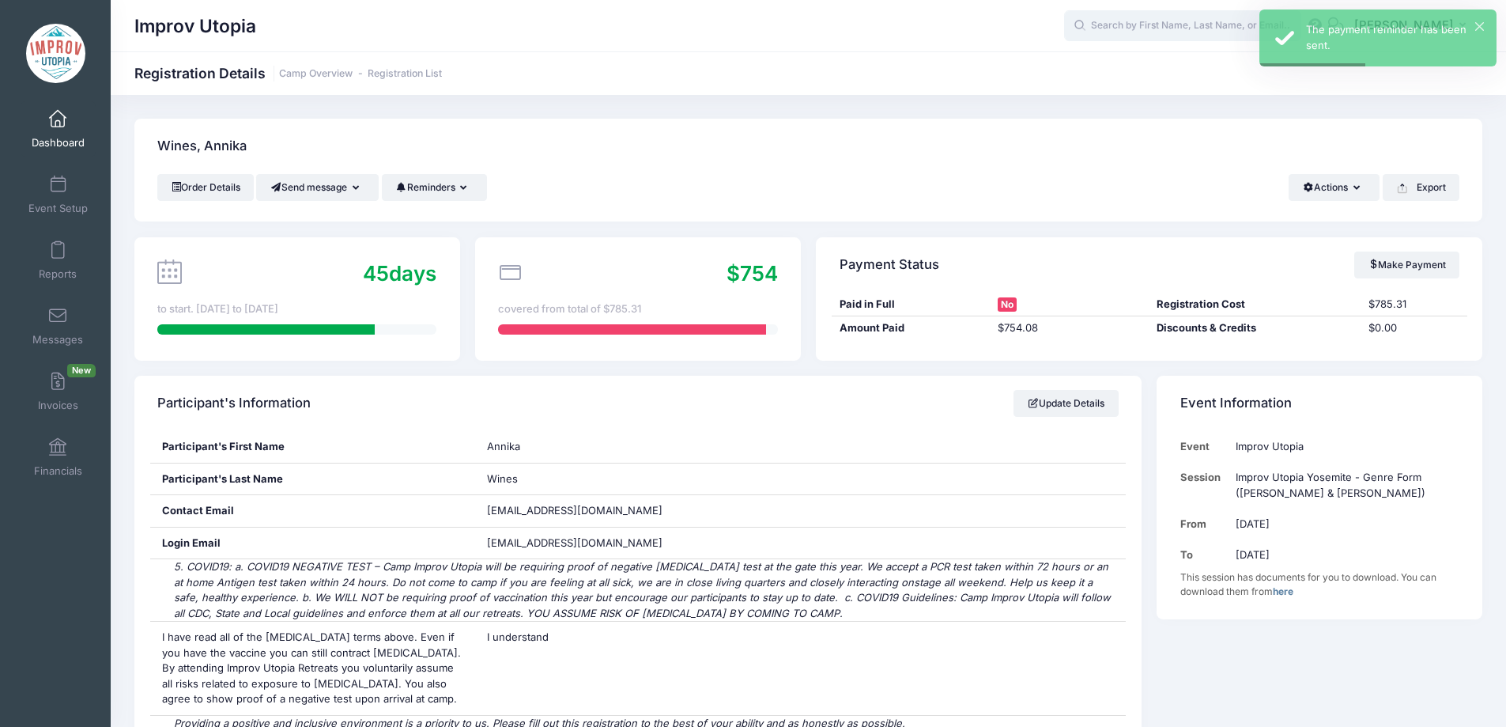
click at [1179, 23] on input "text" at bounding box center [1182, 26] width 237 height 32
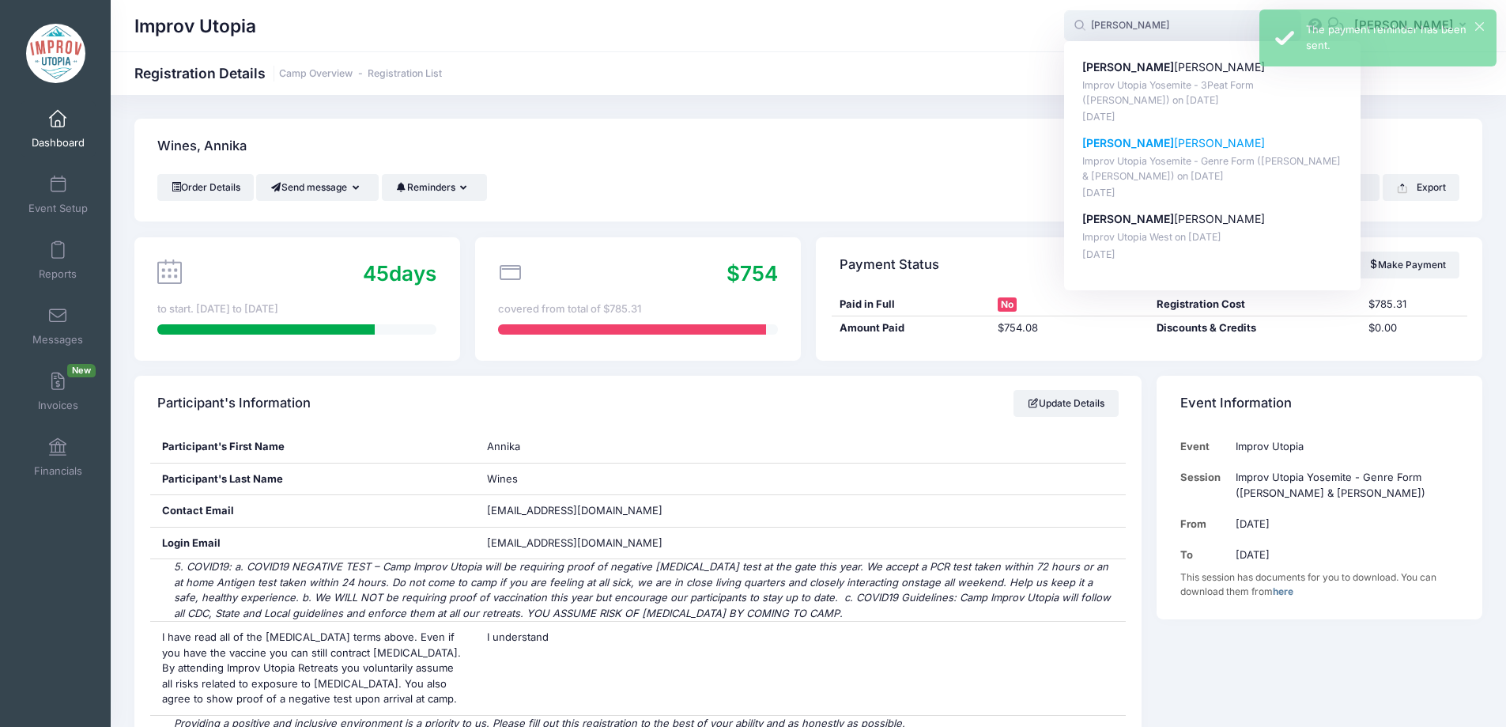
click at [1175, 143] on p "Kyle Jacobson" at bounding box center [1212, 143] width 261 height 17
type input "Kyle Jacobson (Improv Utopia Yosemite - Genre Form (Nick Armstrong &amp; Jessic…"
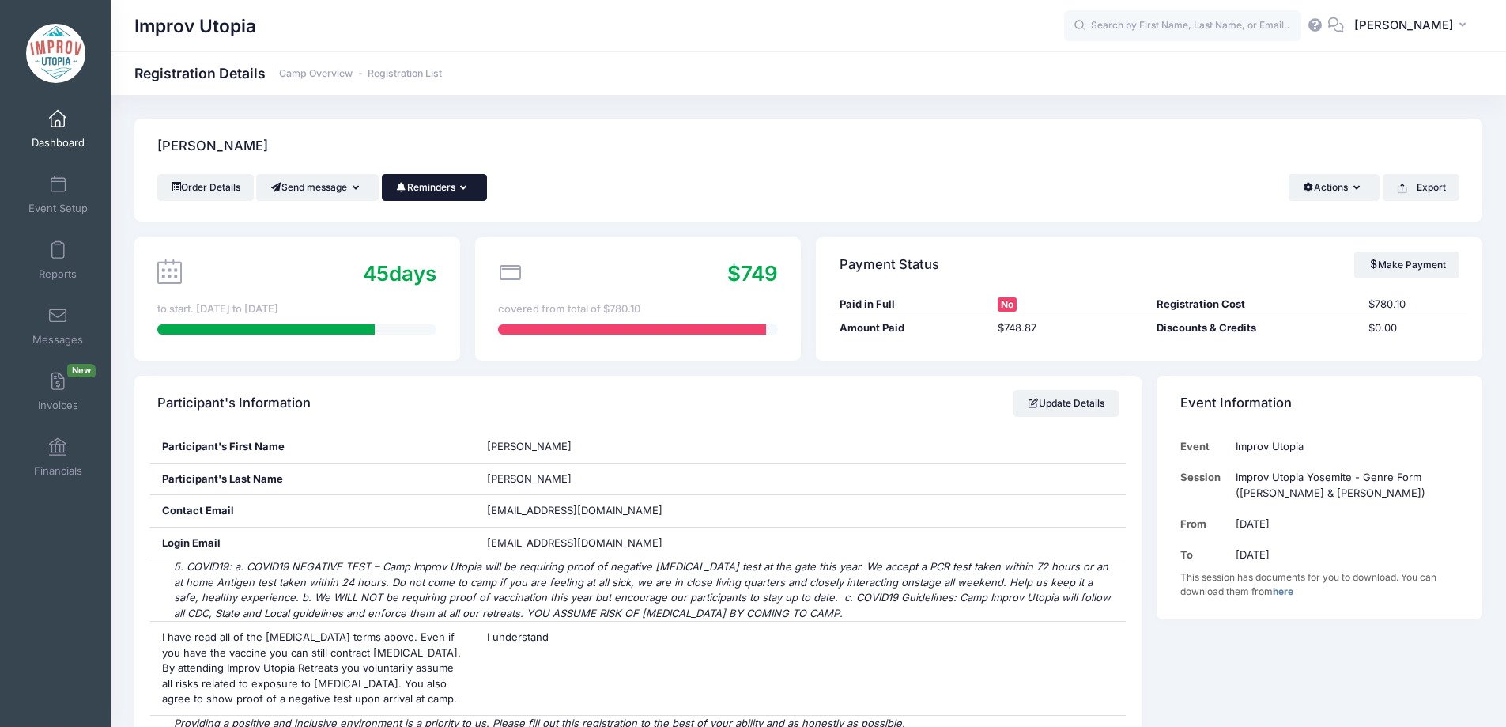
click at [455, 191] on button "Reminders" at bounding box center [434, 187] width 105 height 27
click at [442, 228] on link "Send Payment Reminder" at bounding box center [400, 226] width 177 height 30
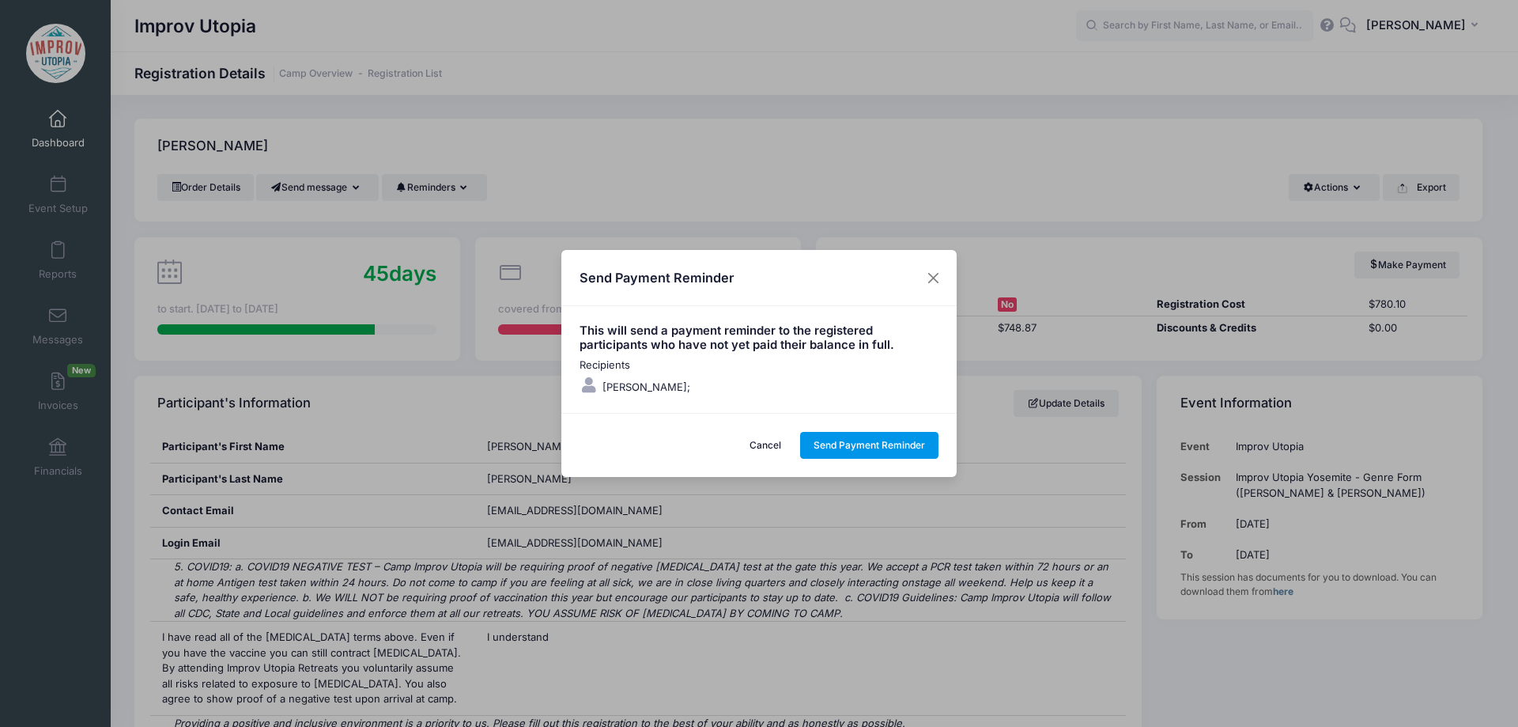
click at [870, 442] on button "Send Payment Reminder" at bounding box center [869, 445] width 139 height 27
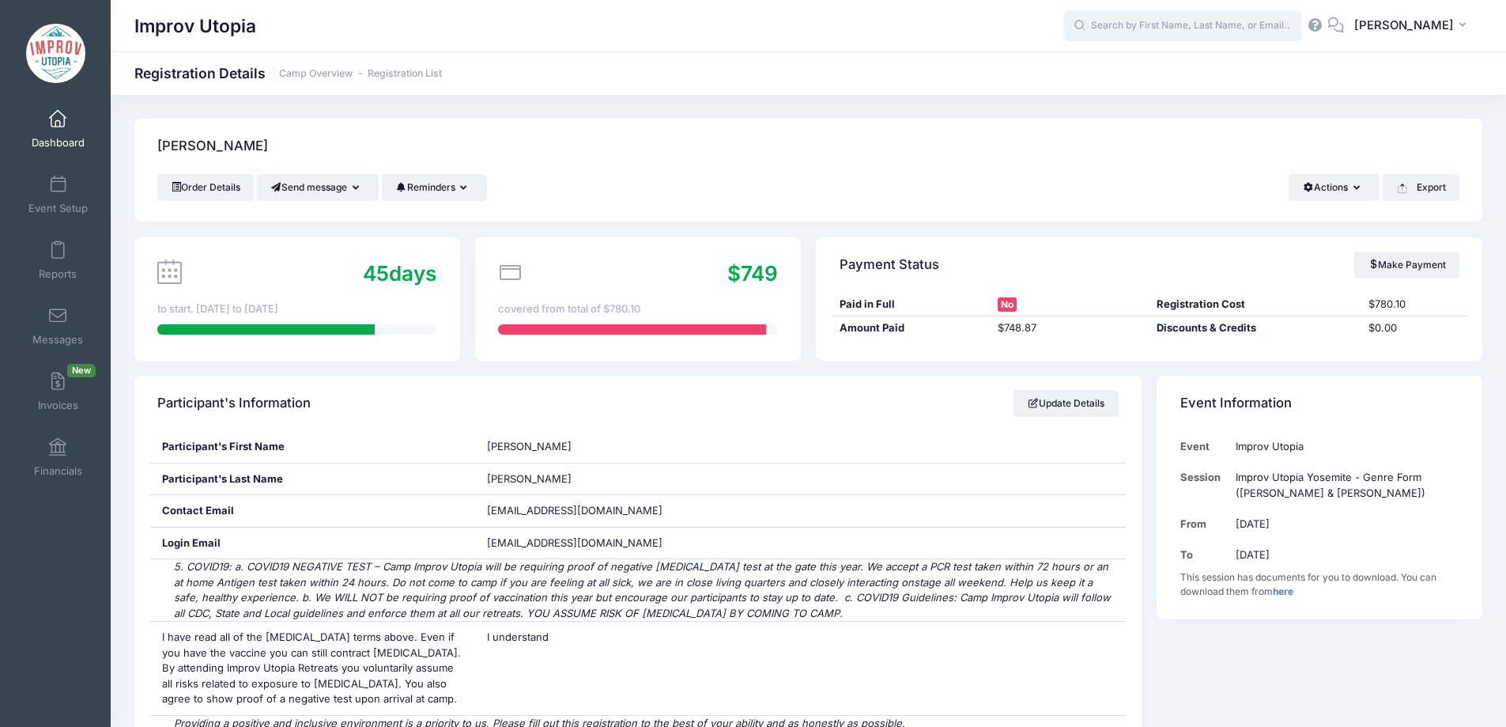
click at [1165, 30] on input "text" at bounding box center [1182, 26] width 237 height 32
click at [1173, 69] on strong "[PERSON_NAME]" at bounding box center [1219, 66] width 92 height 13
type input "[PERSON_NAME] (Improv Utopia Yosemite - Create a New Form ([PERSON_NAME]), [DAT…"
click at [466, 183] on button "Reminders" at bounding box center [434, 187] width 105 height 27
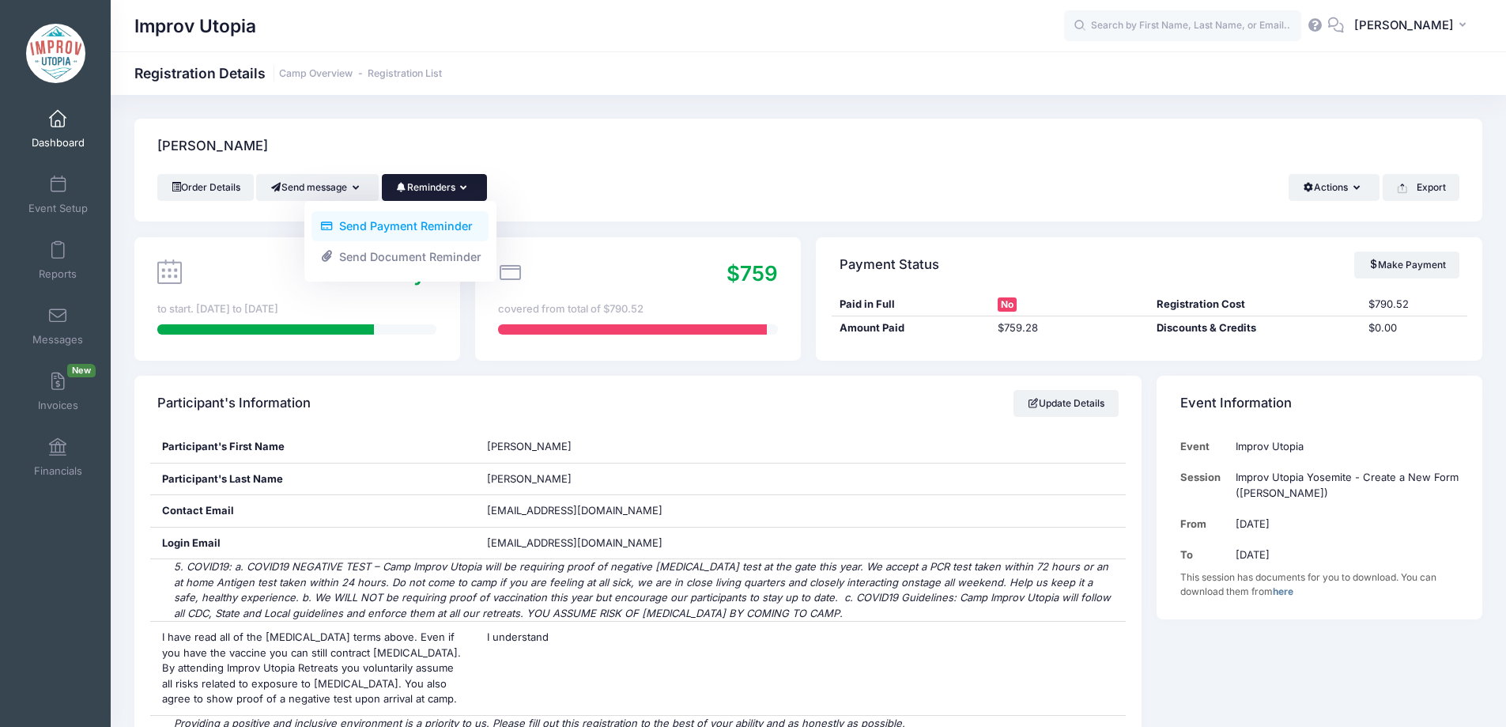
click at [444, 228] on link "Send Payment Reminder" at bounding box center [400, 226] width 177 height 30
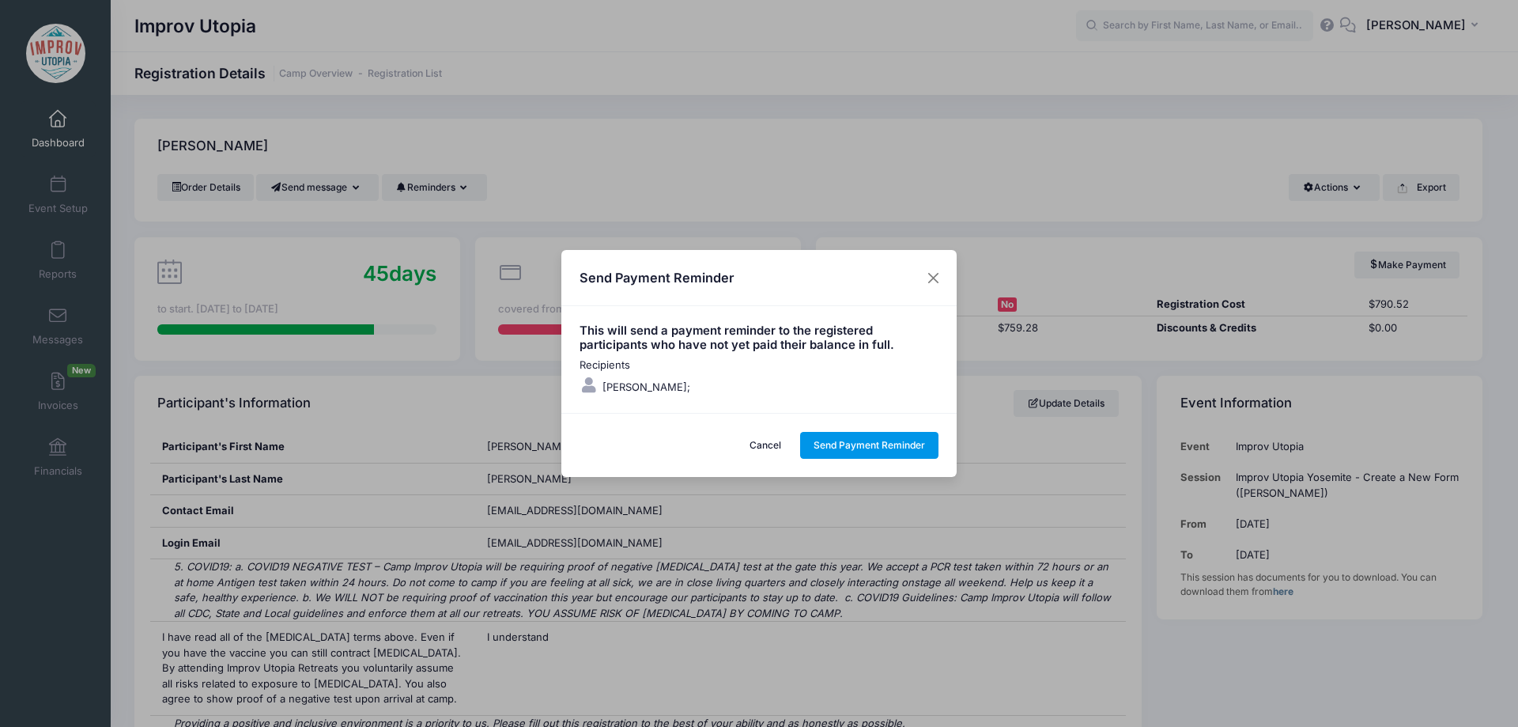
click at [861, 447] on button "Send Payment Reminder" at bounding box center [869, 445] width 139 height 27
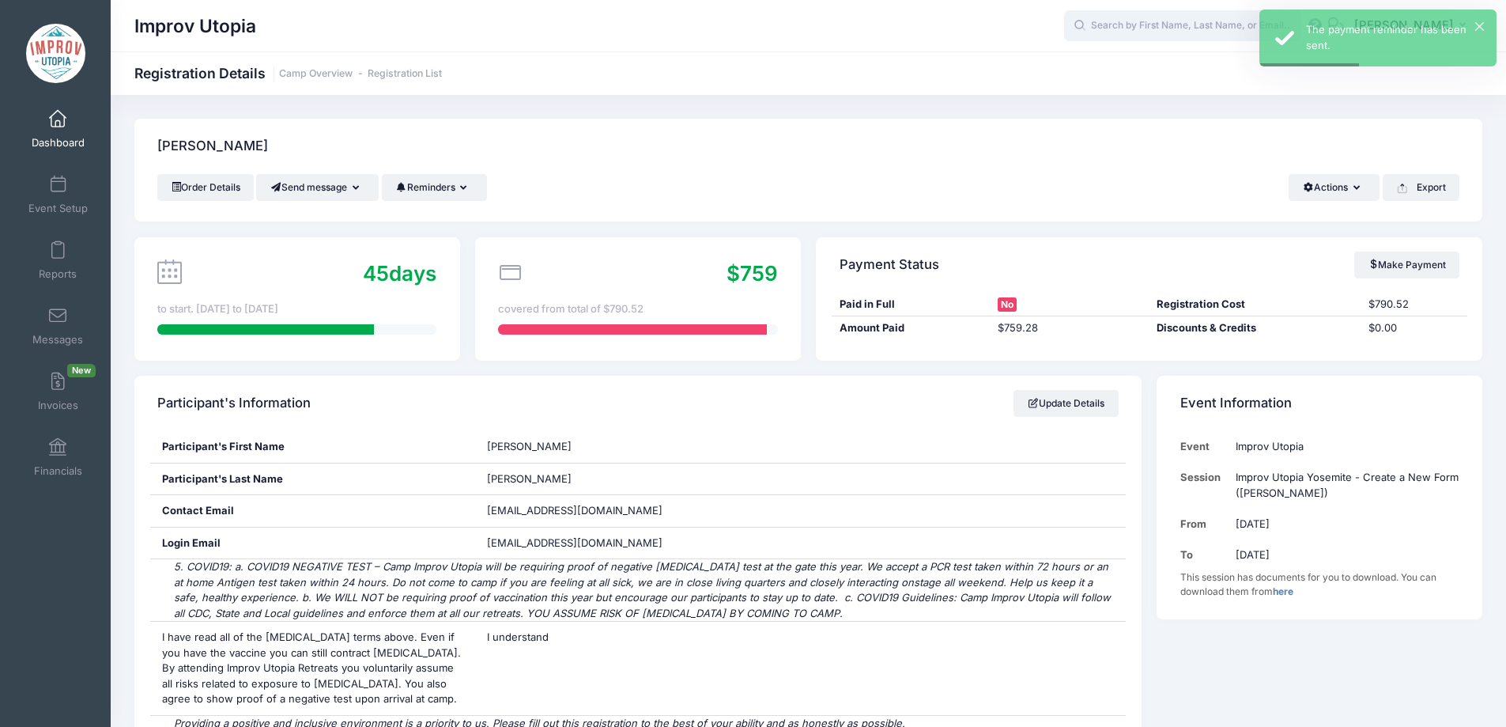
click at [1168, 28] on input "text" at bounding box center [1182, 26] width 237 height 32
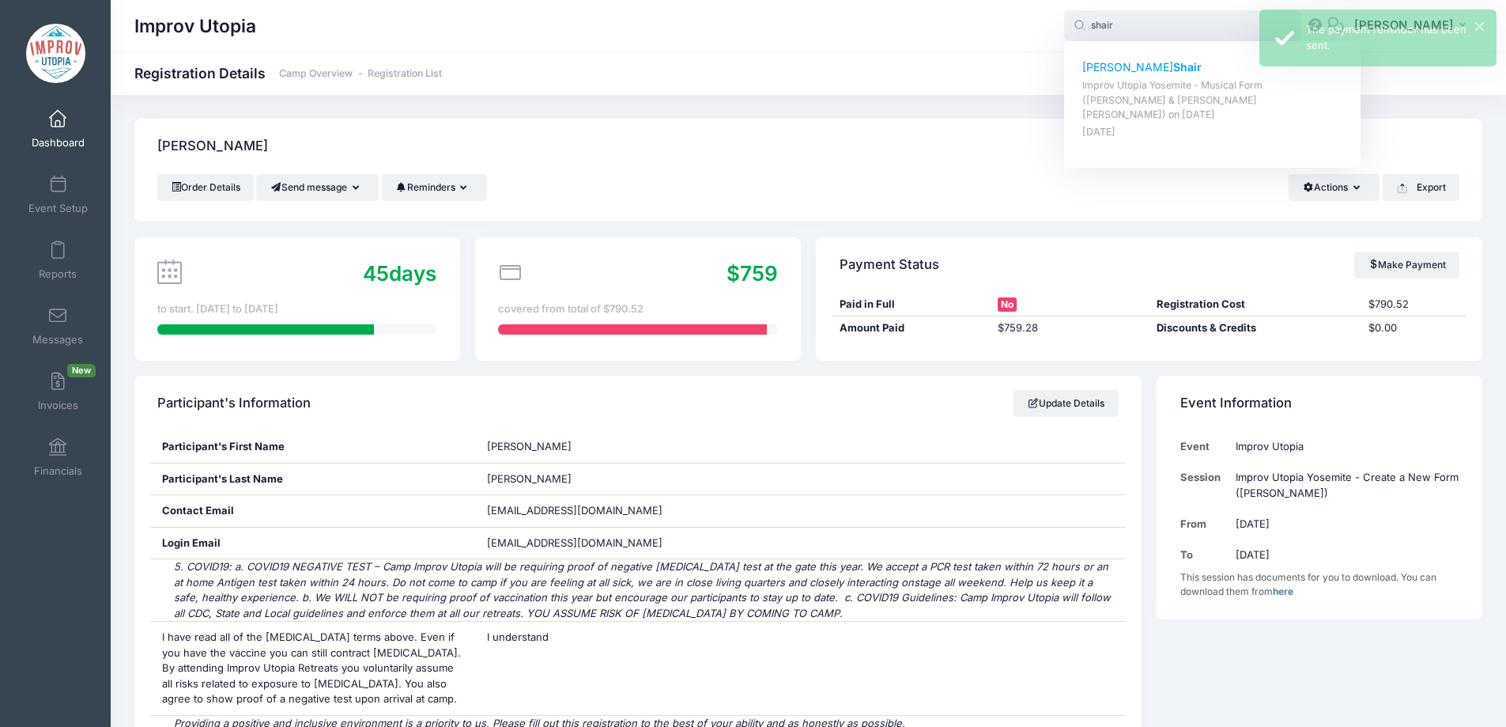
click at [1173, 66] on strong "Shair" at bounding box center [1187, 66] width 28 height 13
type input "David Shair (Improv Utopia Yosemite - Musical Form (Shulie Cowen &amp; Branson …"
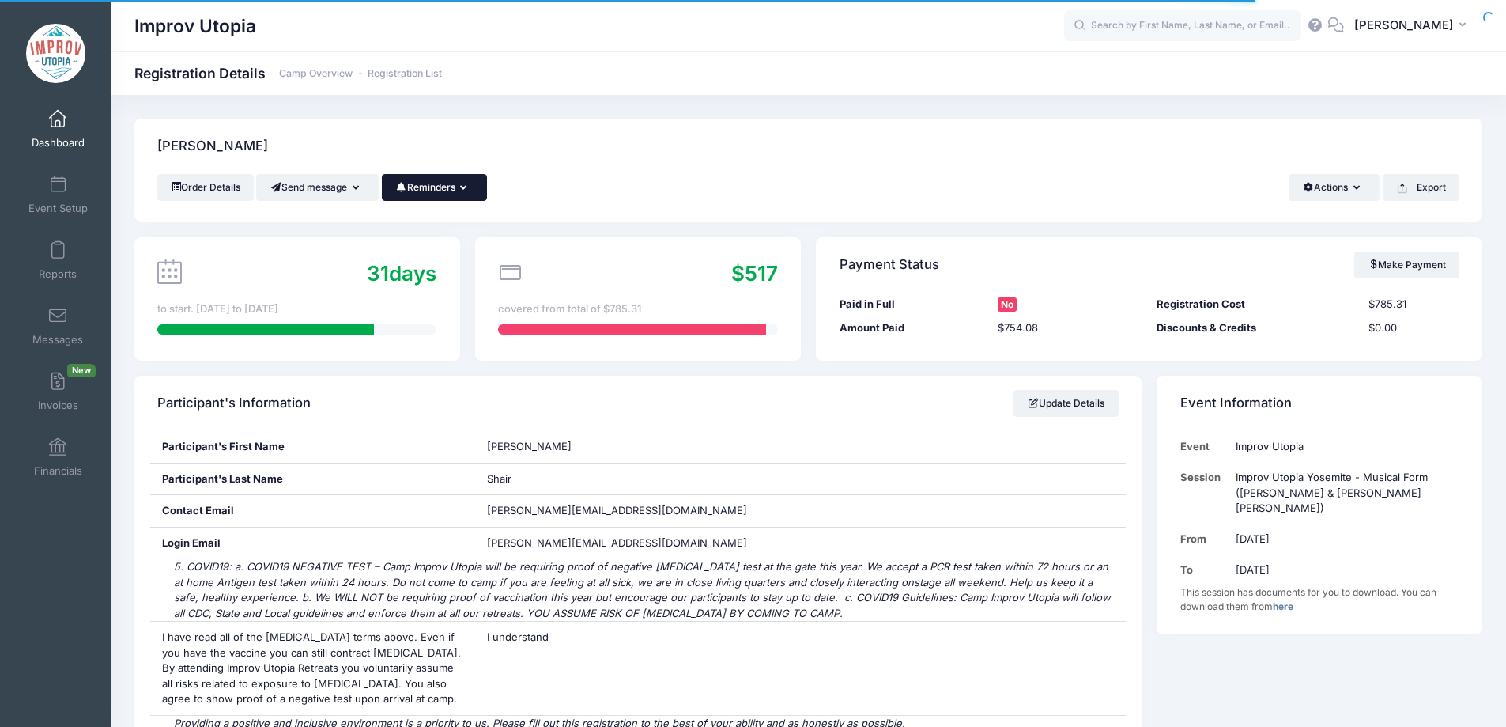
click at [466, 188] on button "Reminders" at bounding box center [434, 187] width 105 height 27
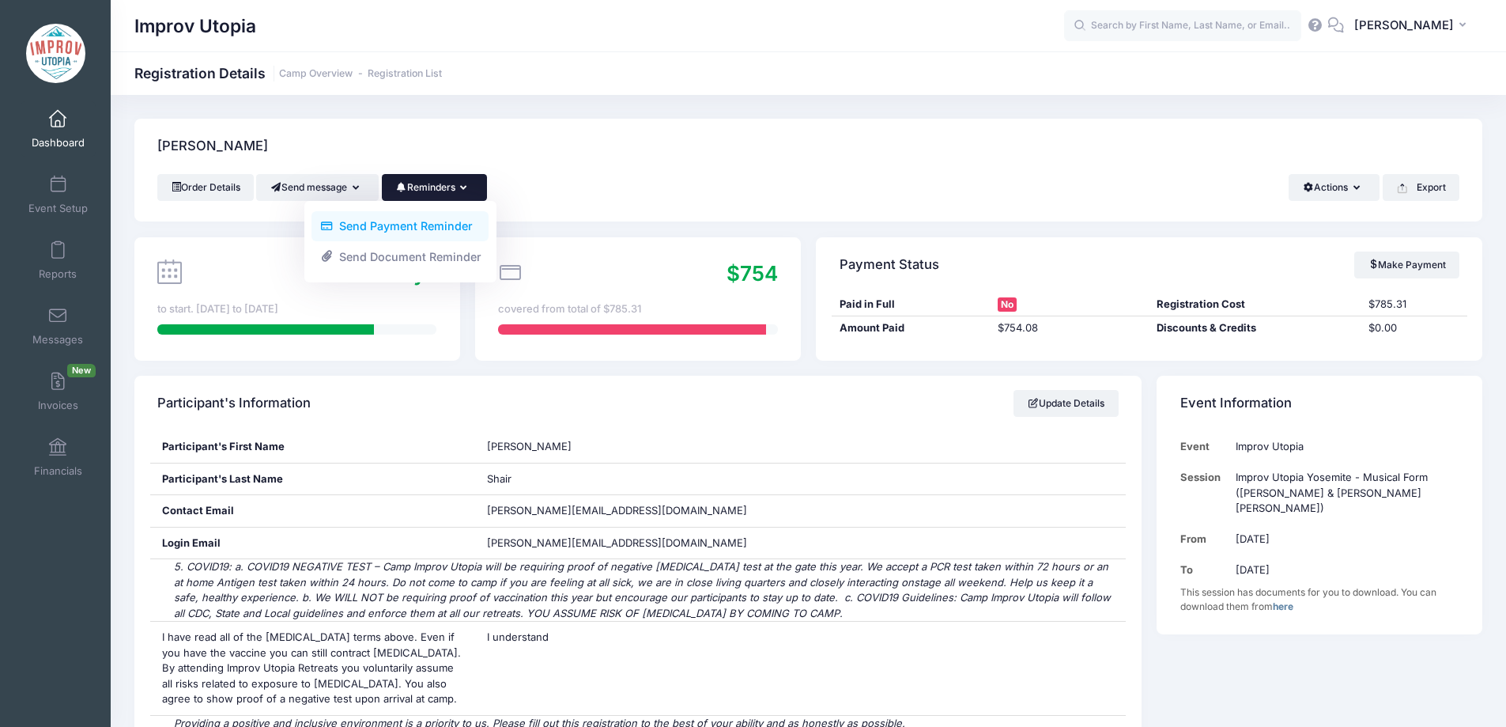
click at [447, 225] on link "Send Payment Reminder" at bounding box center [400, 226] width 177 height 30
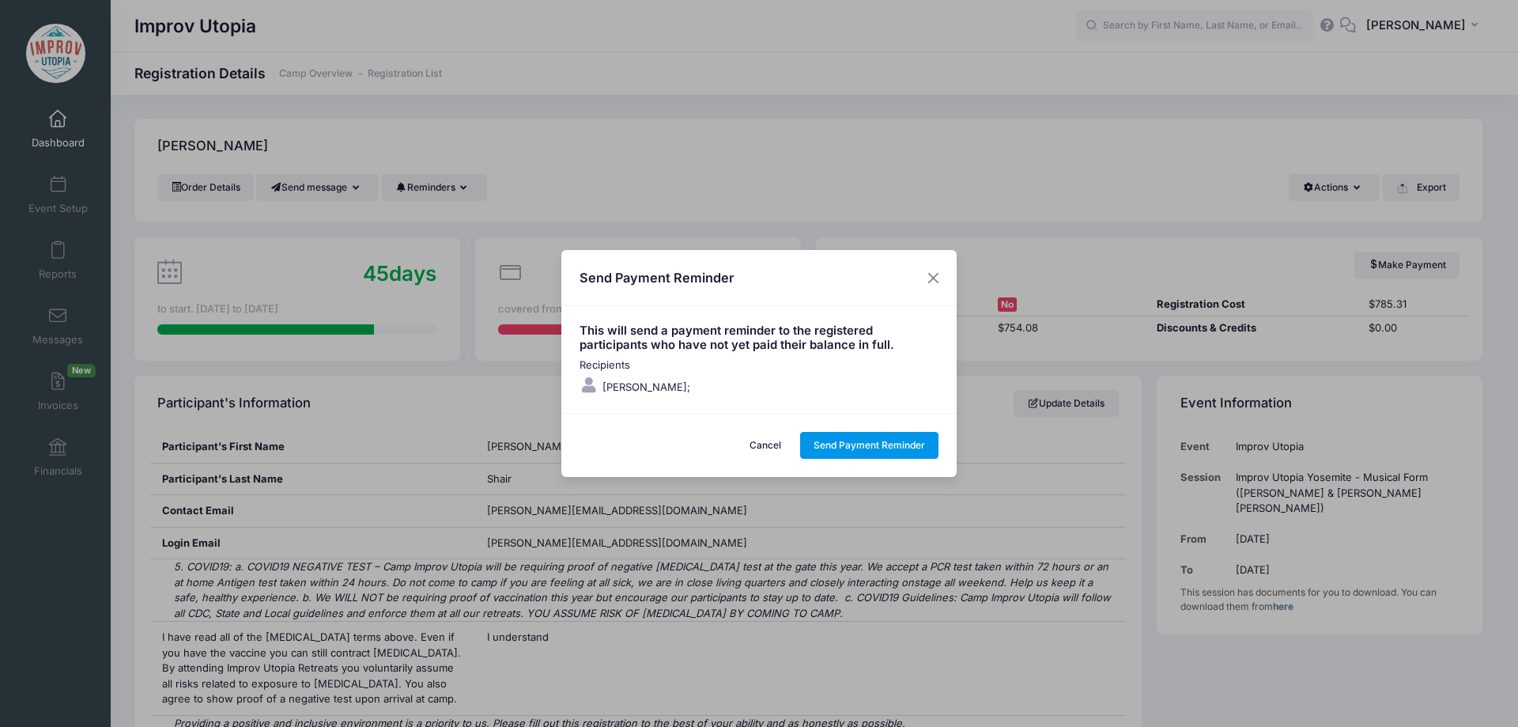
click at [875, 447] on button "Send Payment Reminder" at bounding box center [869, 445] width 139 height 27
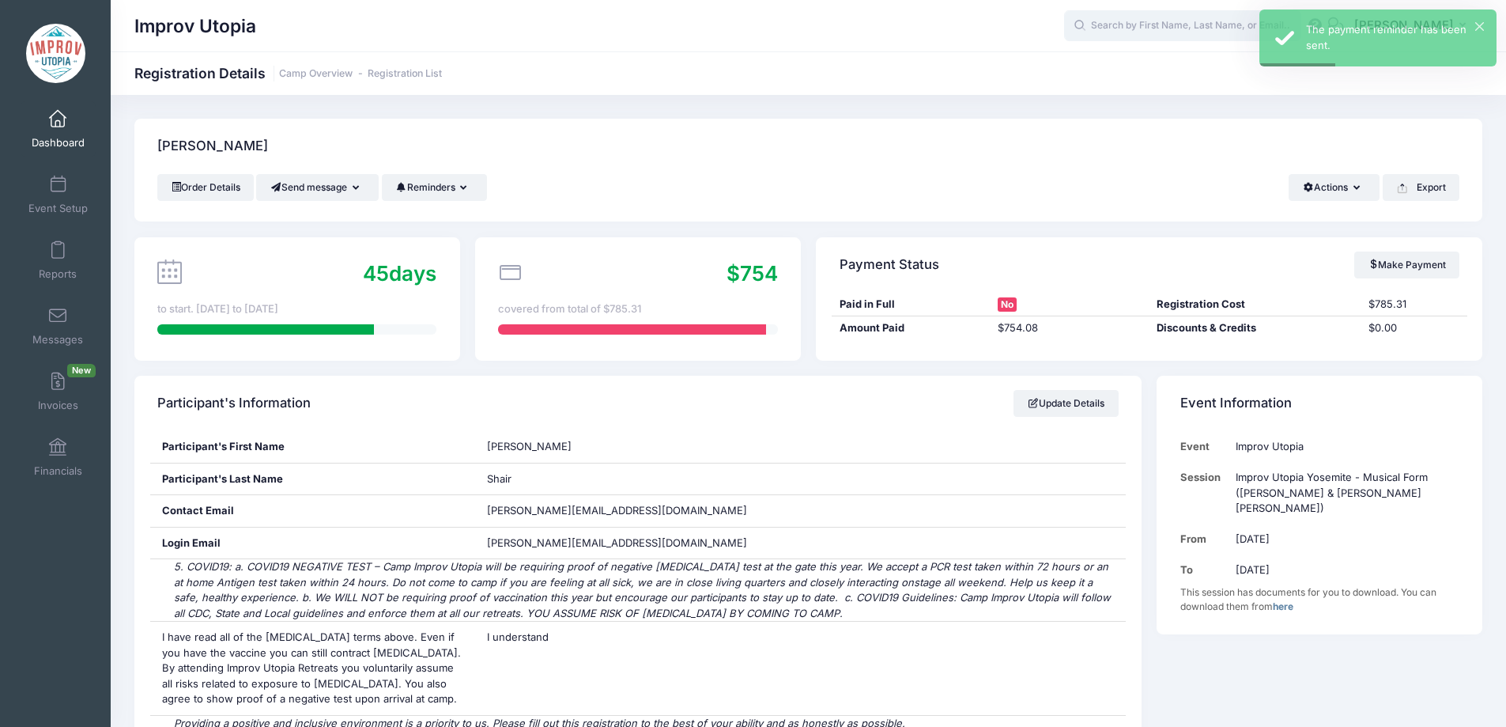
click at [1158, 28] on input "text" at bounding box center [1182, 26] width 237 height 32
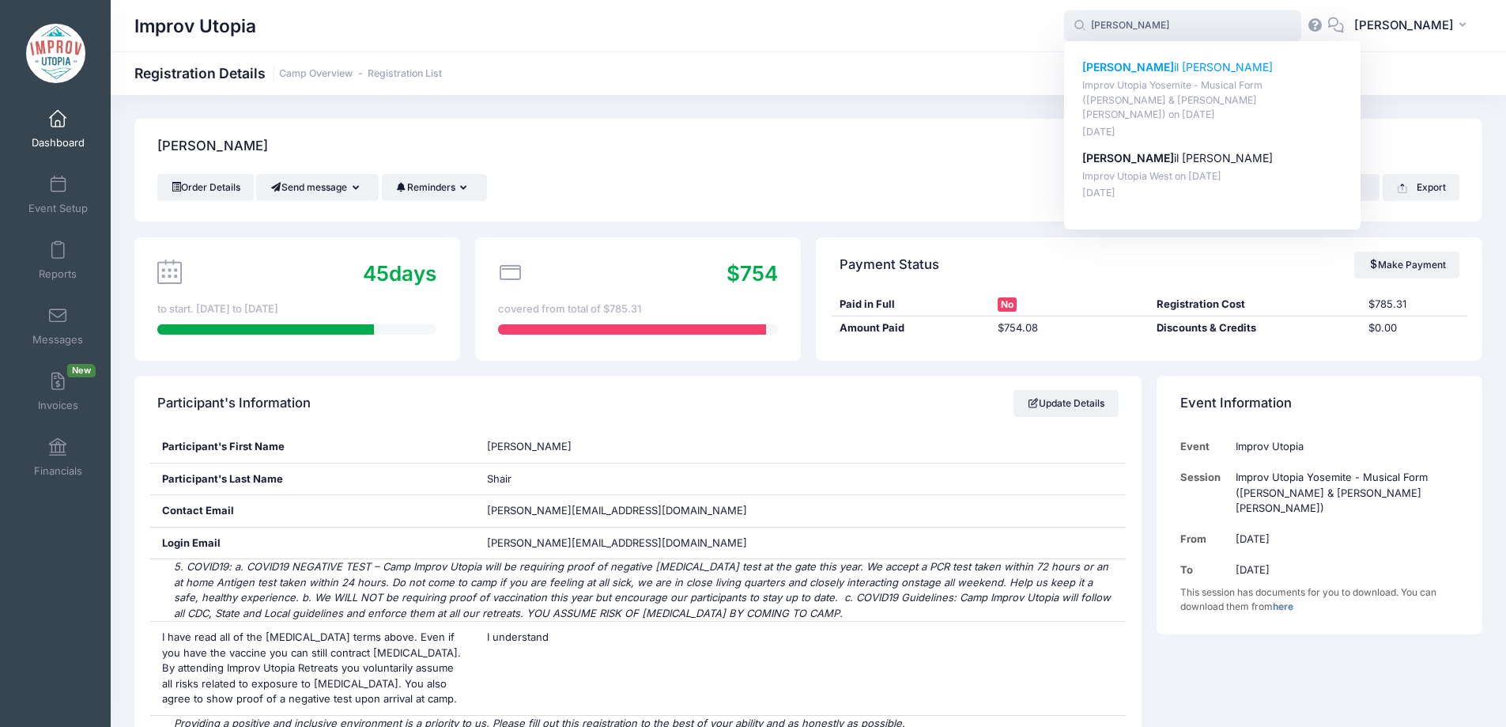
click at [1176, 62] on p "Mikha il Vinokurov" at bounding box center [1212, 67] width 261 height 17
type input "Mikhail Vinokurov (Improv Utopia Yosemite - Musical Form (Shulie Cowen &amp; Br…"
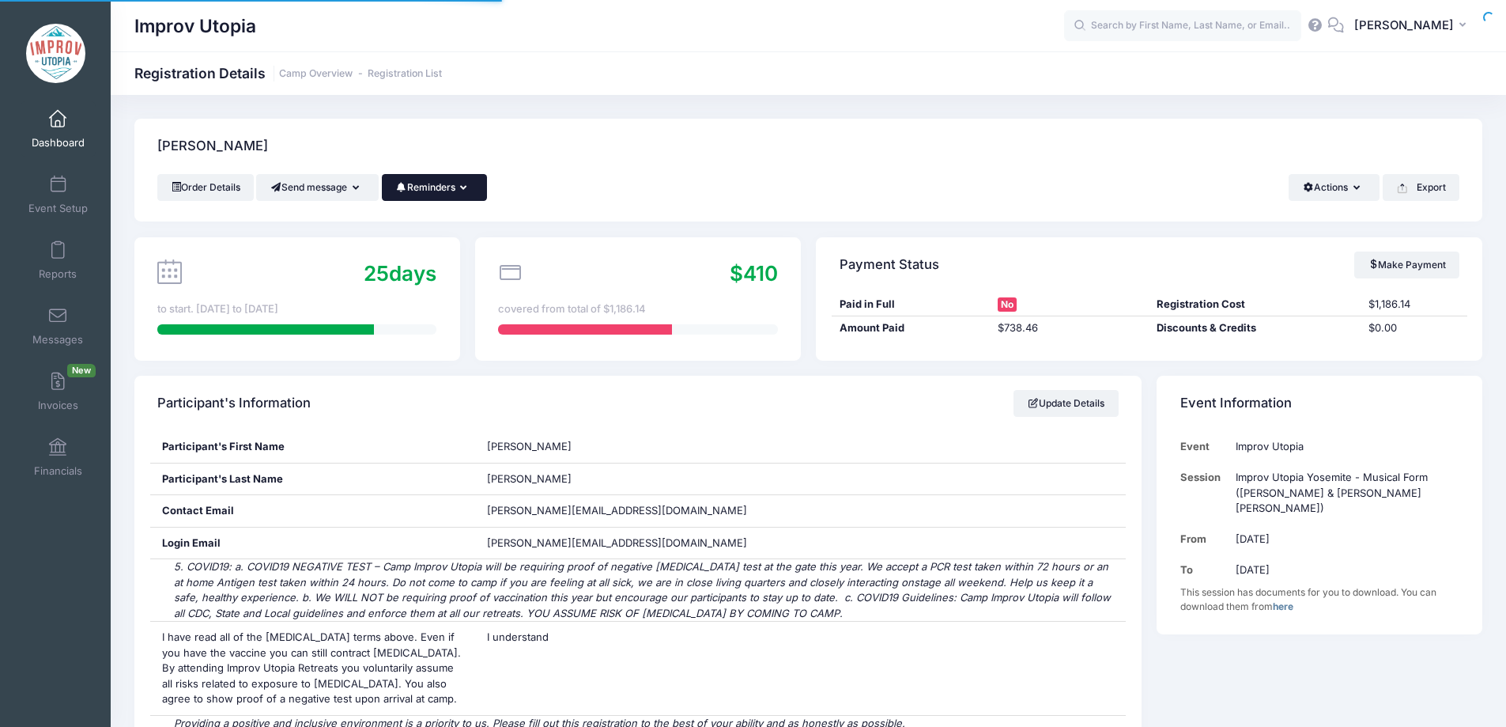
click at [460, 185] on button "Reminders" at bounding box center [434, 187] width 105 height 27
click at [427, 226] on link "Send Payment Reminder" at bounding box center [400, 226] width 177 height 30
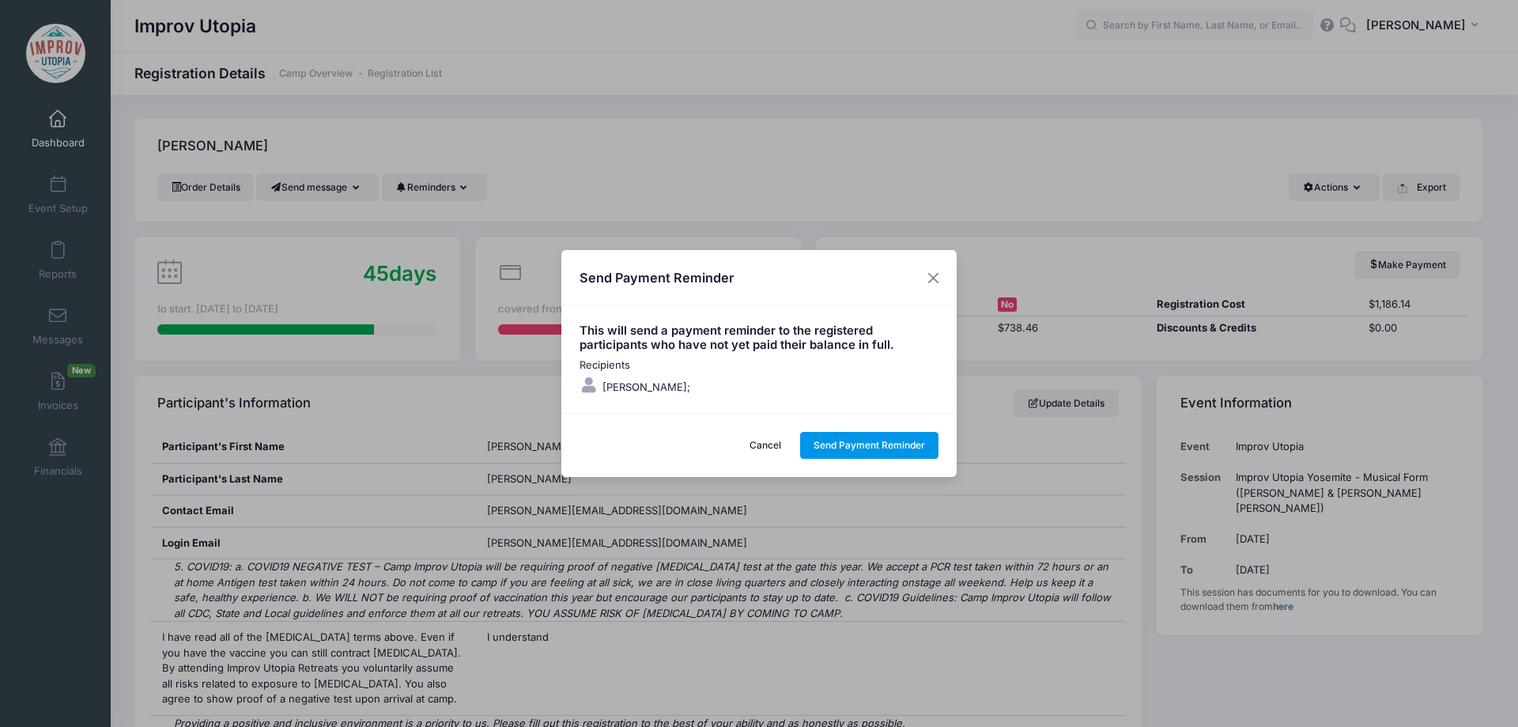
click at [877, 451] on button "Send Payment Reminder" at bounding box center [869, 445] width 139 height 27
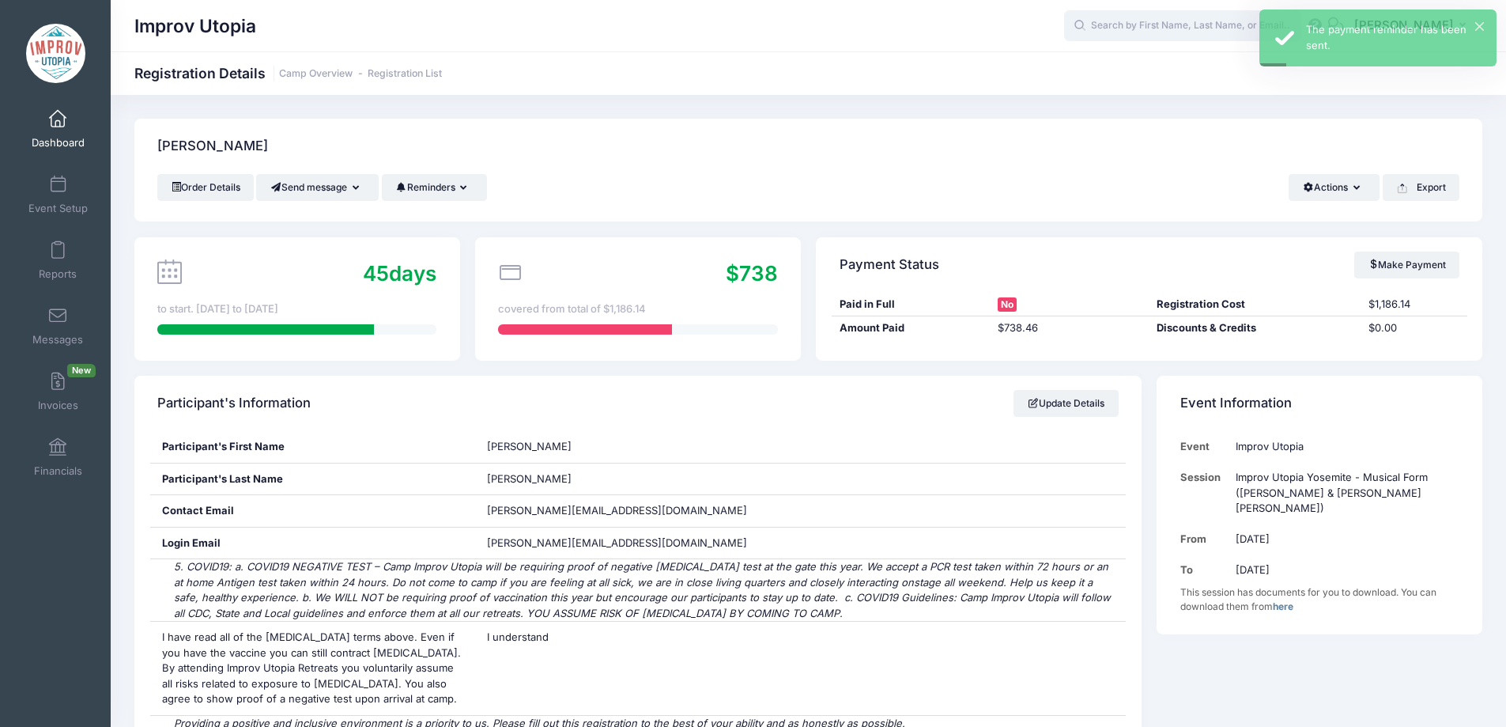
click at [1169, 31] on input "text" at bounding box center [1182, 26] width 237 height 32
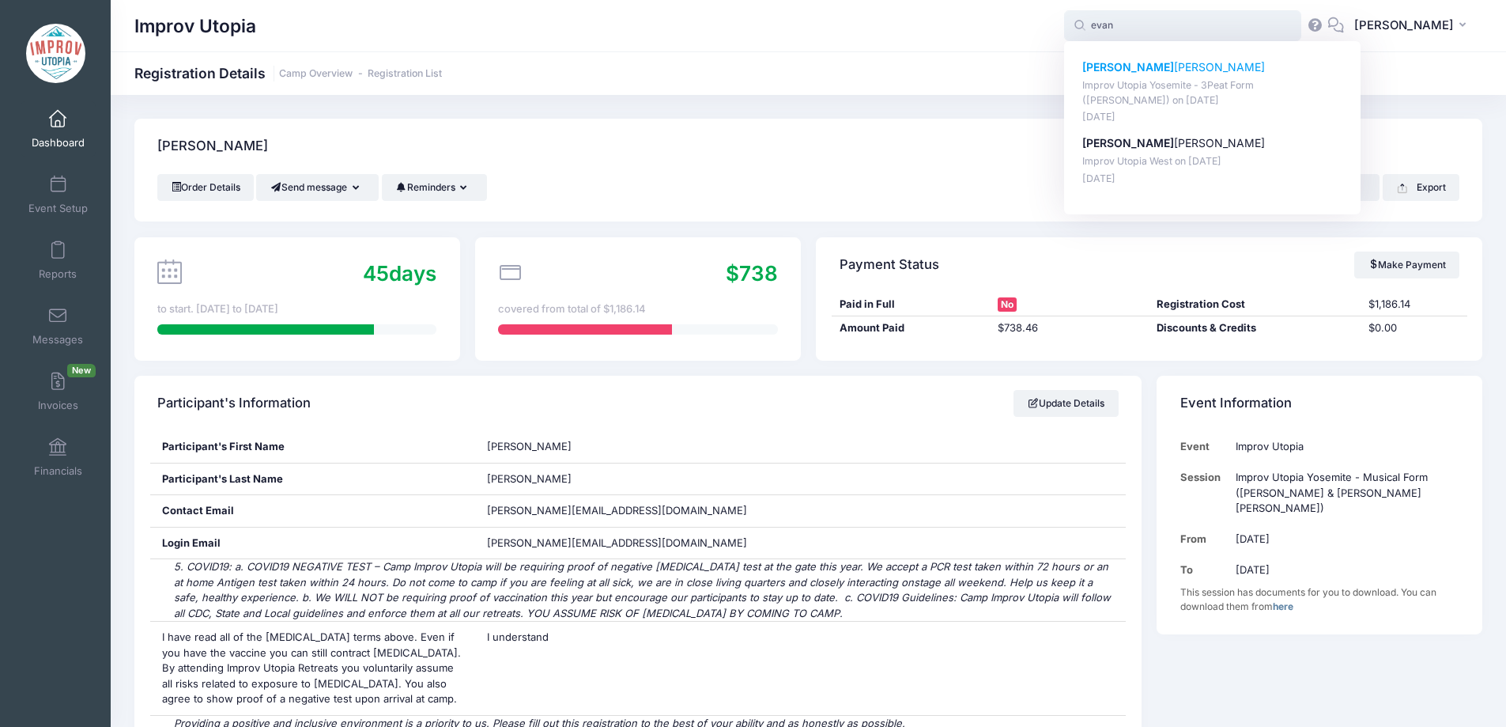
click at [1152, 72] on p "Evan Silverstein" at bounding box center [1212, 67] width 261 height 17
type input "Evan Silverstein (Improv Utopia Yosemite - 3Peat Form (Patrick Roland), Sep-26,…"
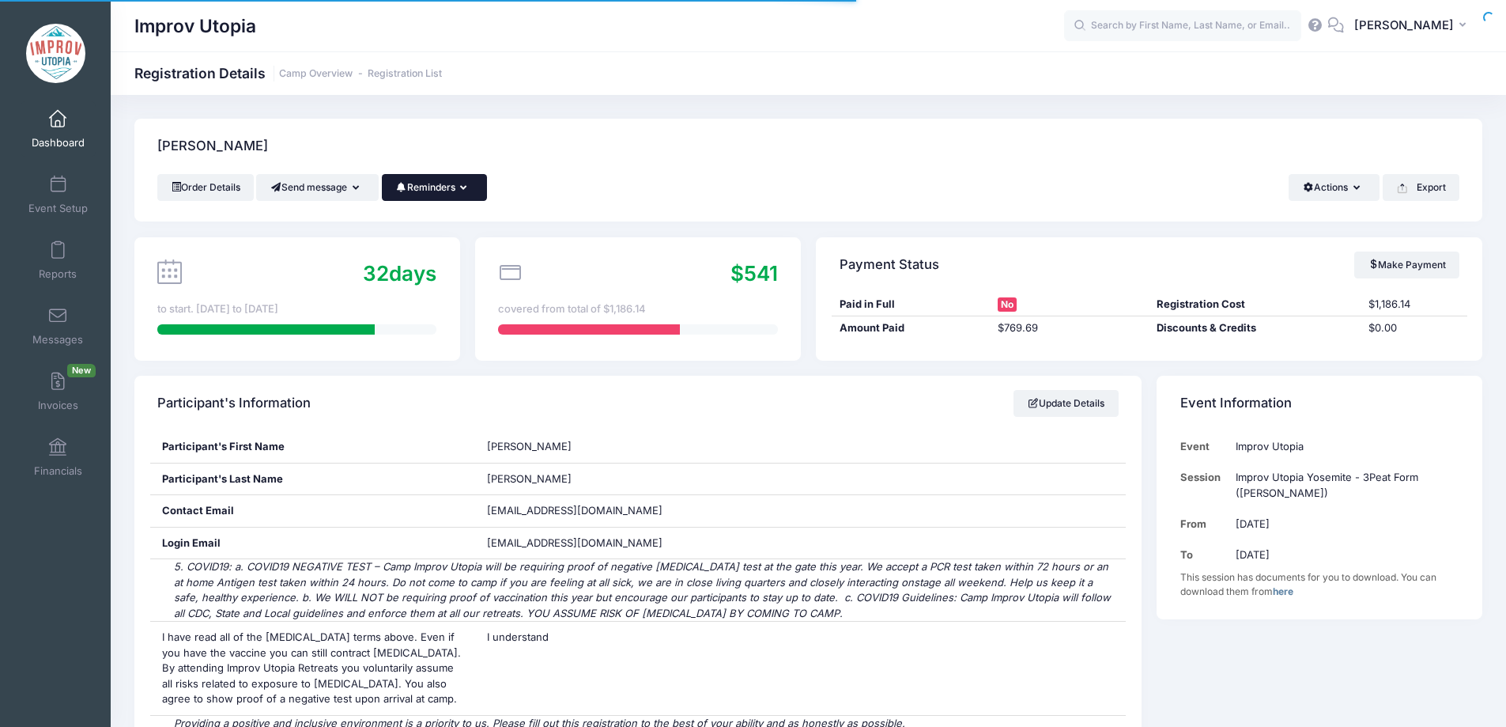
click at [461, 189] on button "Reminders" at bounding box center [434, 187] width 105 height 27
click at [440, 231] on link "Send Payment Reminder" at bounding box center [400, 226] width 177 height 30
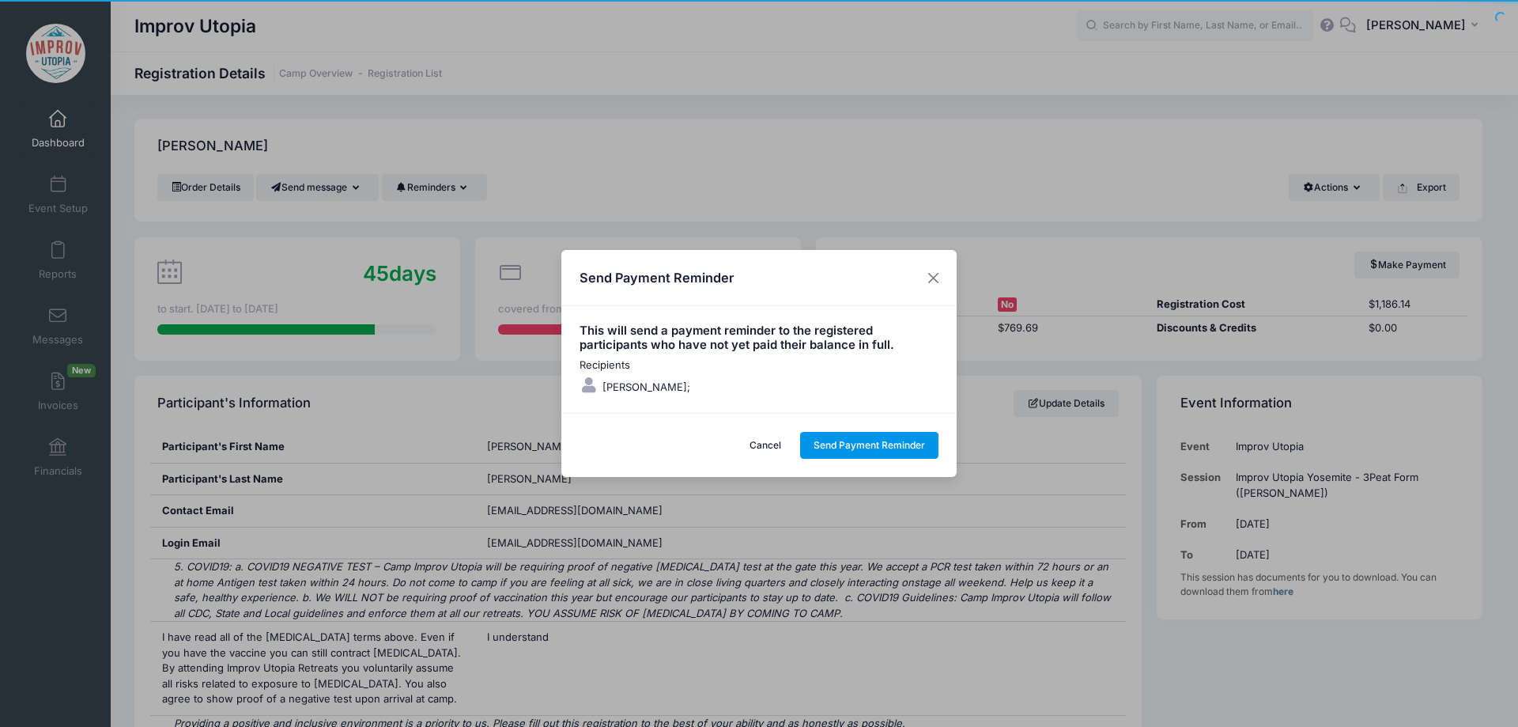
click at [866, 443] on button "Send Payment Reminder" at bounding box center [869, 445] width 139 height 27
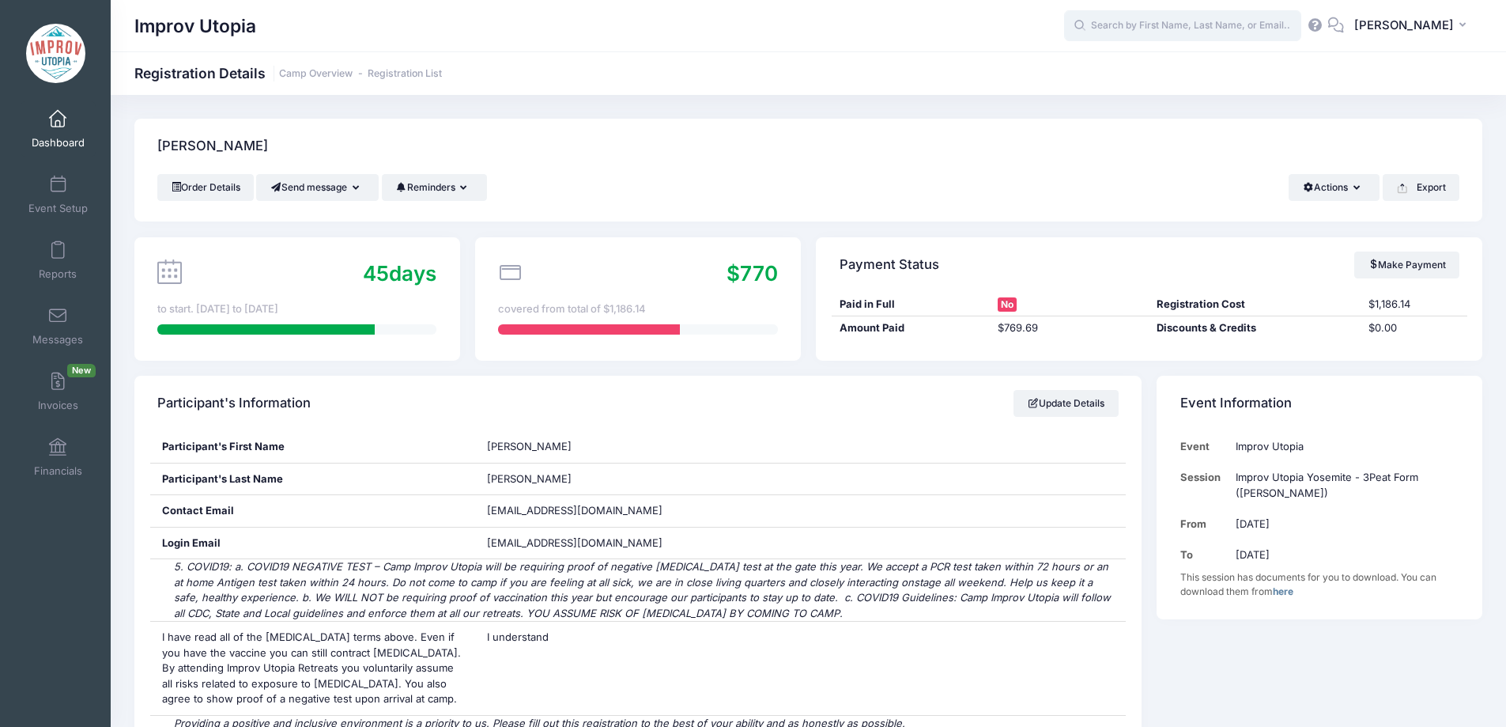
click at [1159, 27] on input "text" at bounding box center [1182, 26] width 237 height 32
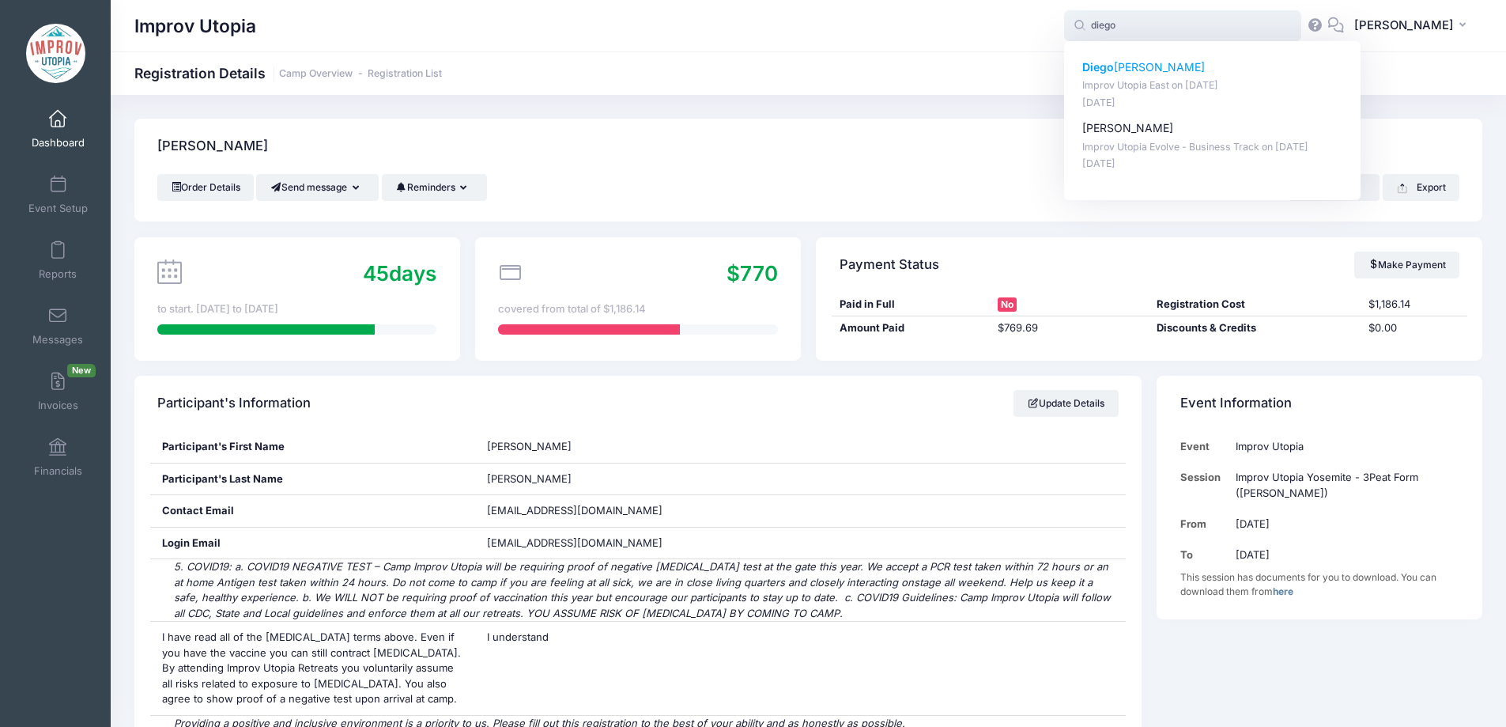
click at [1114, 66] on strong "Diego" at bounding box center [1098, 66] width 32 height 13
type input "[PERSON_NAME] (Improv Utopia East, [DATE])"
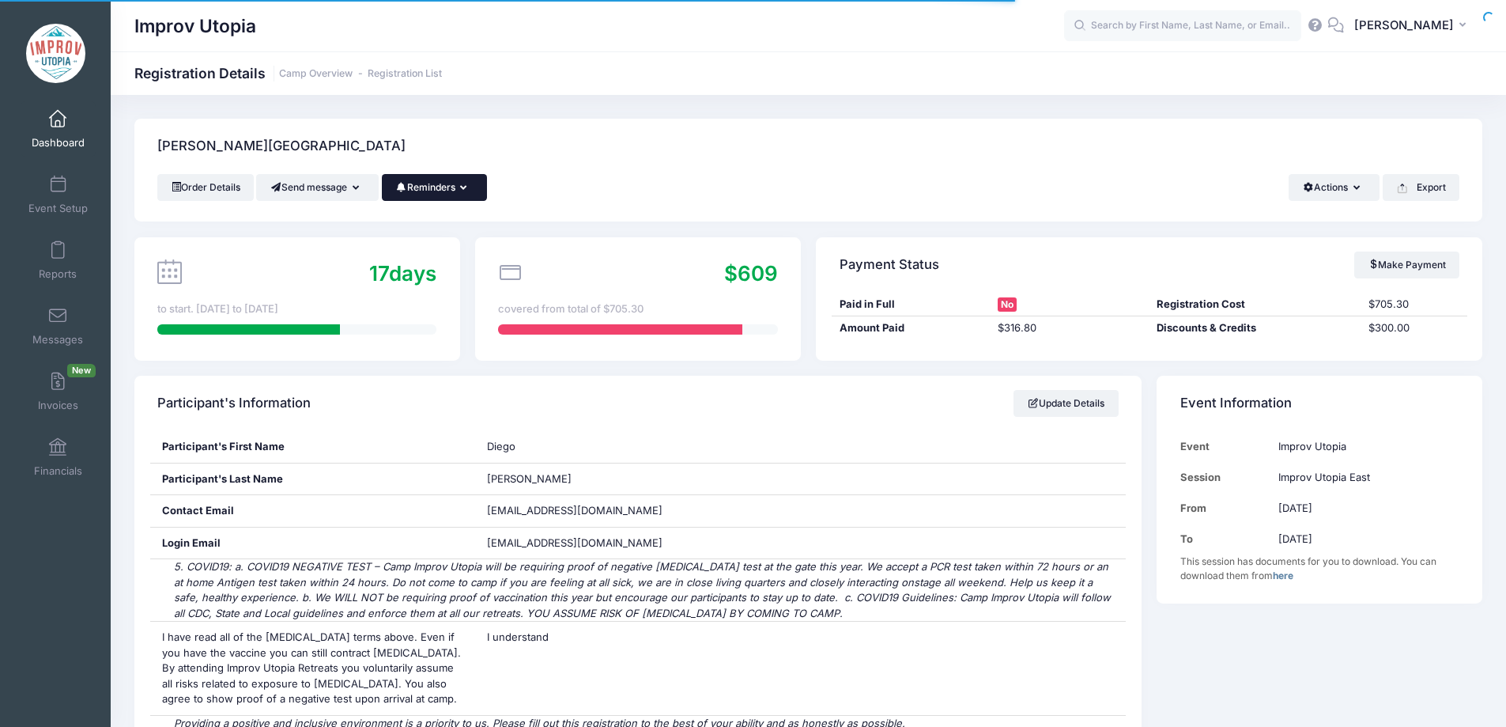
click at [451, 195] on button "Reminders" at bounding box center [434, 187] width 105 height 27
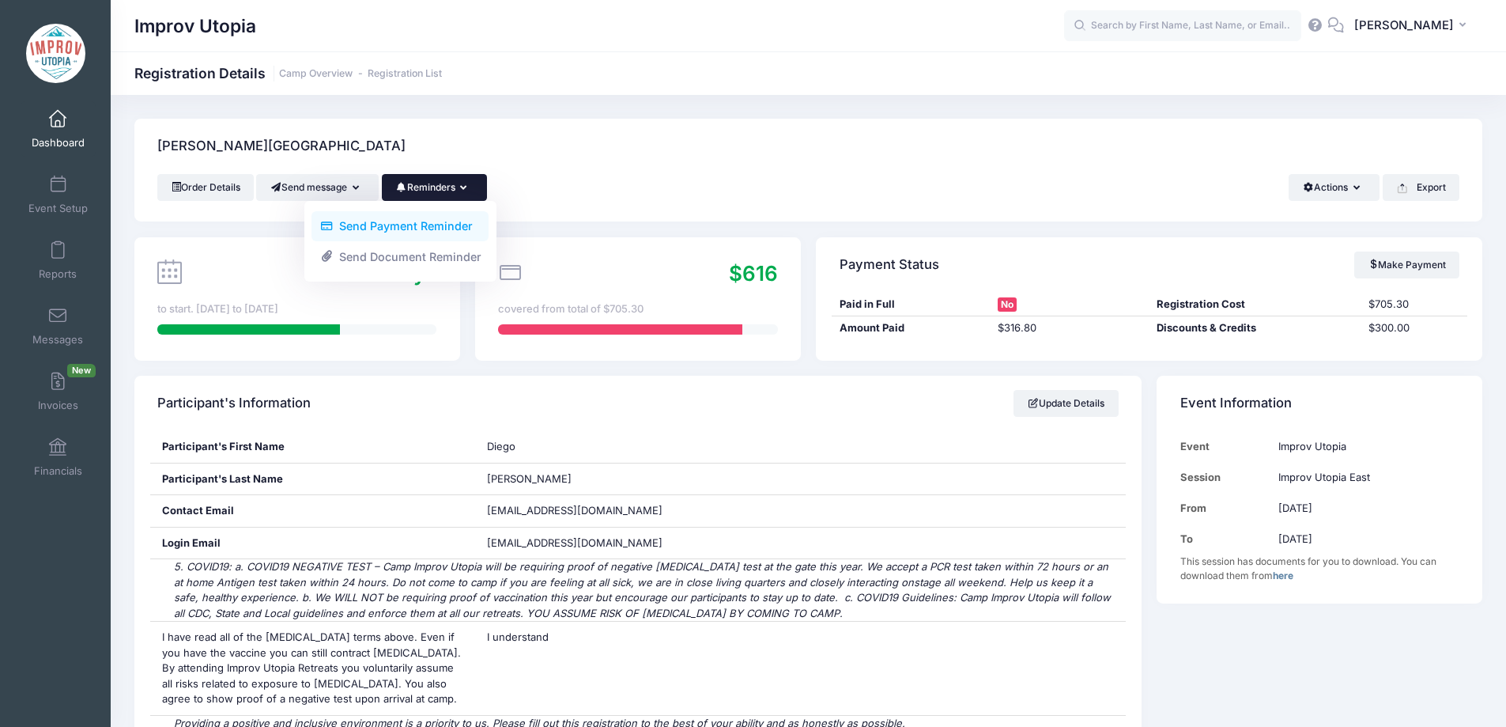
click at [441, 228] on link "Send Payment Reminder" at bounding box center [400, 226] width 177 height 30
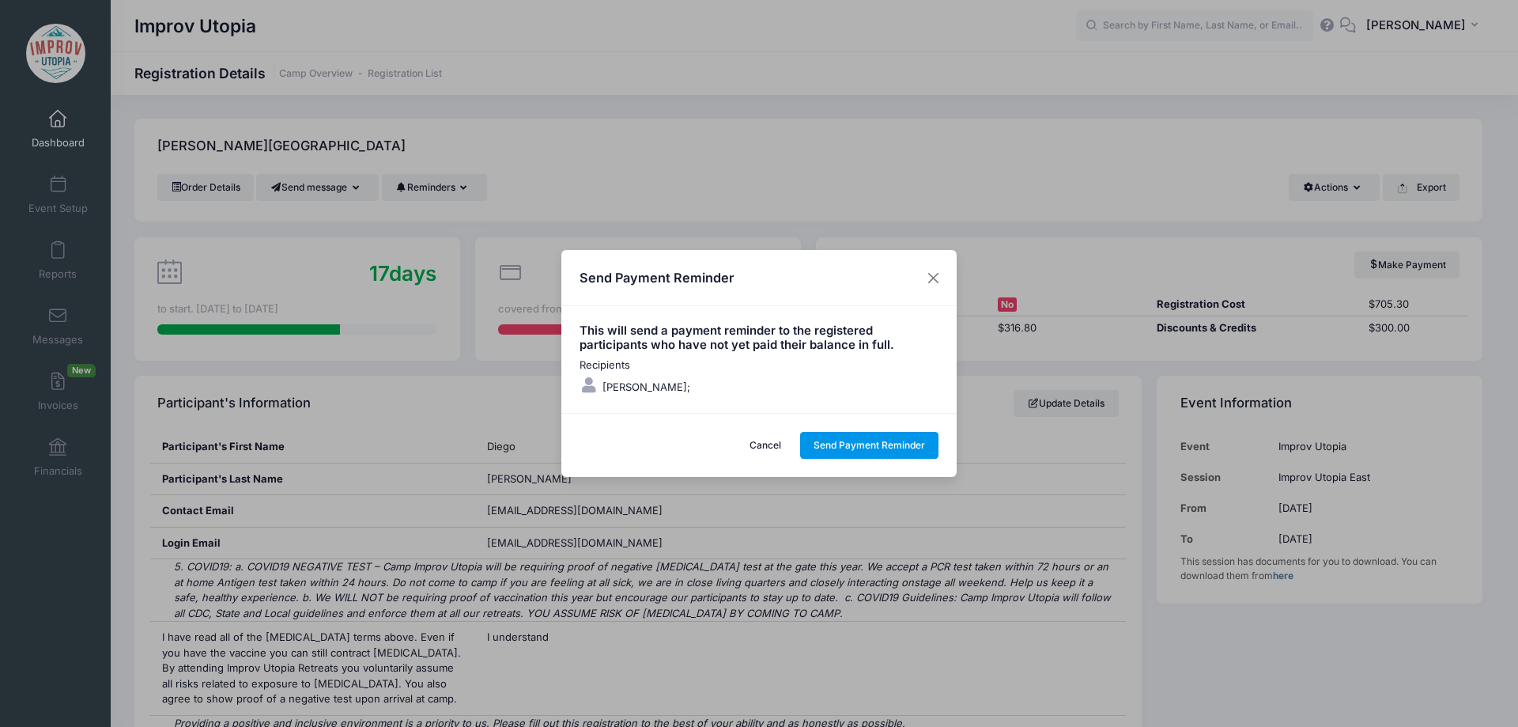
click at [854, 444] on button "Send Payment Reminder" at bounding box center [869, 445] width 139 height 27
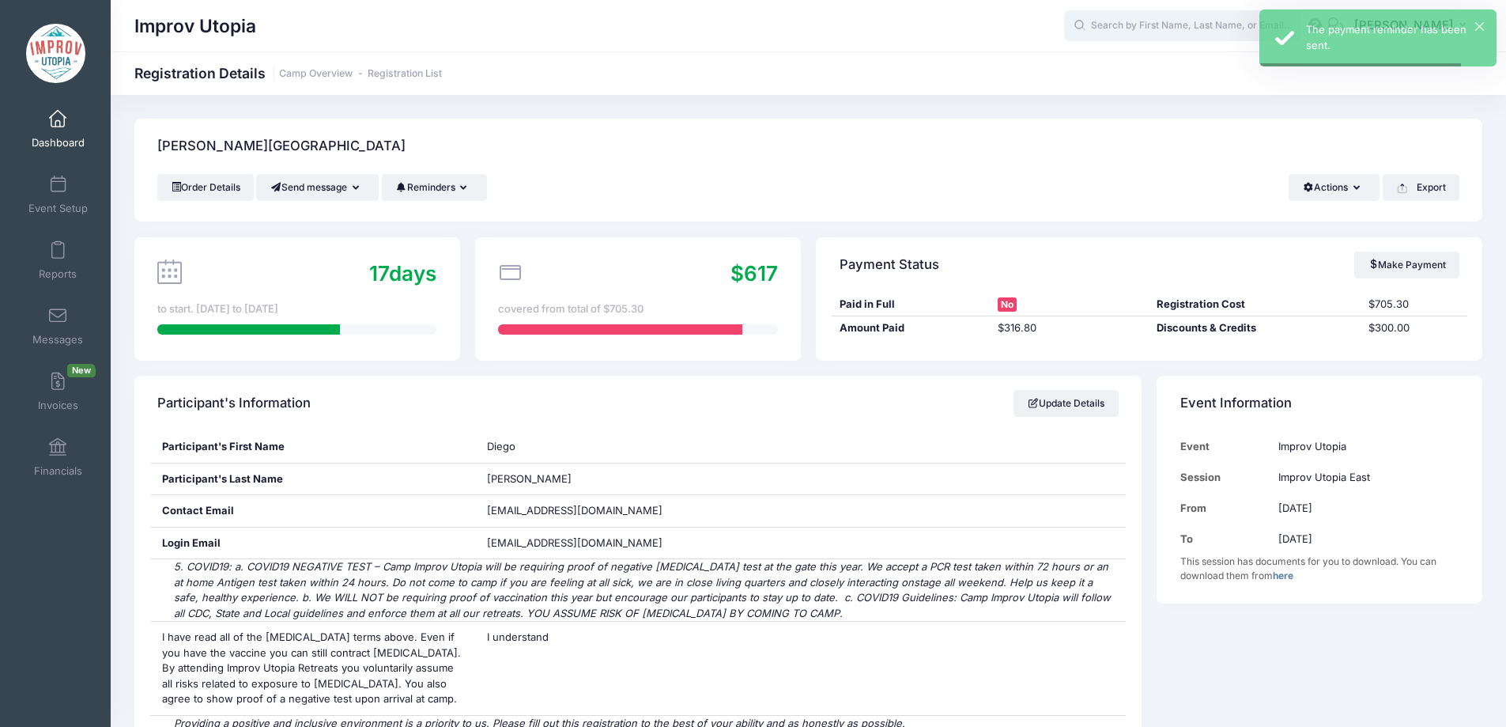
click at [1144, 25] on input "text" at bounding box center [1182, 26] width 237 height 32
type input "j"
click at [1181, 63] on p "[PERSON_NAME]" at bounding box center [1212, 67] width 261 height 17
type input "[PERSON_NAME] (Improv Utopia East, [DATE])"
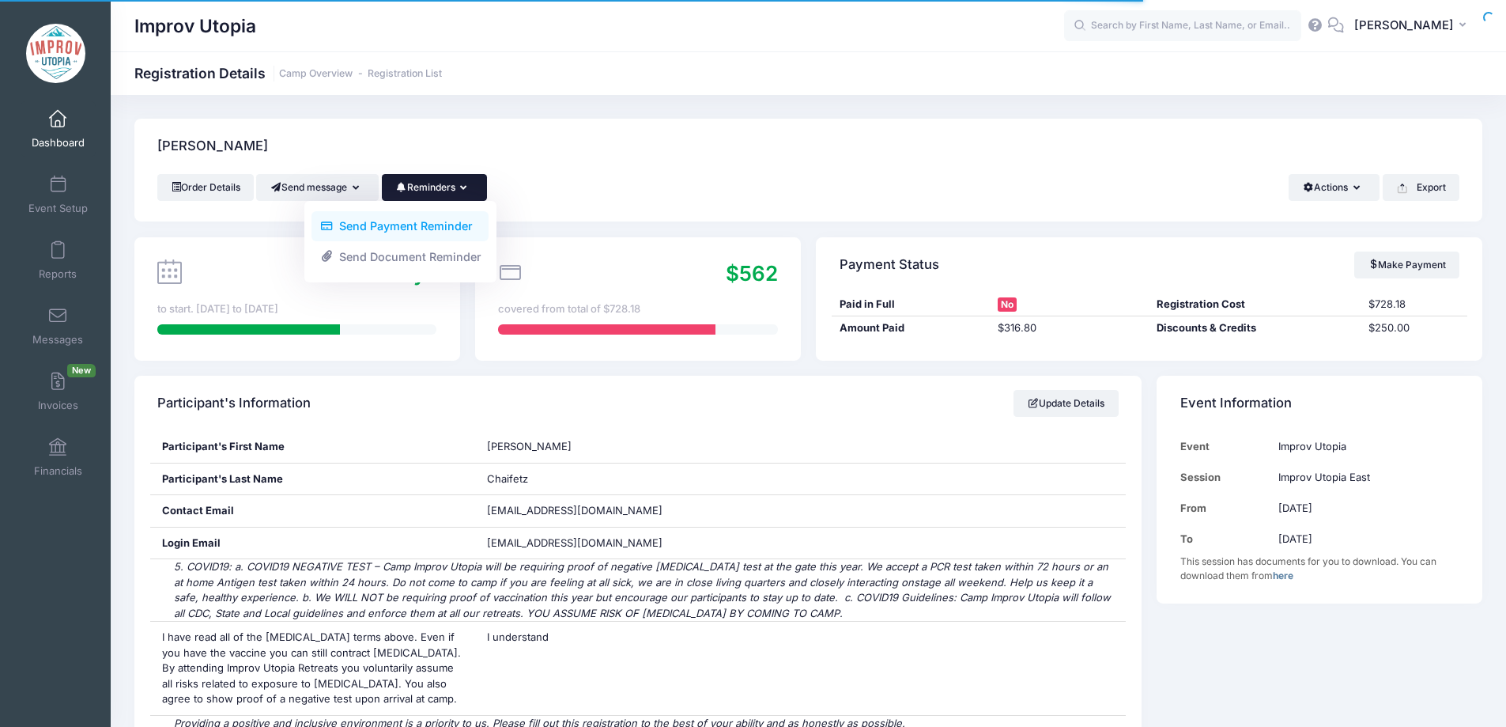
click at [422, 224] on link "Send Payment Reminder" at bounding box center [400, 226] width 177 height 30
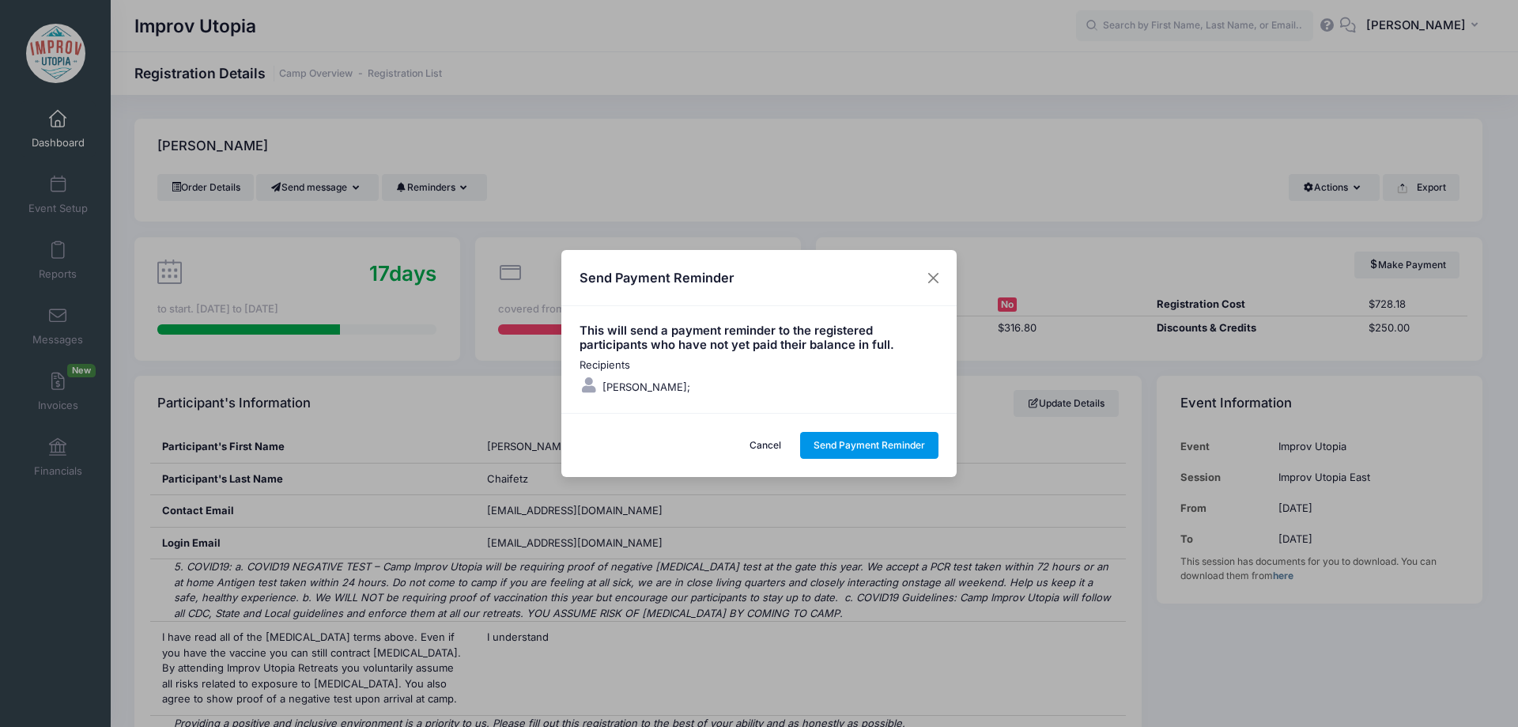
click at [870, 441] on button "Send Payment Reminder" at bounding box center [869, 445] width 139 height 27
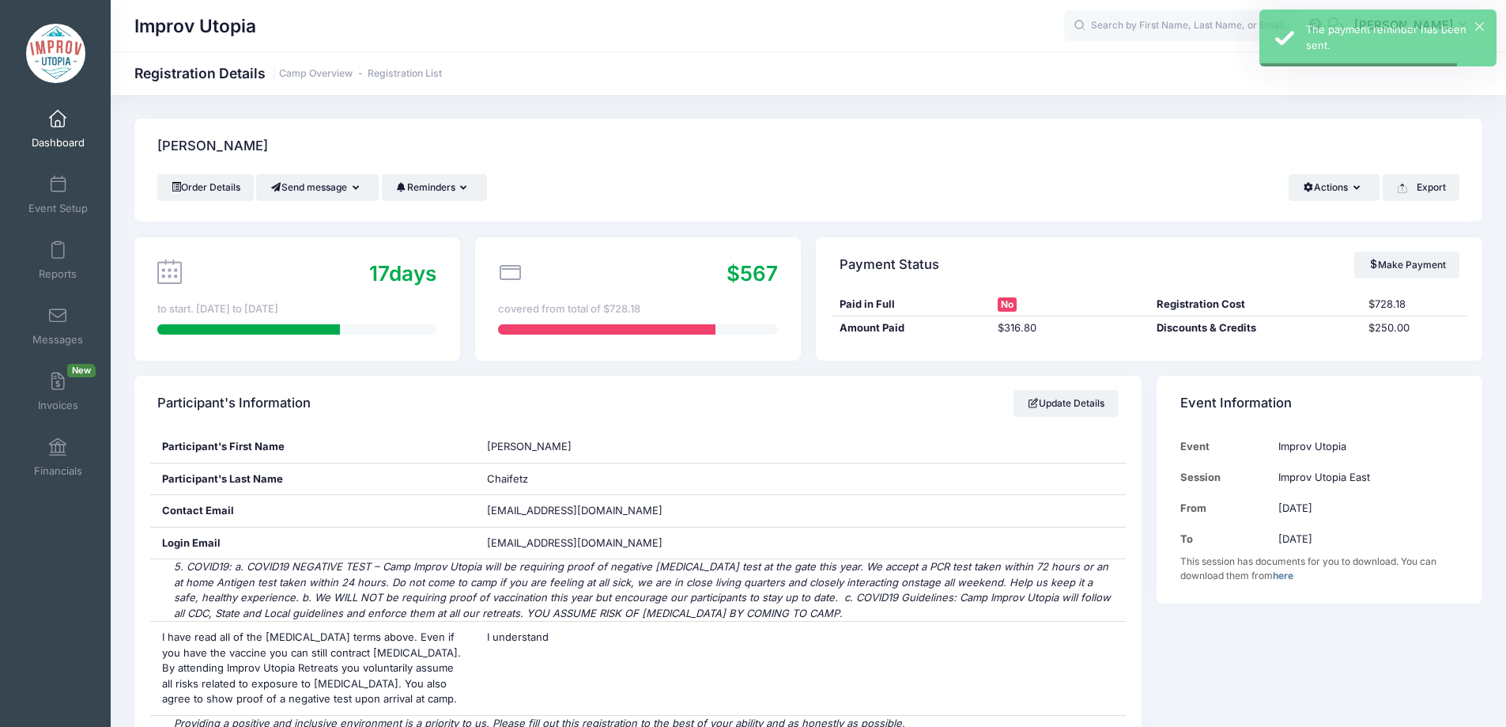
click at [52, 136] on span "Dashboard" at bounding box center [58, 142] width 53 height 13
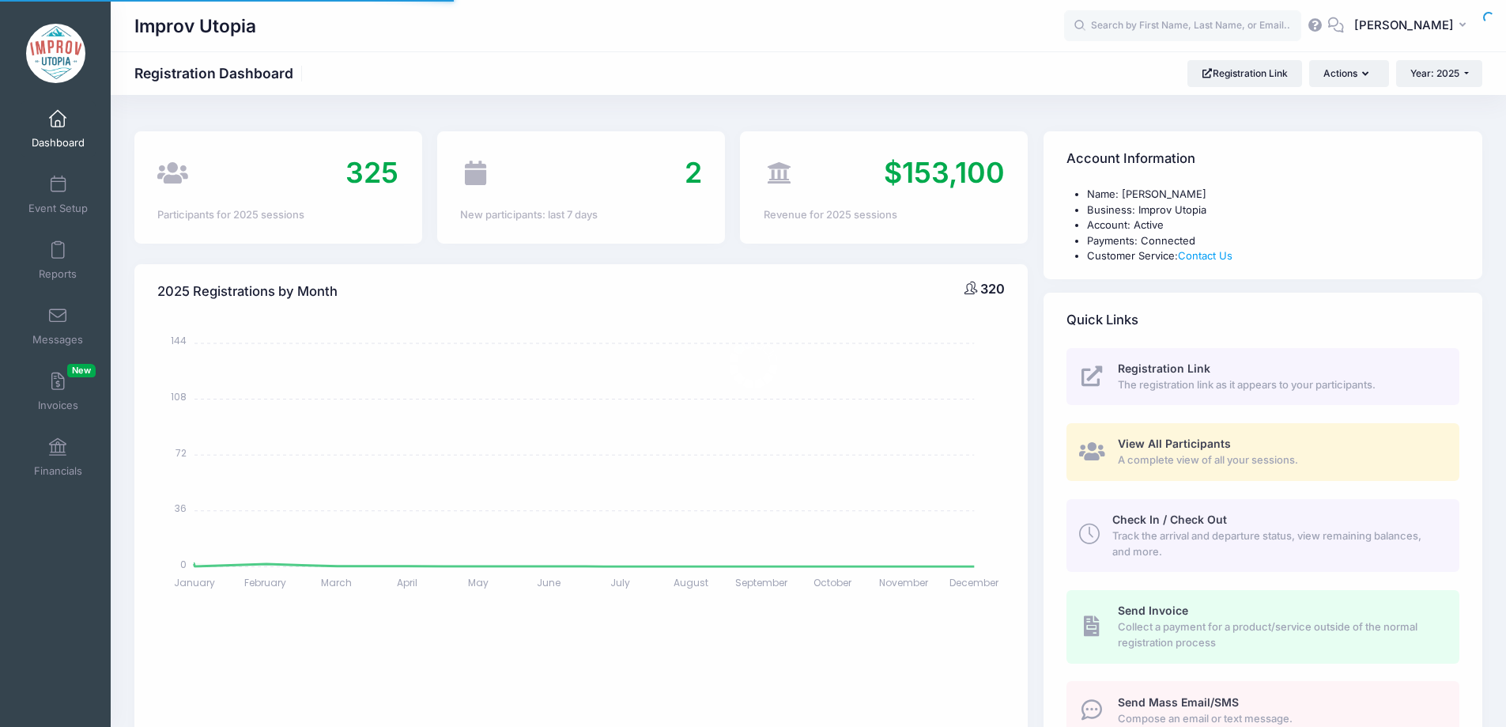
select select
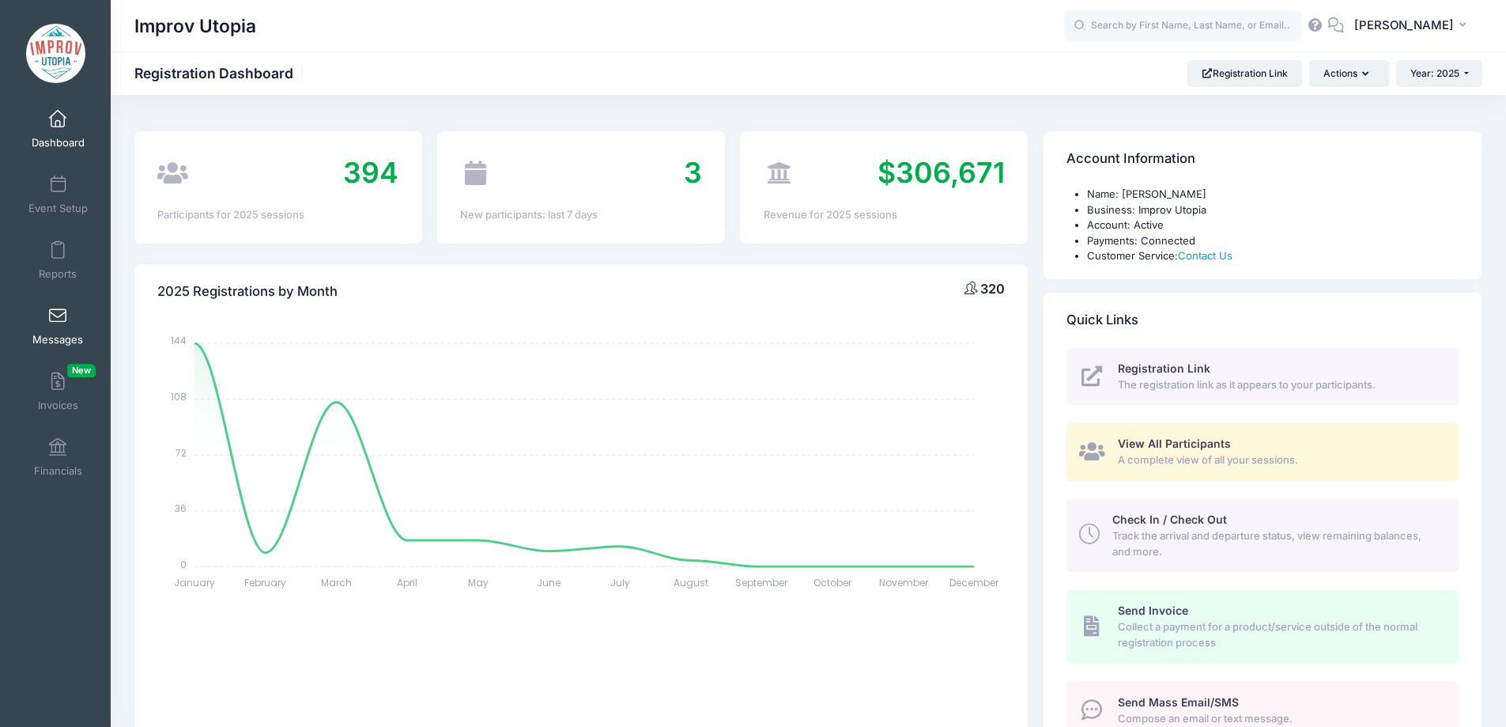
click at [58, 319] on span at bounding box center [58, 316] width 0 height 17
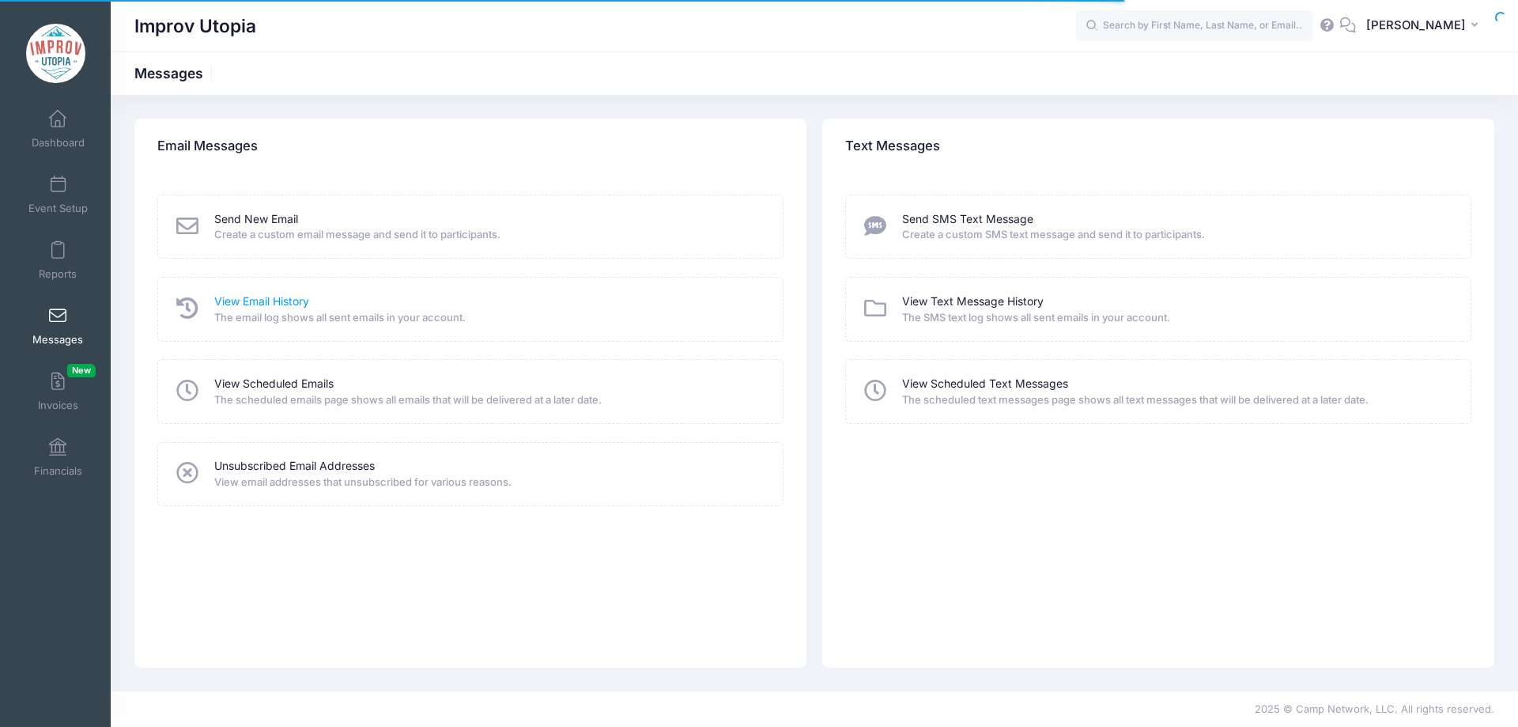
click at [260, 304] on link "View Email History" at bounding box center [261, 301] width 95 height 17
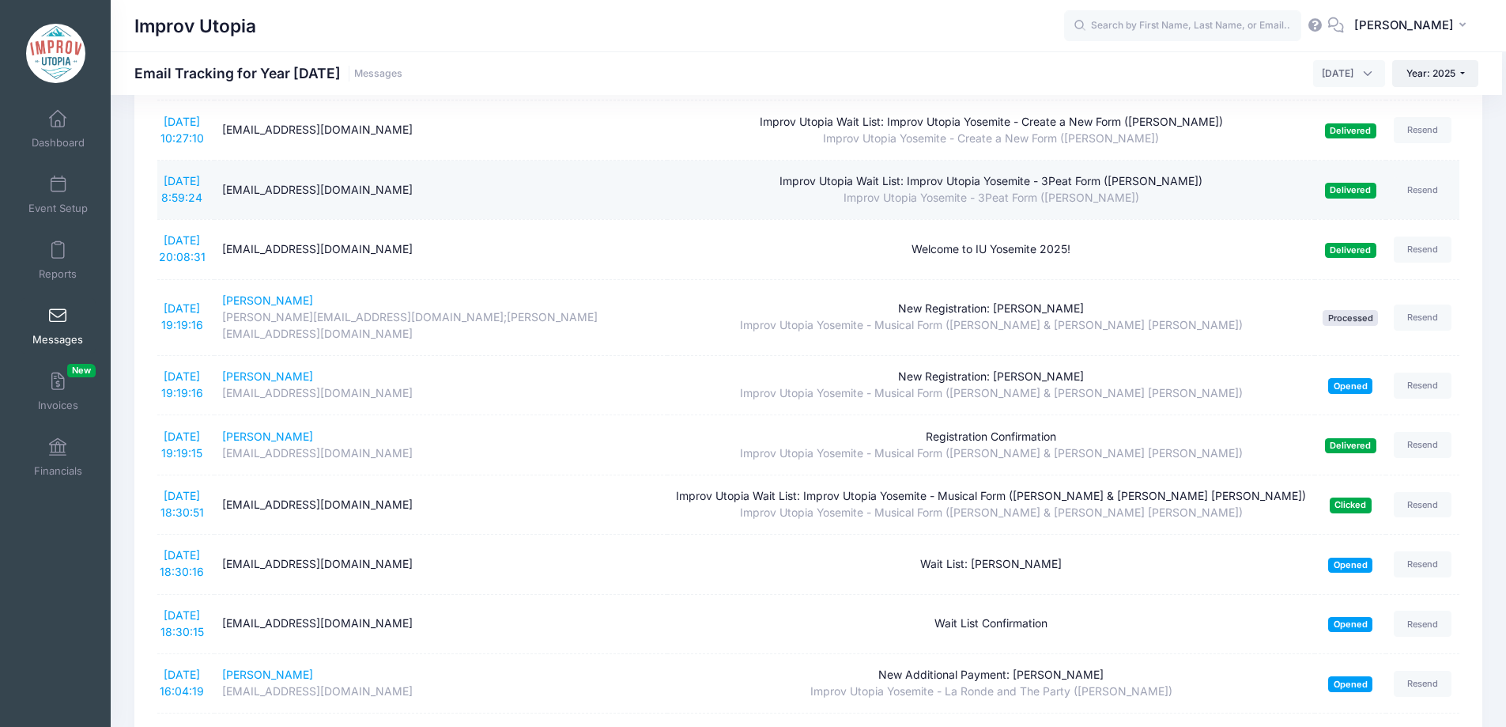
scroll to position [1316, 0]
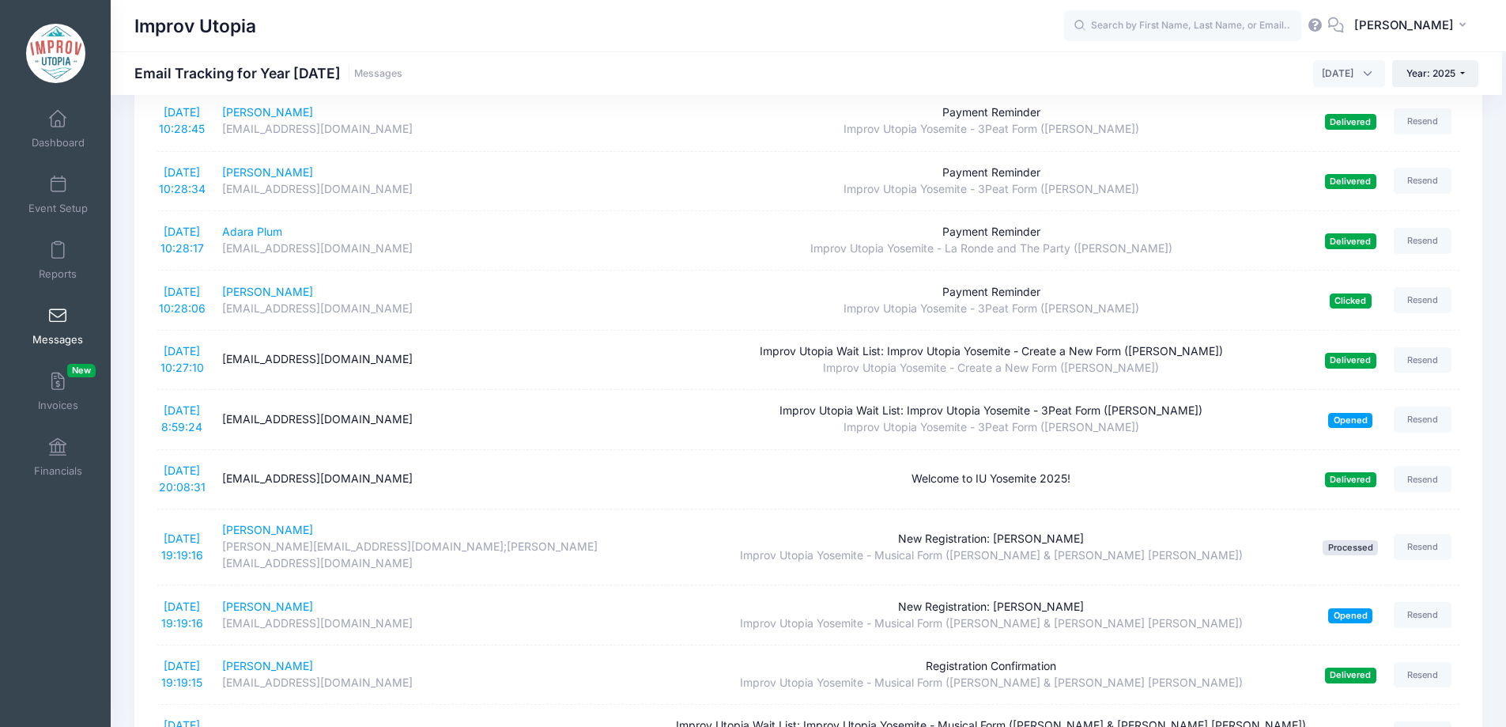
scroll to position [1541, 0]
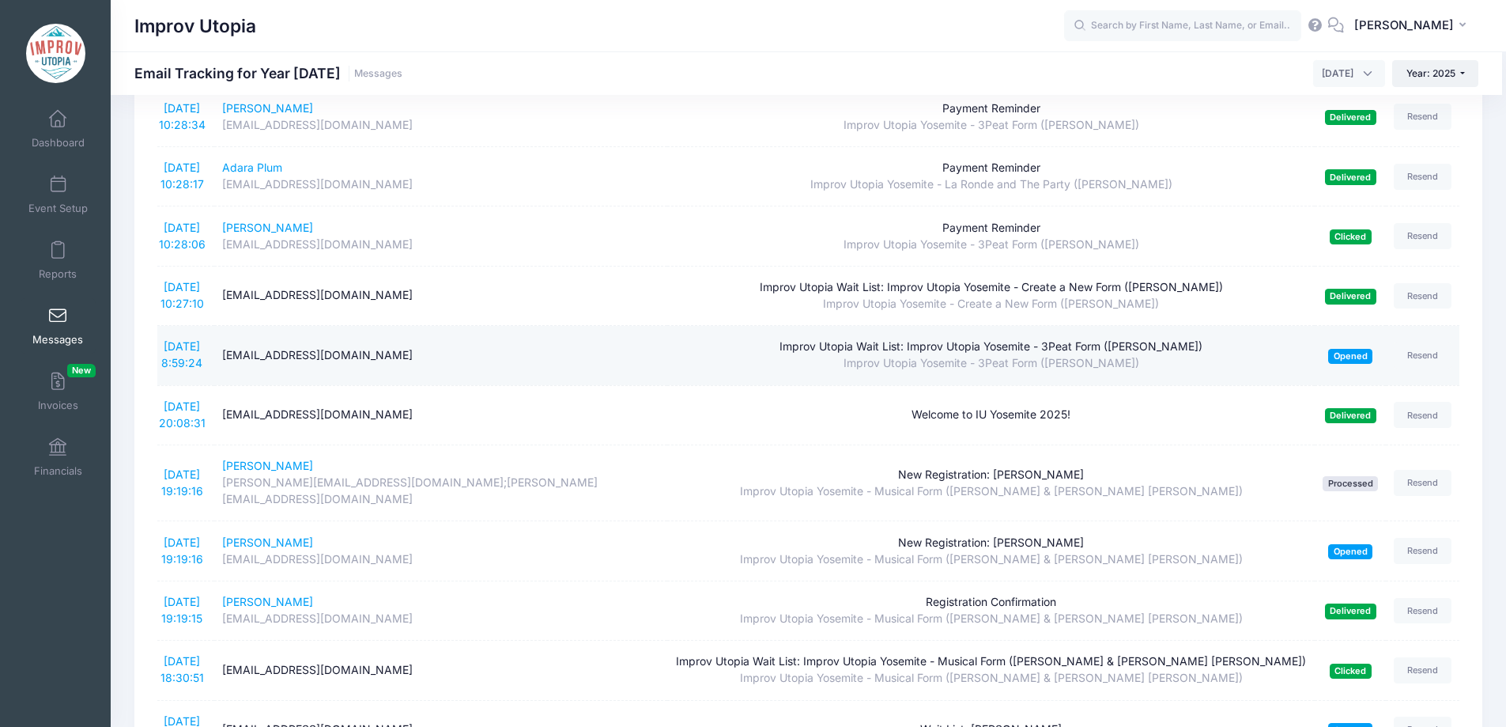
click at [187, 326] on td "[DATE] 8:59:24" at bounding box center [185, 355] width 57 height 59
click at [166, 339] on link "[DATE] 8:59:24" at bounding box center [181, 354] width 41 height 30
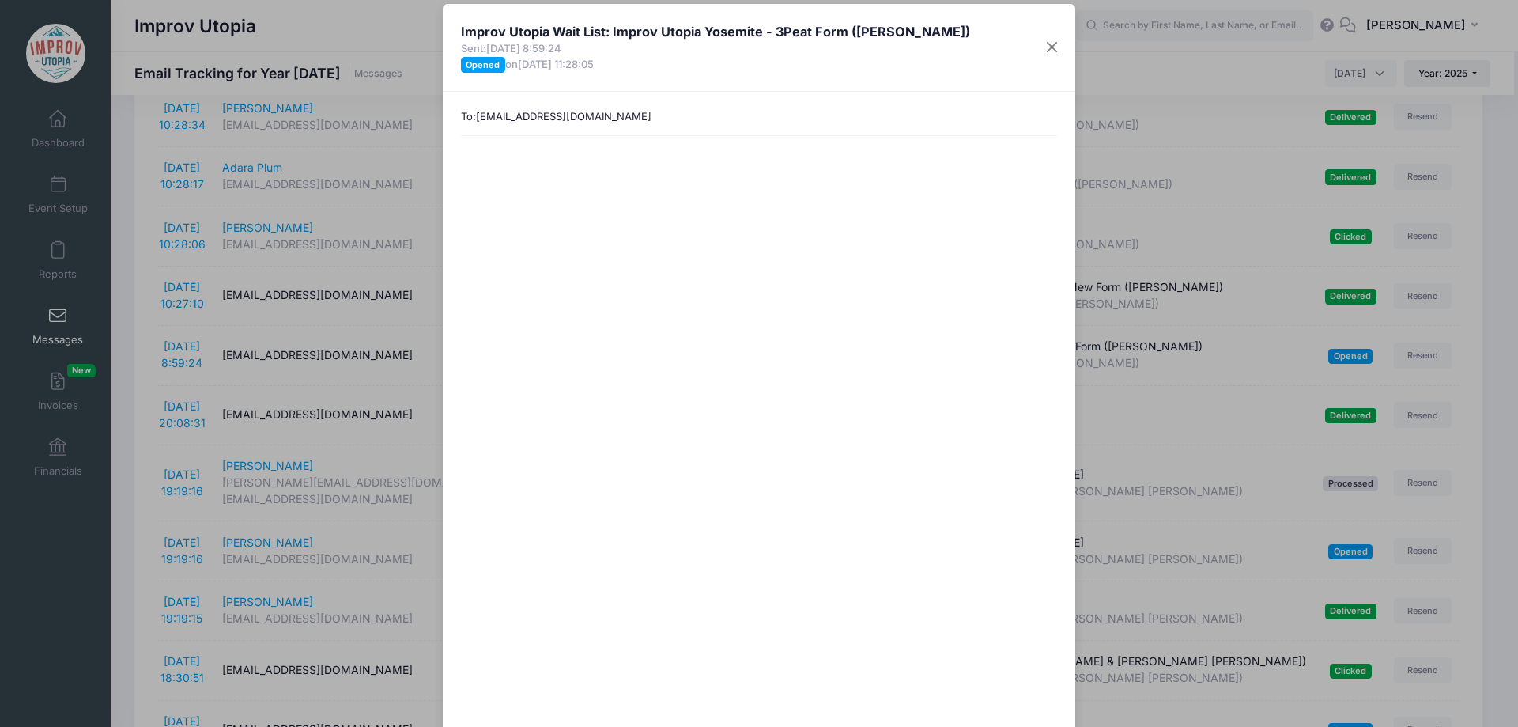
click at [126, 262] on div "Improv Utopia Wait List: Improv Utopia Yosemite - 3Peat Form ([PERSON_NAME]) Se…" at bounding box center [759, 363] width 1518 height 727
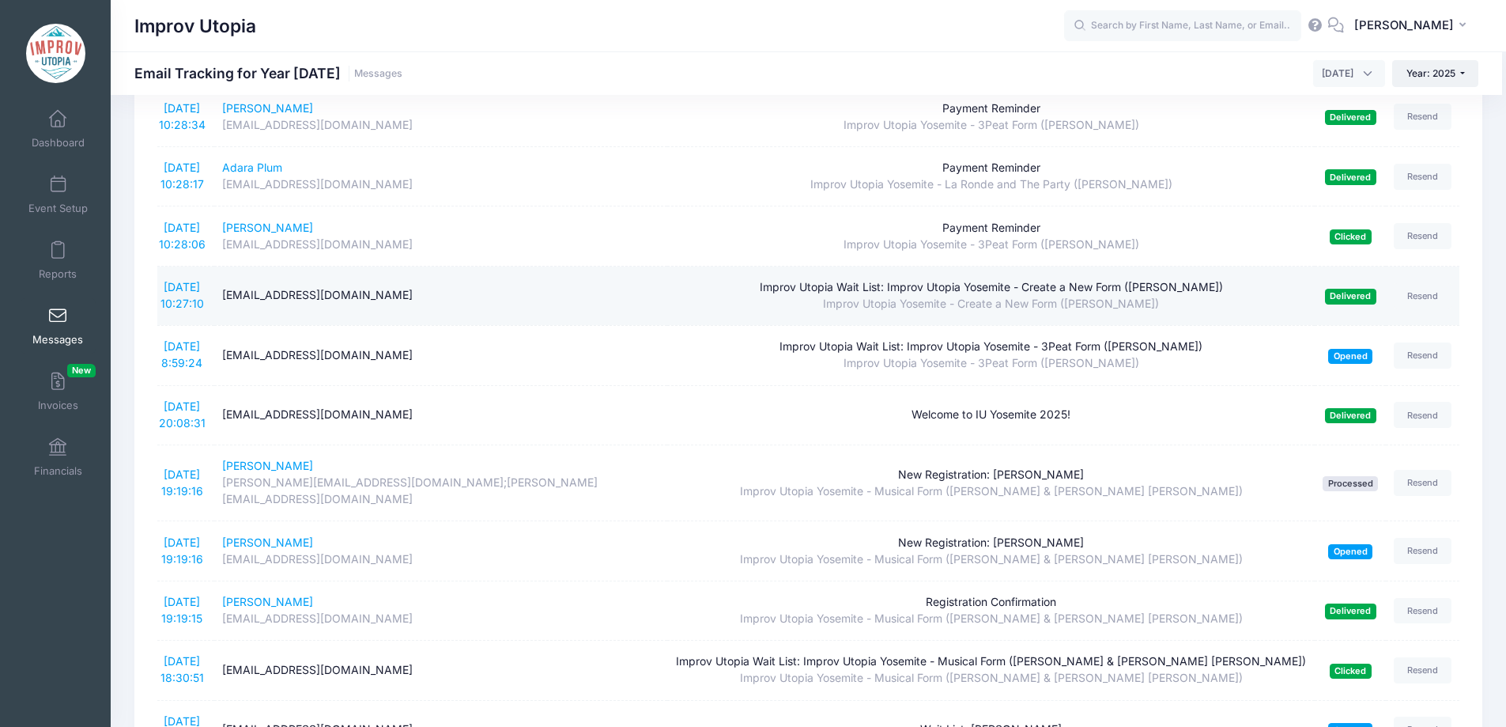
click at [322, 287] on div "[EMAIL_ADDRESS][DOMAIN_NAME]" at bounding box center [441, 295] width 438 height 17
click at [389, 287] on div "[EMAIL_ADDRESS][DOMAIN_NAME]" at bounding box center [441, 295] width 438 height 17
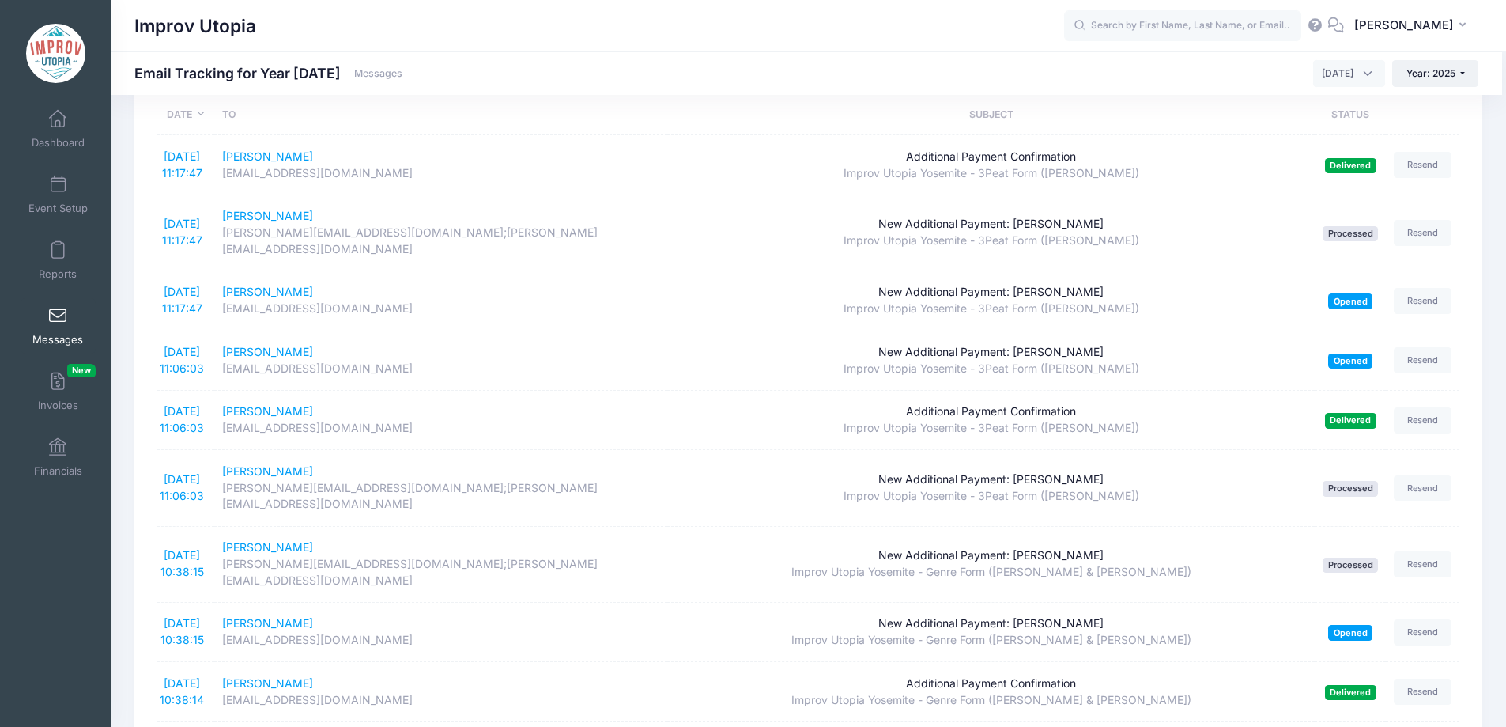
scroll to position [0, 0]
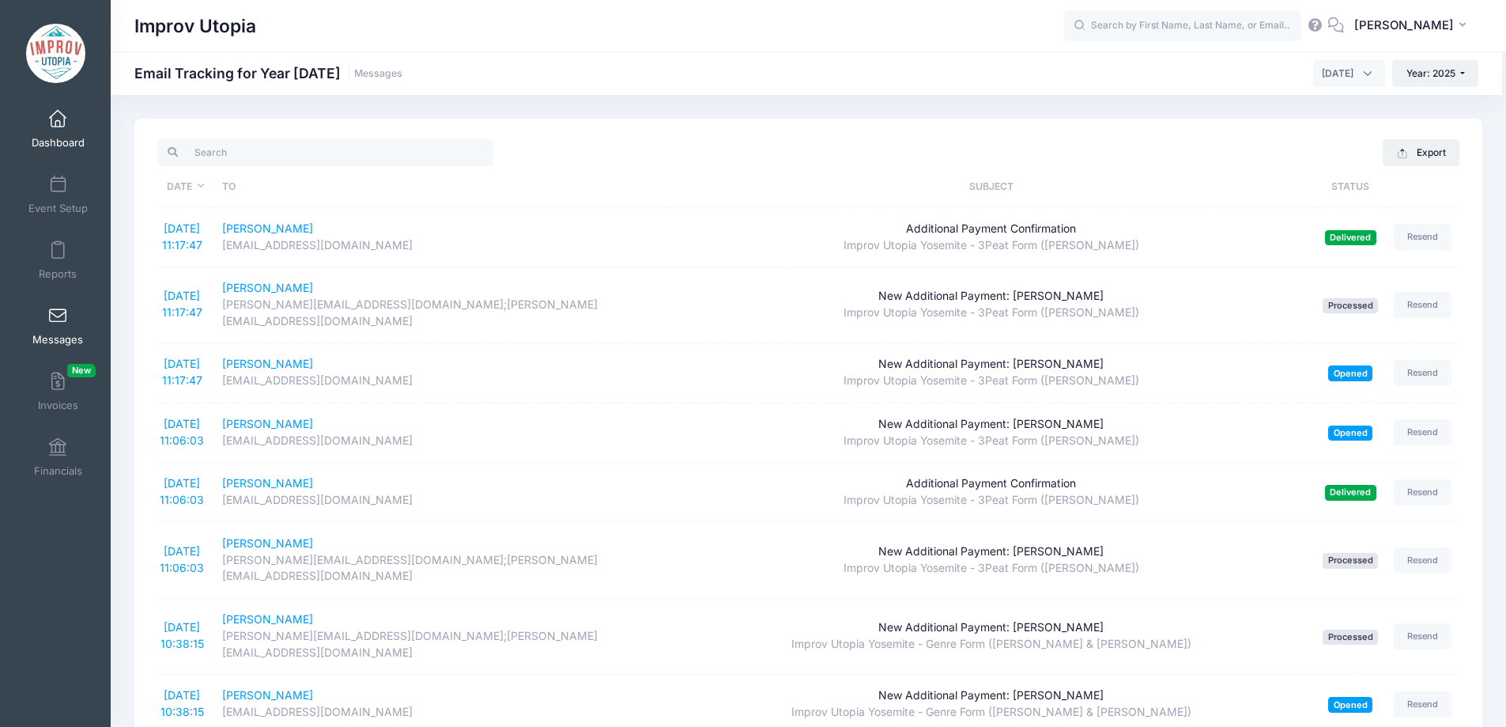
click at [58, 124] on span at bounding box center [58, 119] width 0 height 17
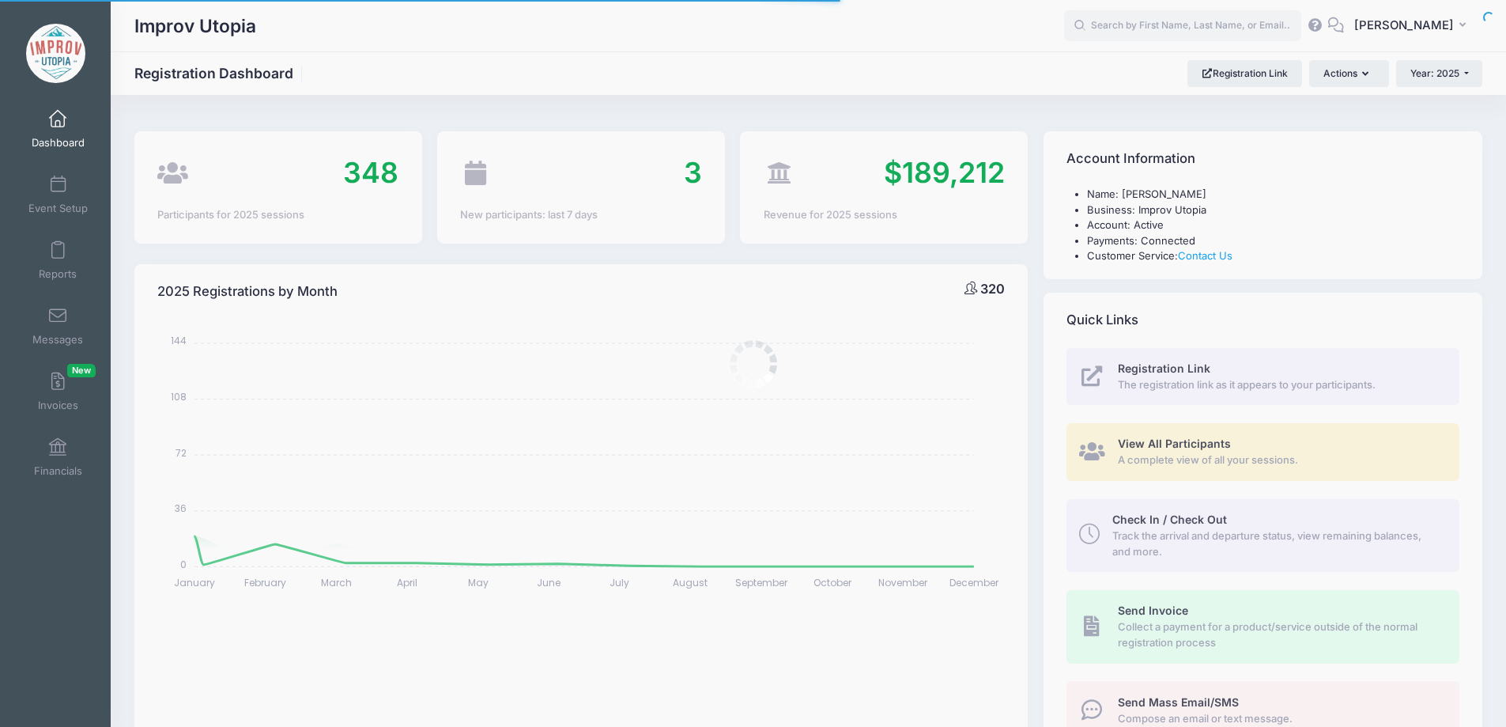
select select
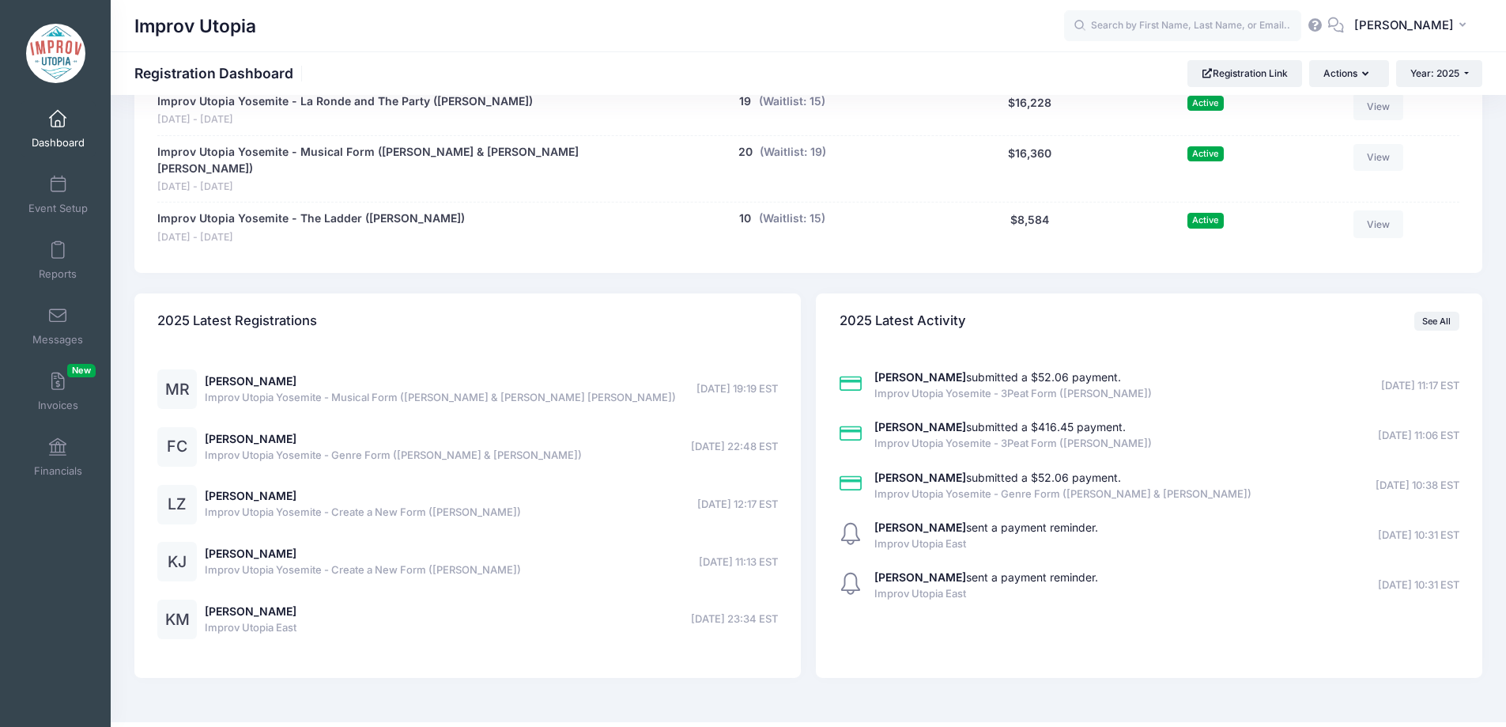
scroll to position [1222, 0]
